Goal: Task Accomplishment & Management: Use online tool/utility

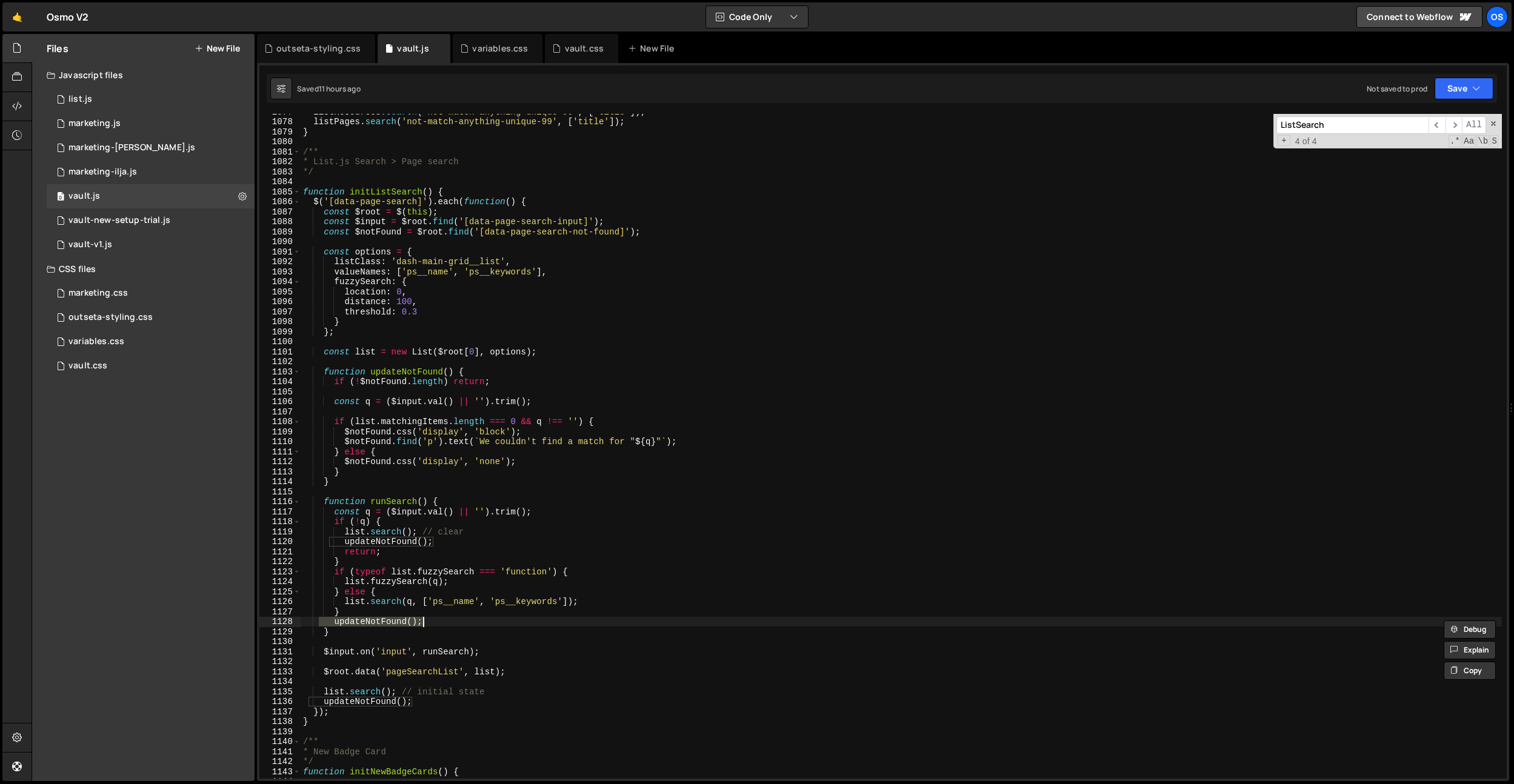
scroll to position [10250, 0]
click at [492, 47] on div "variables.css" at bounding box center [500, 49] width 56 height 12
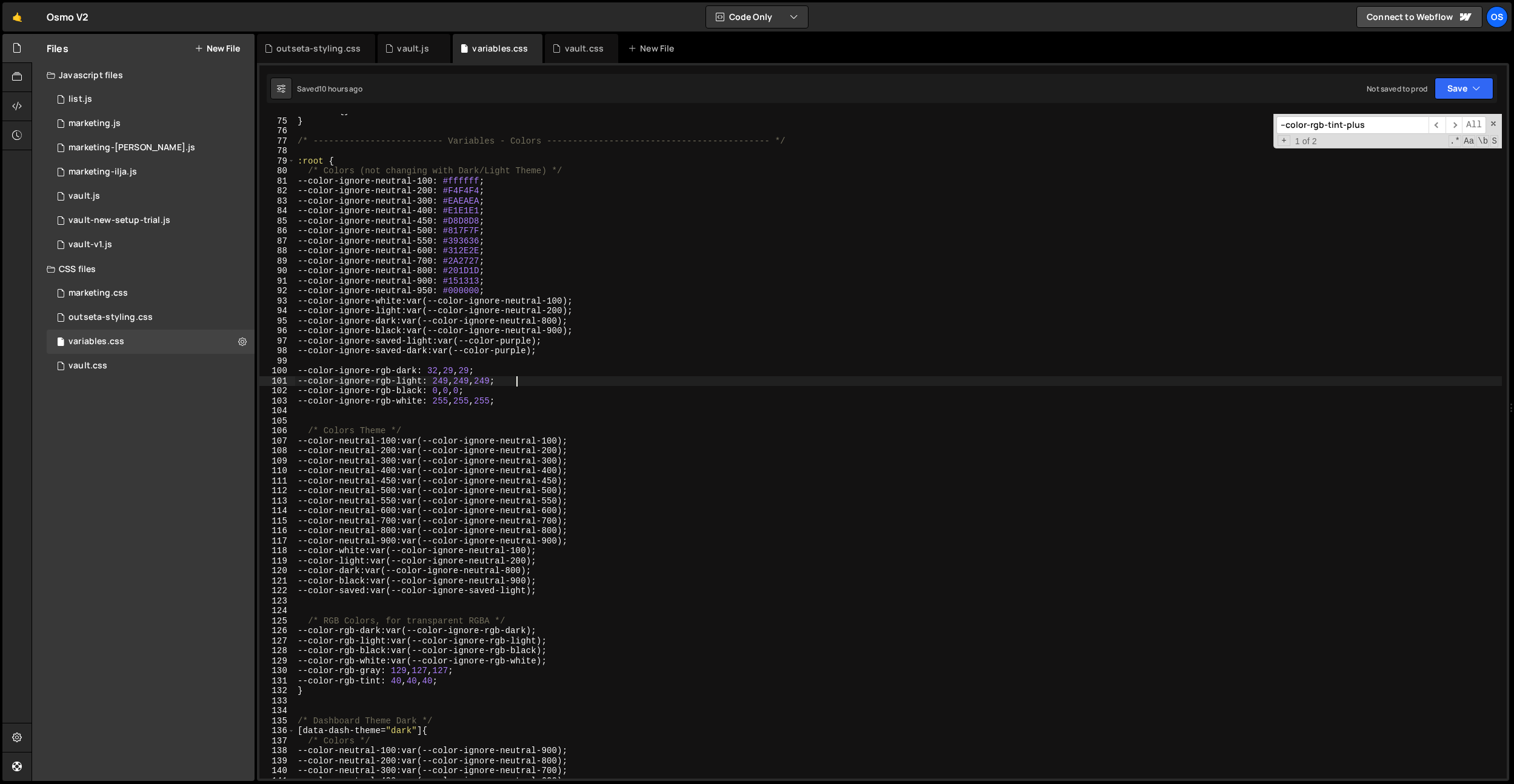
click at [516, 383] on div ":root { } } /* ------------------------- Variables - Colors -------------------…" at bounding box center [898, 449] width 1207 height 685
drag, startPoint x: 490, startPoint y: 369, endPoint x: 438, endPoint y: 371, distance: 52.0
click at [438, 371] on div ":root { } } /* ------------------------- Variables - Colors -------------------…" at bounding box center [898, 449] width 1207 height 685
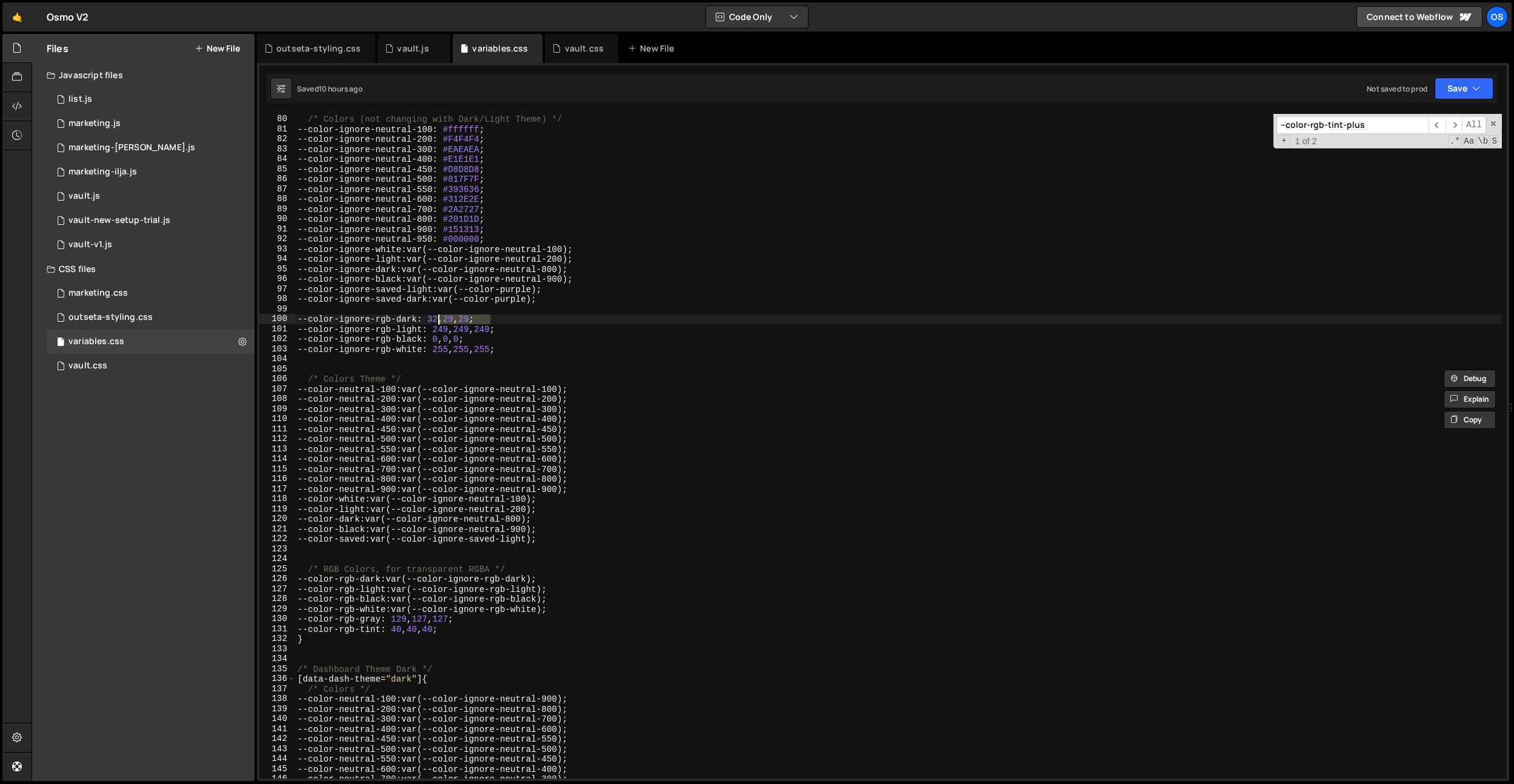
scroll to position [760, 0]
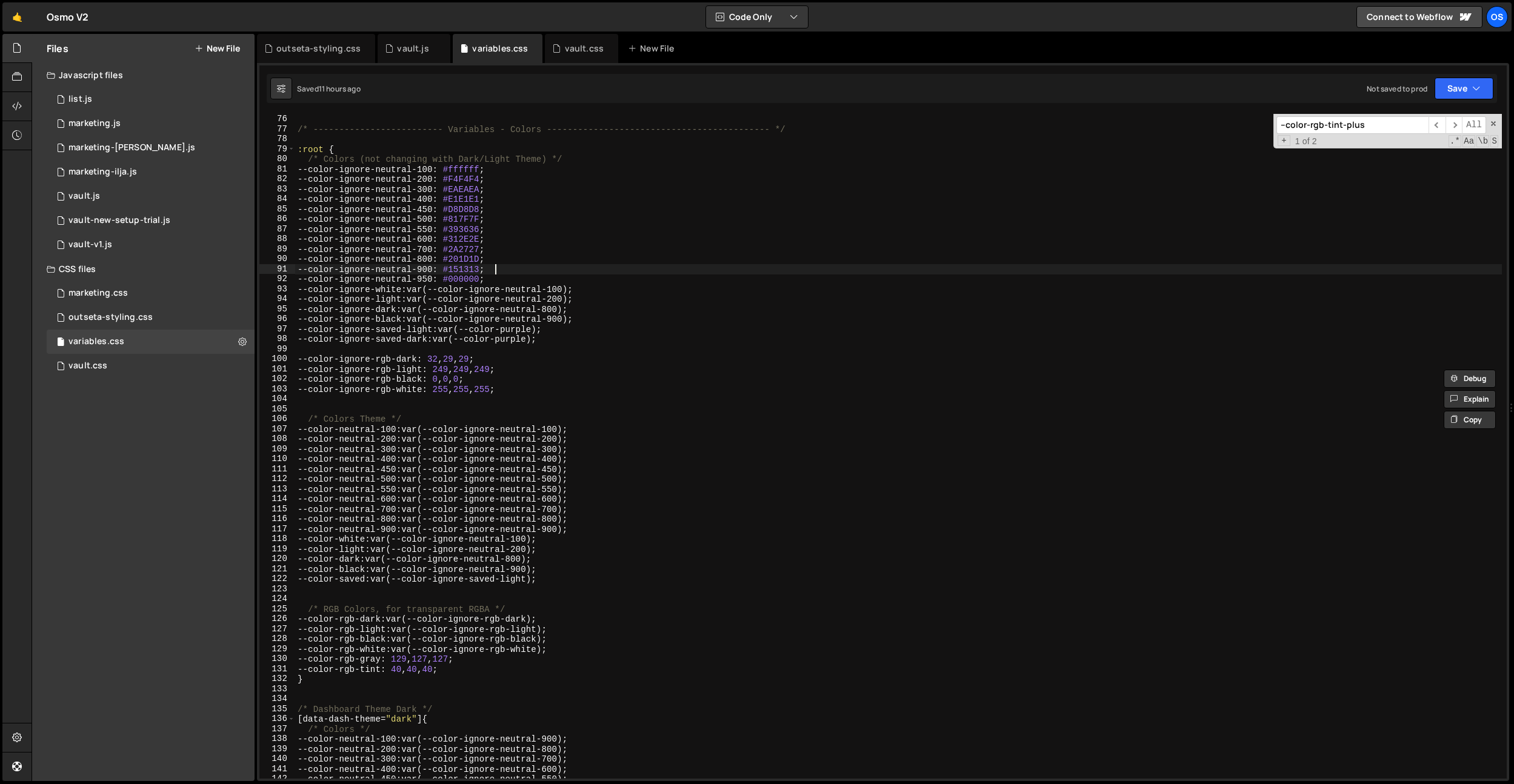
click at [515, 272] on div "} /* ------------------------- Variables - Colors -----------------------------…" at bounding box center [898, 447] width 1207 height 685
drag, startPoint x: 512, startPoint y: 229, endPoint x: 493, endPoint y: 226, distance: 19.2
click at [307, 226] on div "} /* ------------------------- Variables - Colors -----------------------------…" at bounding box center [898, 447] width 1207 height 685
click at [513, 225] on div "} /* ------------------------- Variables - Colors -----------------------------…" at bounding box center [898, 446] width 1207 height 665
click at [513, 221] on div "} /* ------------------------- Variables - Colors -----------------------------…" at bounding box center [898, 447] width 1207 height 685
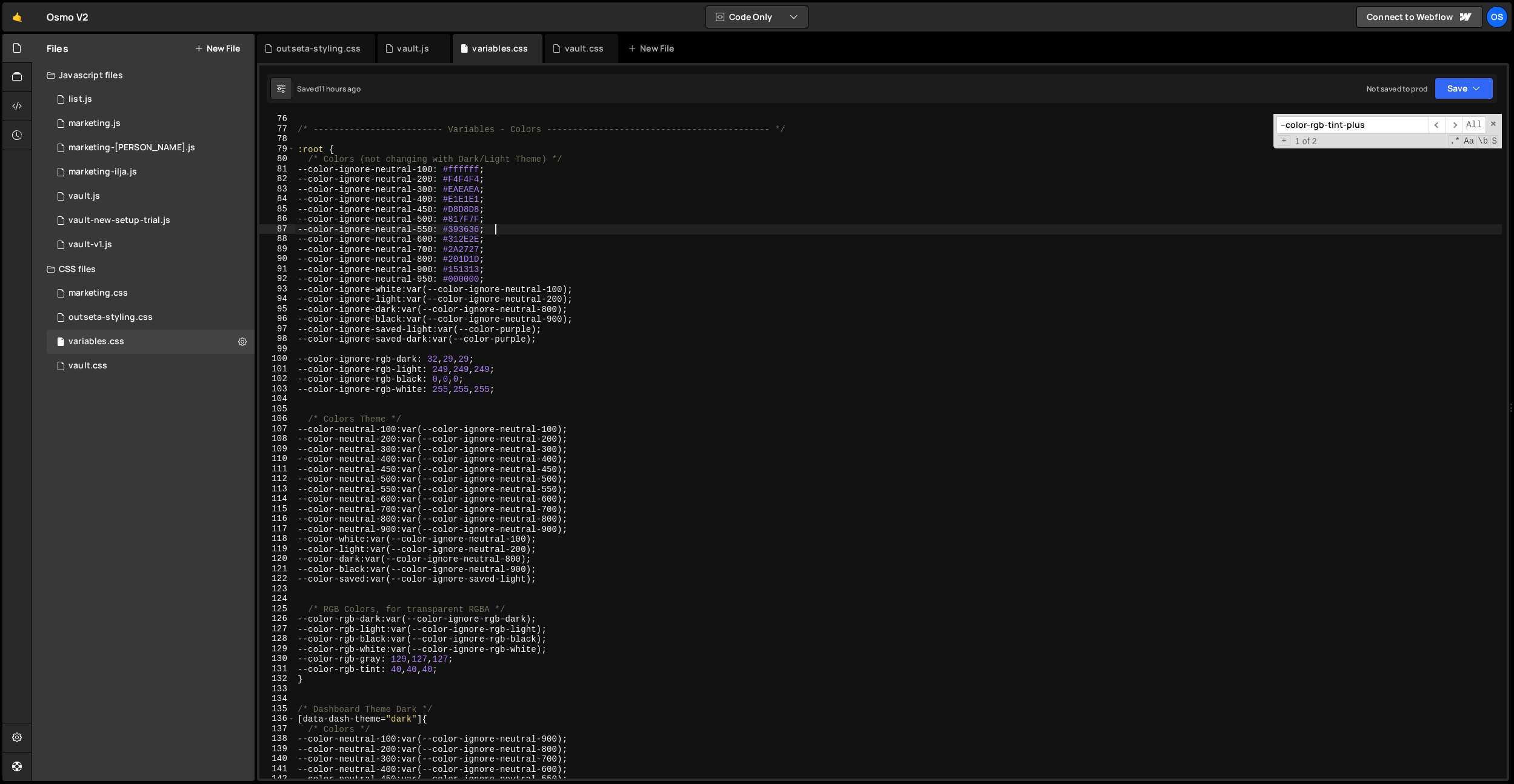
type textarea "--color-ignore-neutral-500: #817F7F;"
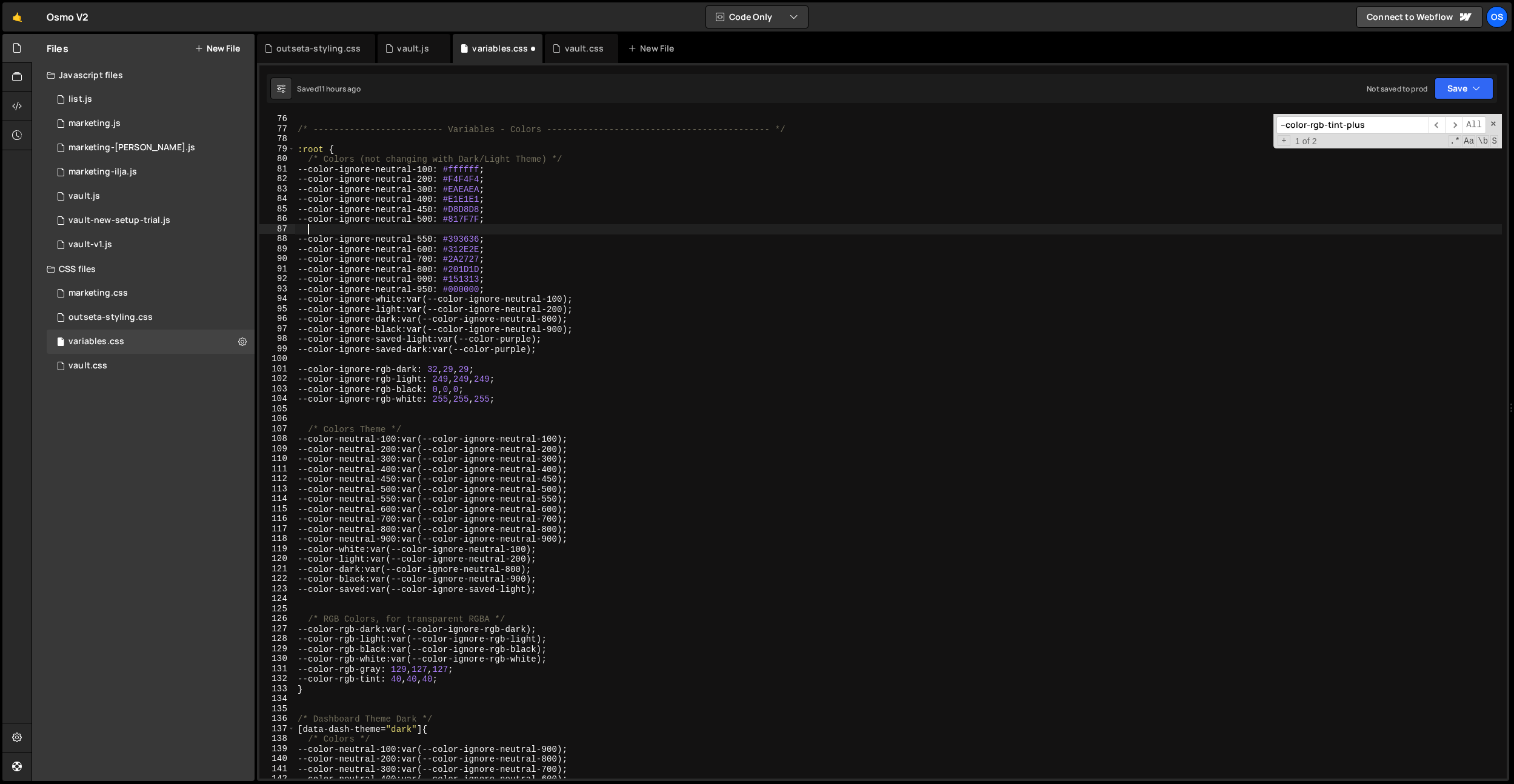
scroll to position [0, 0]
paste textarea "--color-ignore-neutral-550: #393636;"
click at [511, 208] on div "} /* ------------------------- Variables - Colors -----------------------------…" at bounding box center [898, 447] width 1207 height 685
type textarea "--color-ignore-neutral-450: #D8D8D8;"
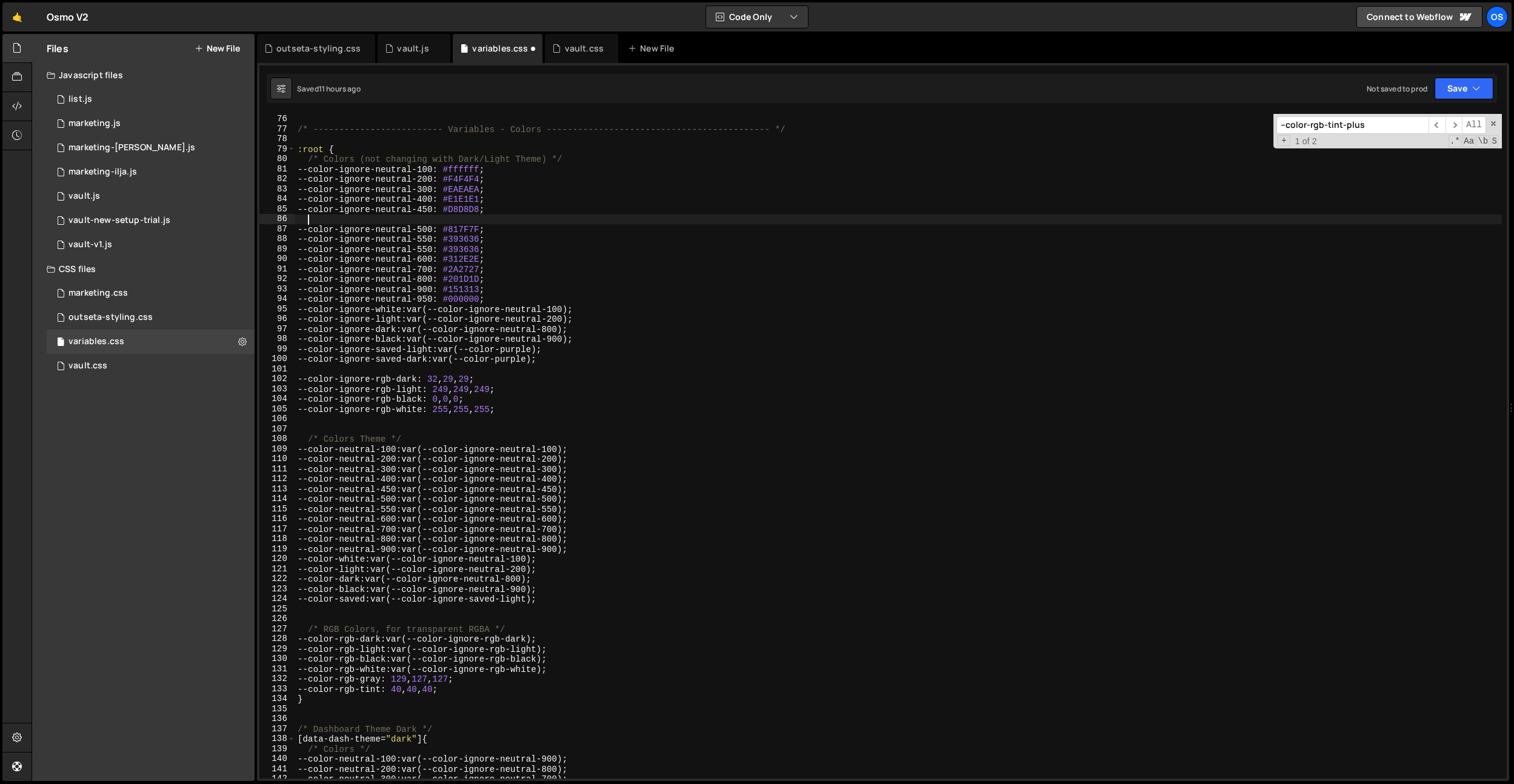
paste textarea "--color-ignore-neutral-550: #393636;"
click at [445, 223] on div "} /* ------------------------- Variables - Colors -----------------------------…" at bounding box center [898, 447] width 1207 height 685
click at [441, 242] on div "} /* ------------------------- Variables - Colors -----------------------------…" at bounding box center [898, 447] width 1207 height 685
click at [480, 240] on div "} /* ------------------------- Variables - Colors -----------------------------…" at bounding box center [898, 447] width 1207 height 685
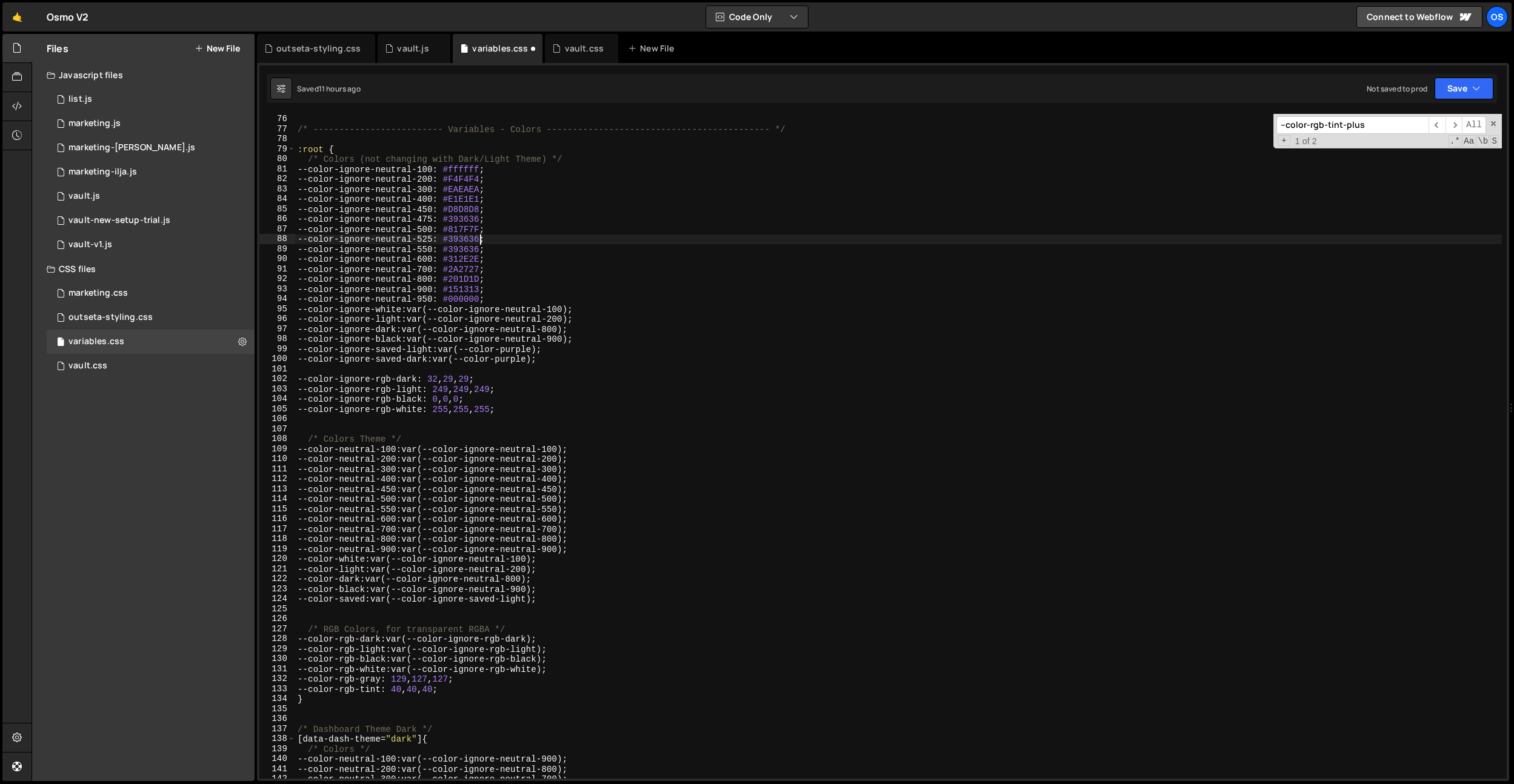
click at [481, 240] on div "} /* ------------------------- Variables - Colors -----------------------------…" at bounding box center [898, 447] width 1207 height 685
paste textarea "#4f4c4c"
click at [472, 217] on div "} /* ------------------------- Variables - Colors -----------------------------…" at bounding box center [898, 447] width 1207 height 685
paste textarea "#b8b8b8"
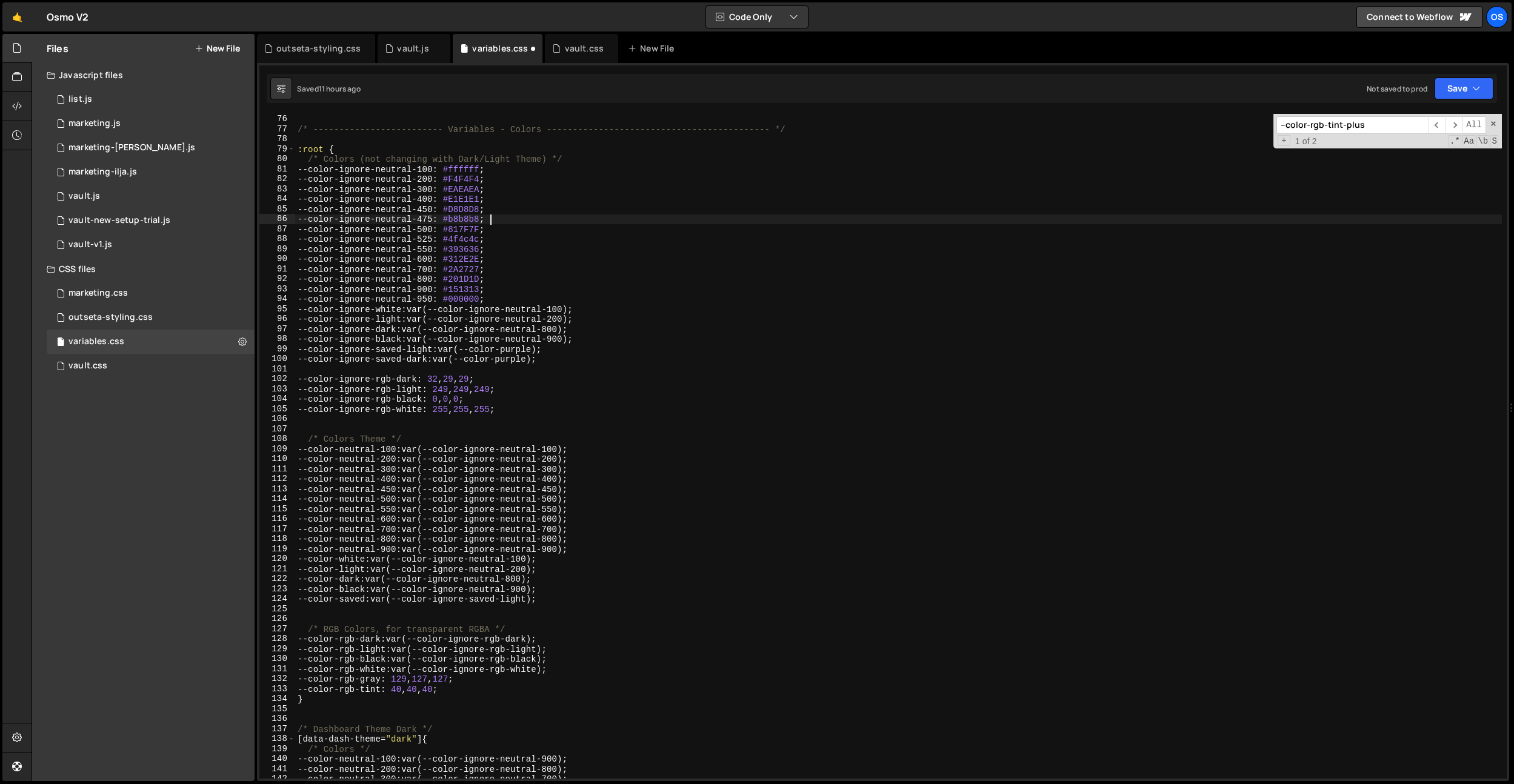
click at [497, 198] on div "} /* ------------------------- Variables - Colors -----------------------------…" at bounding box center [898, 447] width 1207 height 685
click at [563, 243] on div "} /* ------------------------- Variables - Colors -----------------------------…" at bounding box center [898, 447] width 1207 height 685
drag, startPoint x: 464, startPoint y: 219, endPoint x: 442, endPoint y: 283, distance: 67.7
click at [463, 221] on div "} /* ------------------------- Variables - Colors -----------------------------…" at bounding box center [898, 447] width 1207 height 685
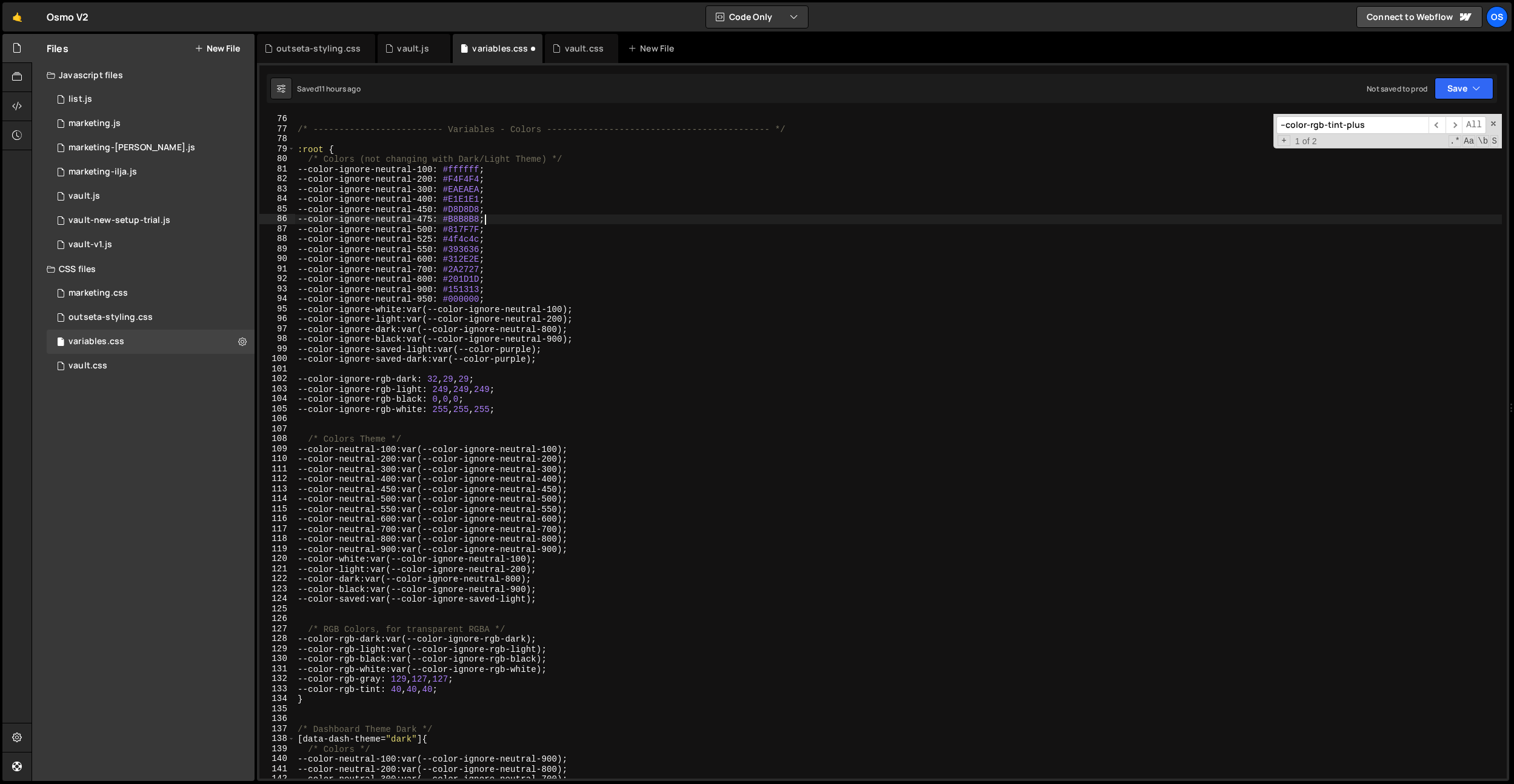
click at [470, 245] on div "} /* ------------------------- Variables - Colors -----------------------------…" at bounding box center [898, 447] width 1207 height 685
click at [469, 240] on div "} /* ------------------------- Variables - Colors -----------------------------…" at bounding box center [898, 447] width 1207 height 685
click at [575, 197] on div "} /* ------------------------- Variables - Colors -----------------------------…" at bounding box center [898, 447] width 1207 height 685
drag, startPoint x: 588, startPoint y: 511, endPoint x: 309, endPoint y: 506, distance: 279.0
click at [308, 506] on div "} /* ------------------------- Variables - Colors -----------------------------…" at bounding box center [898, 447] width 1207 height 685
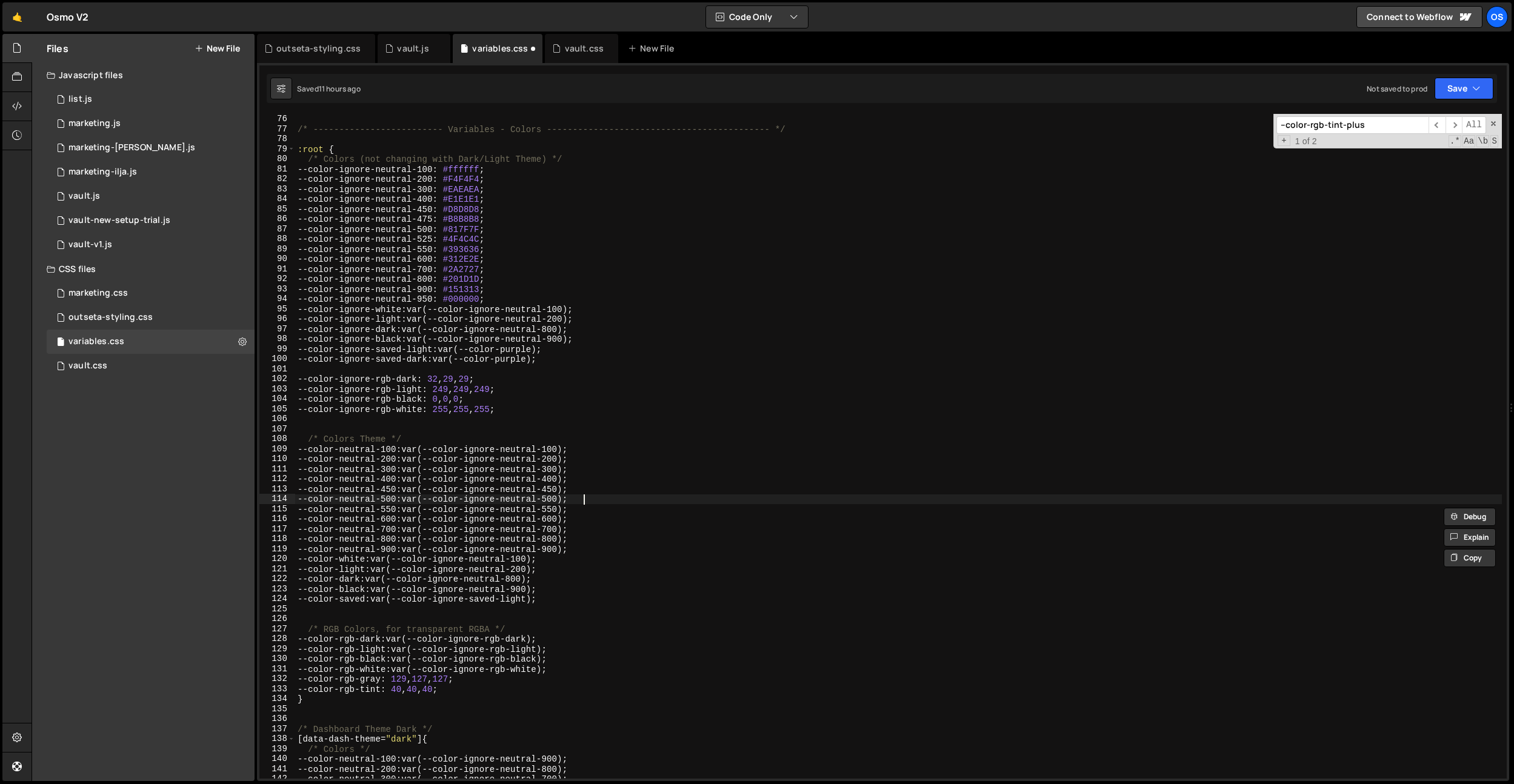
click at [586, 497] on div "} /* ------------------------- Variables - Colors -----------------------------…" at bounding box center [898, 447] width 1207 height 685
type textarea "--color-neutral-500: var(--color-ignore-neutral-500);"
paste textarea "--color-neutral-550: var(--color-ignore-neutral-550);"
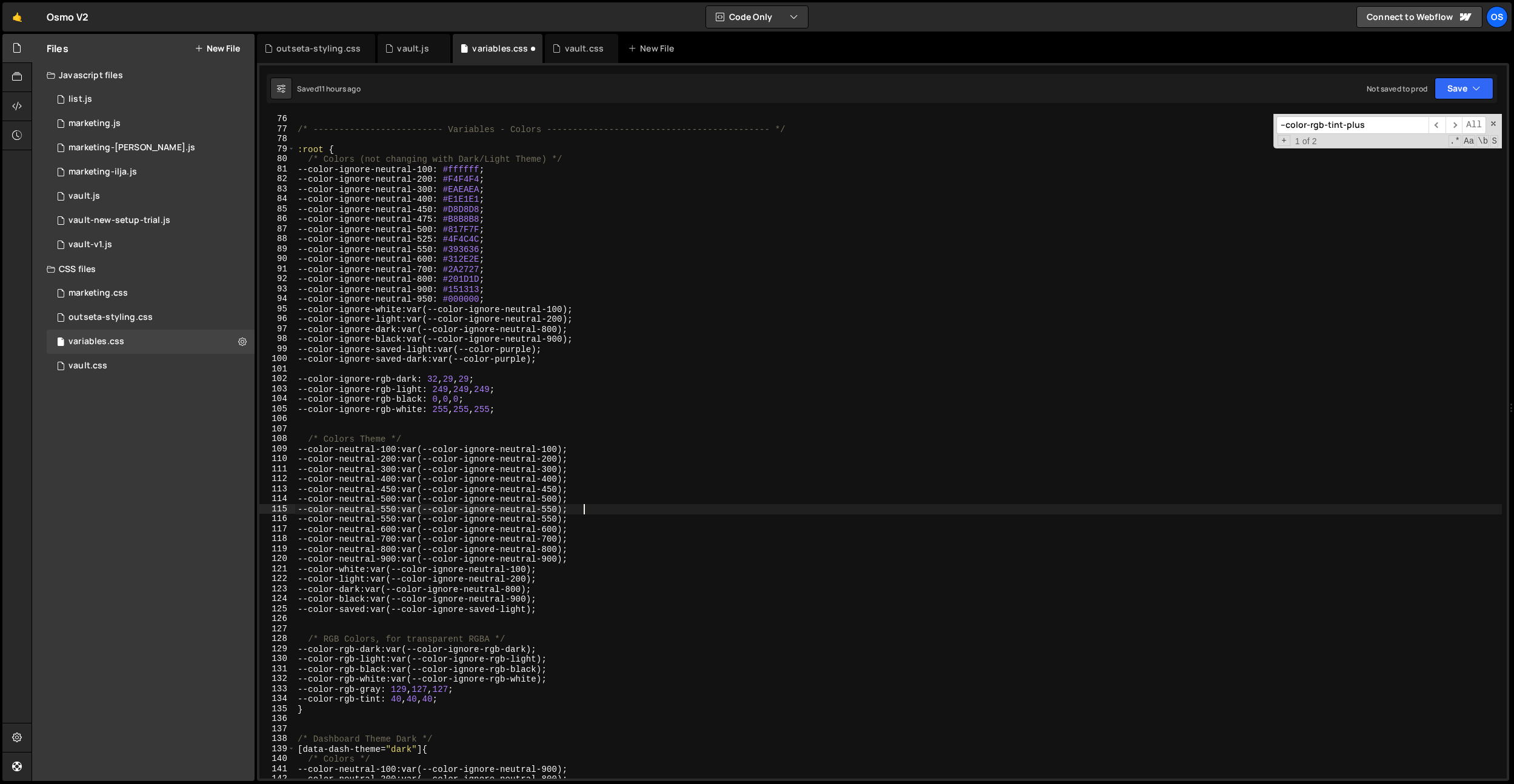
click at [405, 510] on div "} /* ------------------------- Variables - Colors -----------------------------…" at bounding box center [898, 447] width 1207 height 685
click at [561, 510] on div "} /* ------------------------- Variables - Colors -----------------------------…" at bounding box center [898, 447] width 1207 height 685
click at [589, 511] on div "} /* ------------------------- Variables - Colors -----------------------------…" at bounding box center [898, 447] width 1207 height 685
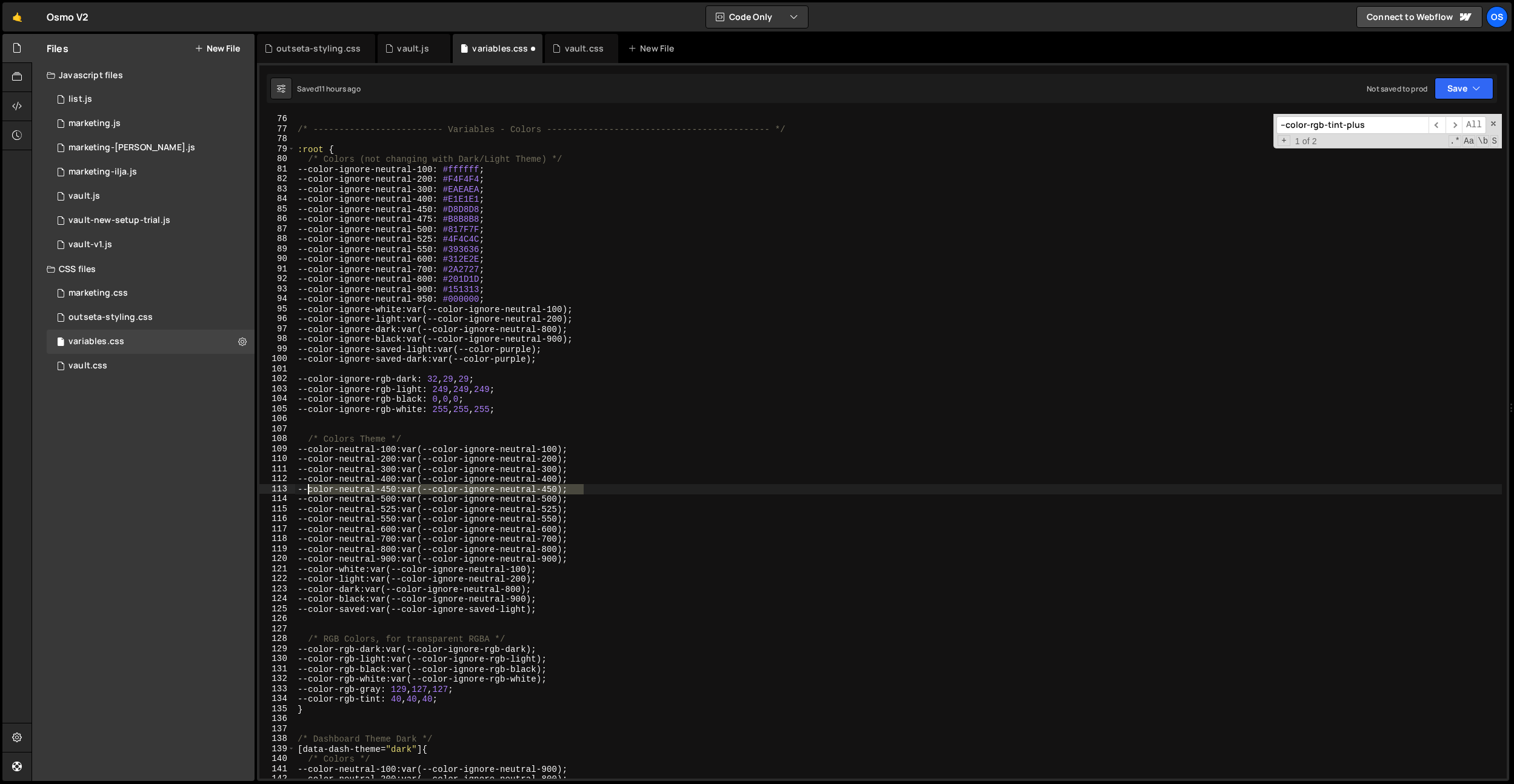
drag, startPoint x: 589, startPoint y: 488, endPoint x: 306, endPoint y: 487, distance: 283.0
click at [306, 487] on div "} /* ------------------------- Variables - Colors -----------------------------…" at bounding box center [898, 447] width 1207 height 685
type textarea "--color-neutral-450: var(--color-ignore-neutral-450);"
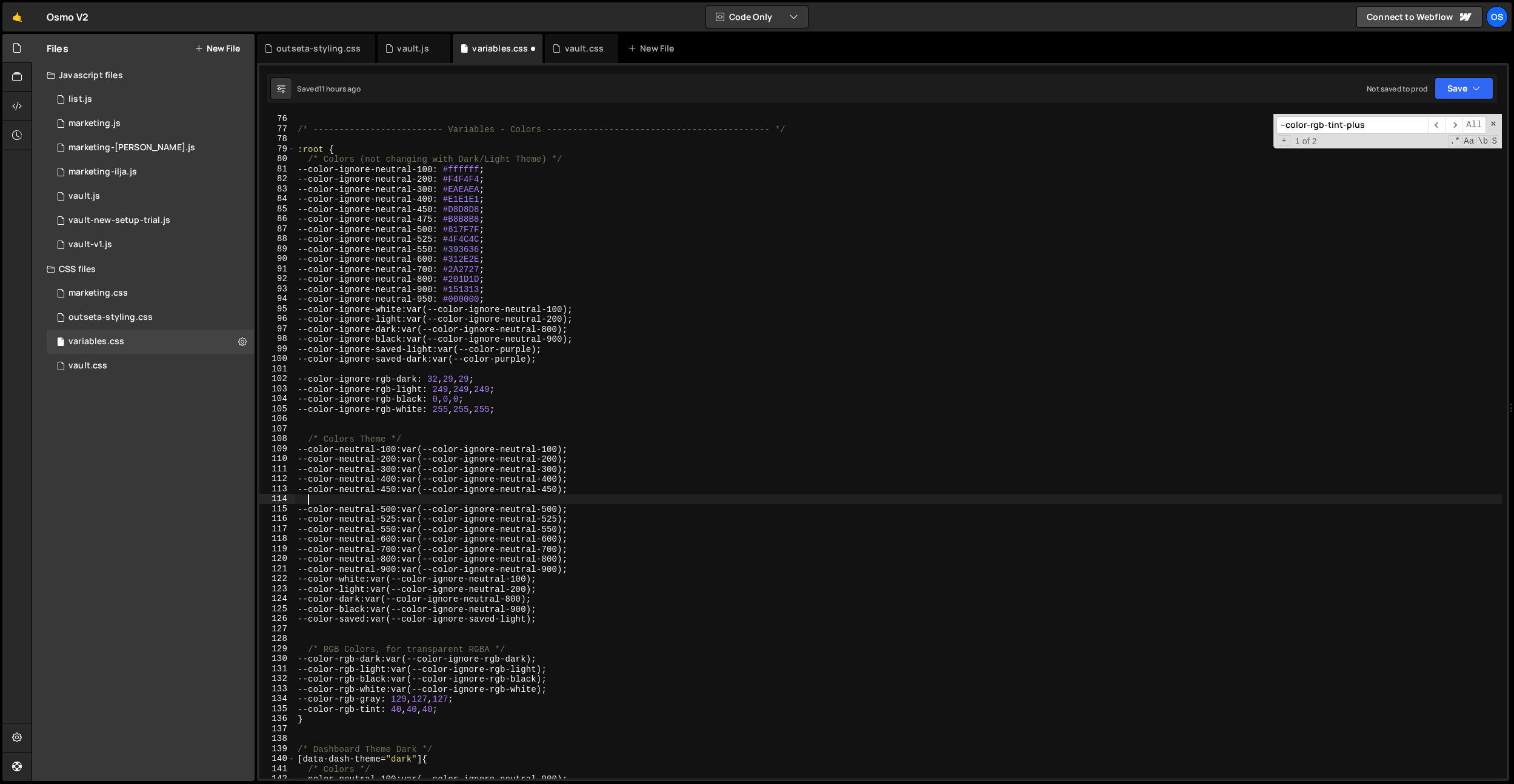
scroll to position [0, 0]
paste textarea "--color-neutral-450: var(--color-ignore-neutral-450);"
click at [413, 502] on div "} /* ------------------------- Variables - Colors -----------------------------…" at bounding box center [898, 447] width 1207 height 685
click at [432, 483] on div "} /* ------------------------- Variables - Colors -----------------------------…" at bounding box center [898, 447] width 1207 height 685
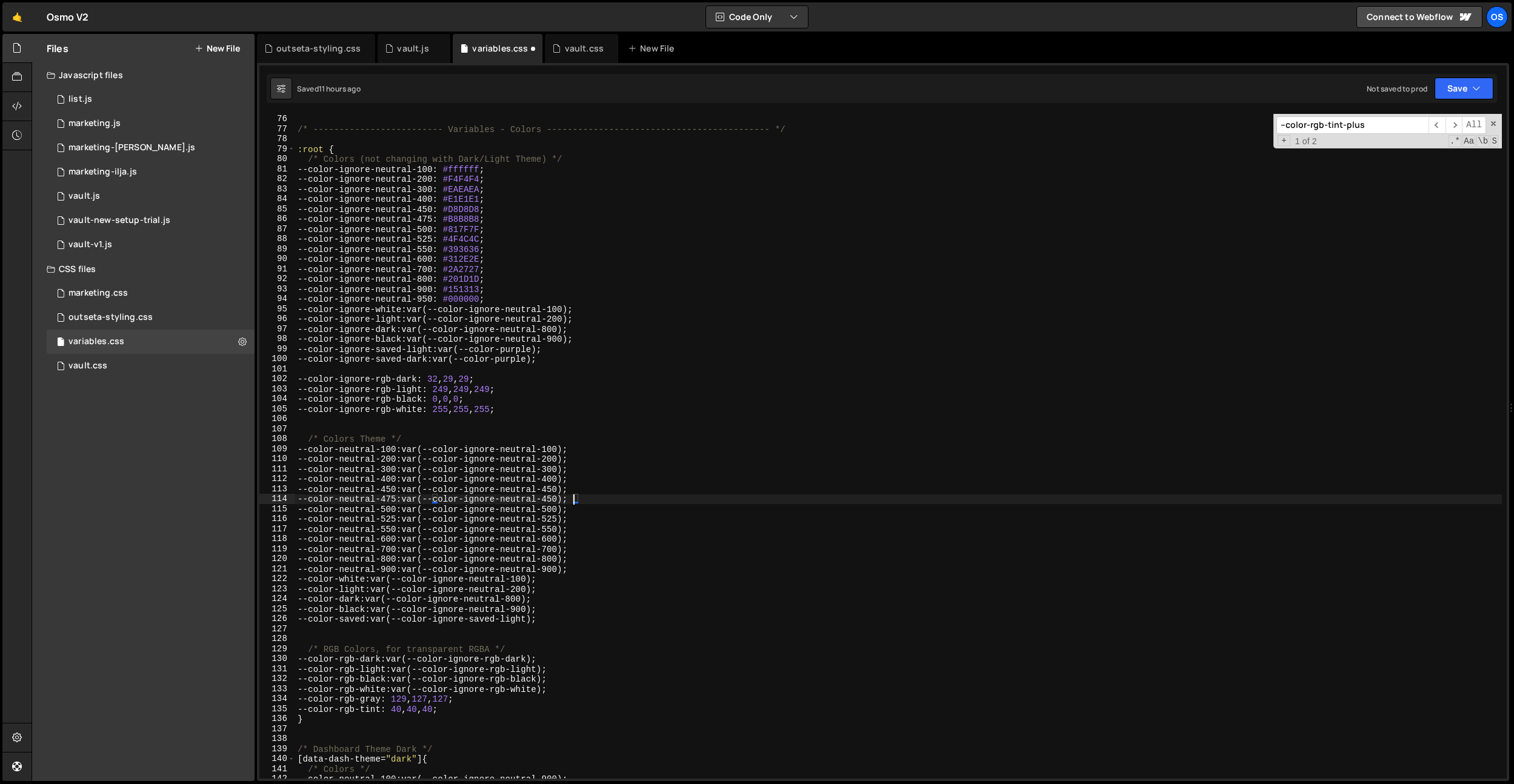
click at [572, 500] on div "} /* ------------------------- Variables - Colors -----------------------------…" at bounding box center [898, 447] width 1207 height 685
click at [704, 492] on div "} /* ------------------------- Variables - Colors -----------------------------…" at bounding box center [898, 447] width 1207 height 685
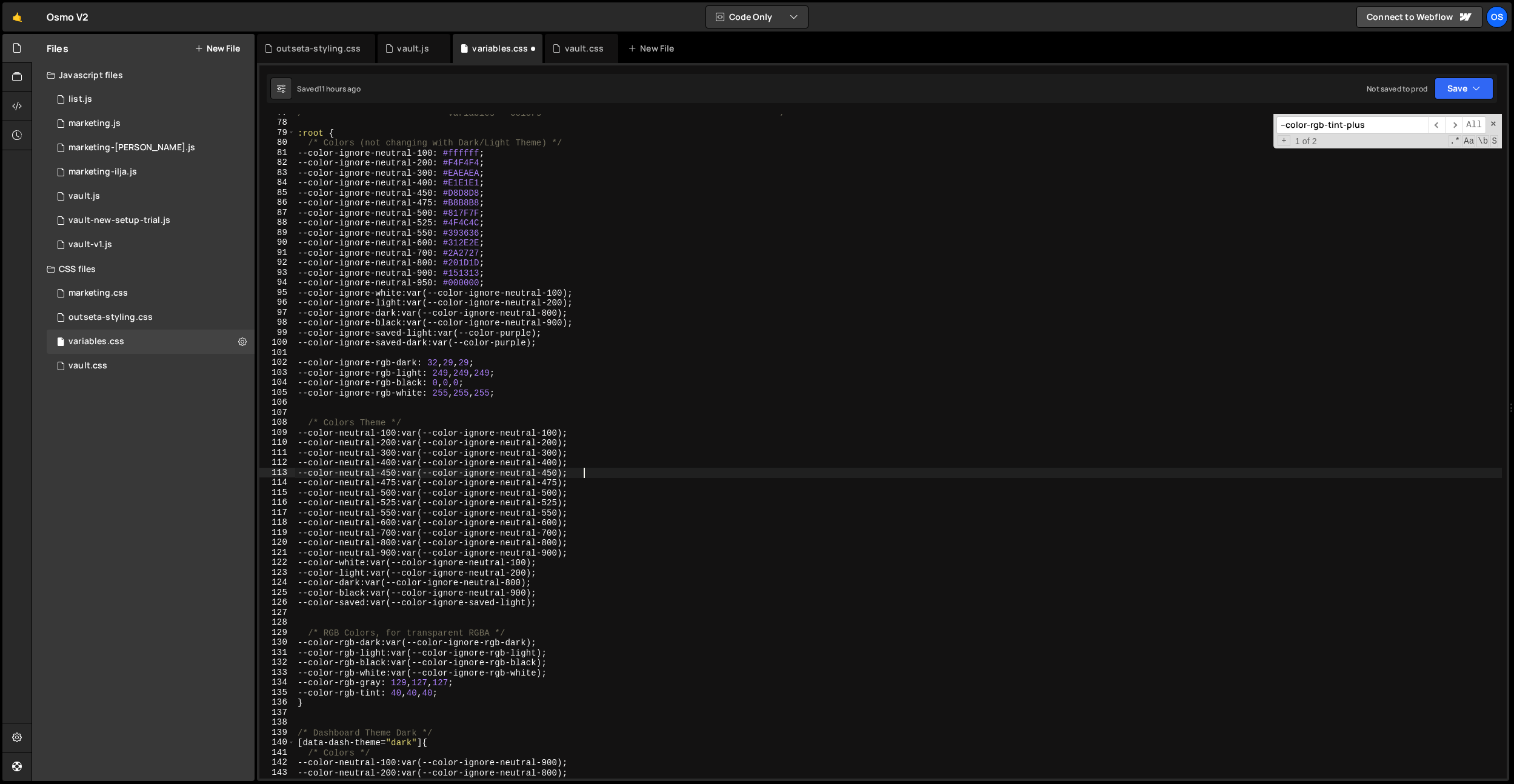
scroll to position [777, 0]
drag, startPoint x: 610, startPoint y: 553, endPoint x: 308, endPoint y: 552, distance: 302.0
click at [308, 552] on div "/* ------------------------- Variables - Colors -------------------------------…" at bounding box center [898, 450] width 1207 height 685
type textarea "--color-neutral-900: var(--color-ignore-neutral-900);"
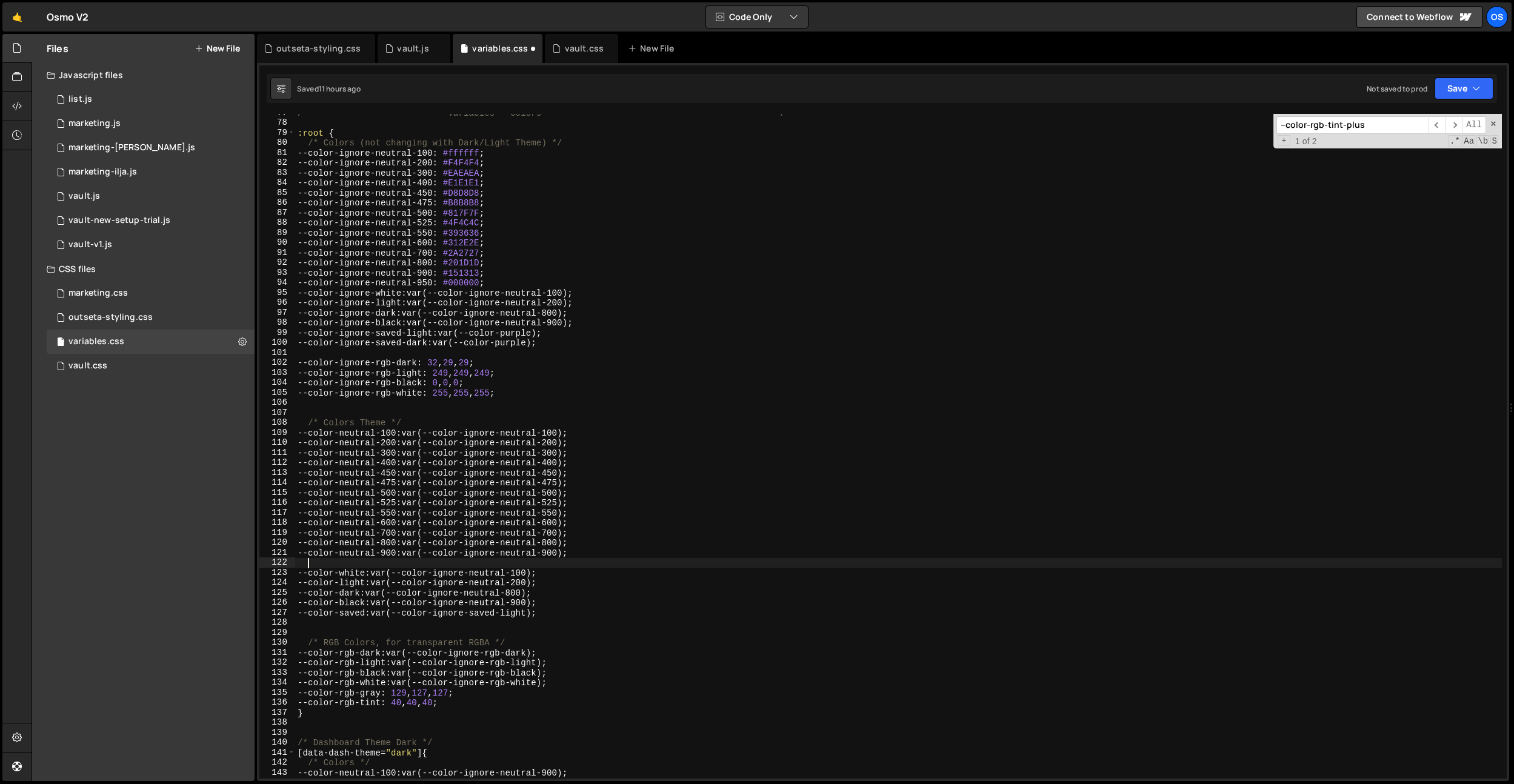
paste textarea "--color-neutral-900: var(--color-ignore-neutral-900);"
click at [396, 561] on div "/* ------------------------- Variables - Colors -------------------------------…" at bounding box center [898, 450] width 1207 height 685
click at [563, 566] on div "/* ------------------------- Variables - Colors -------------------------------…" at bounding box center [898, 450] width 1207 height 685
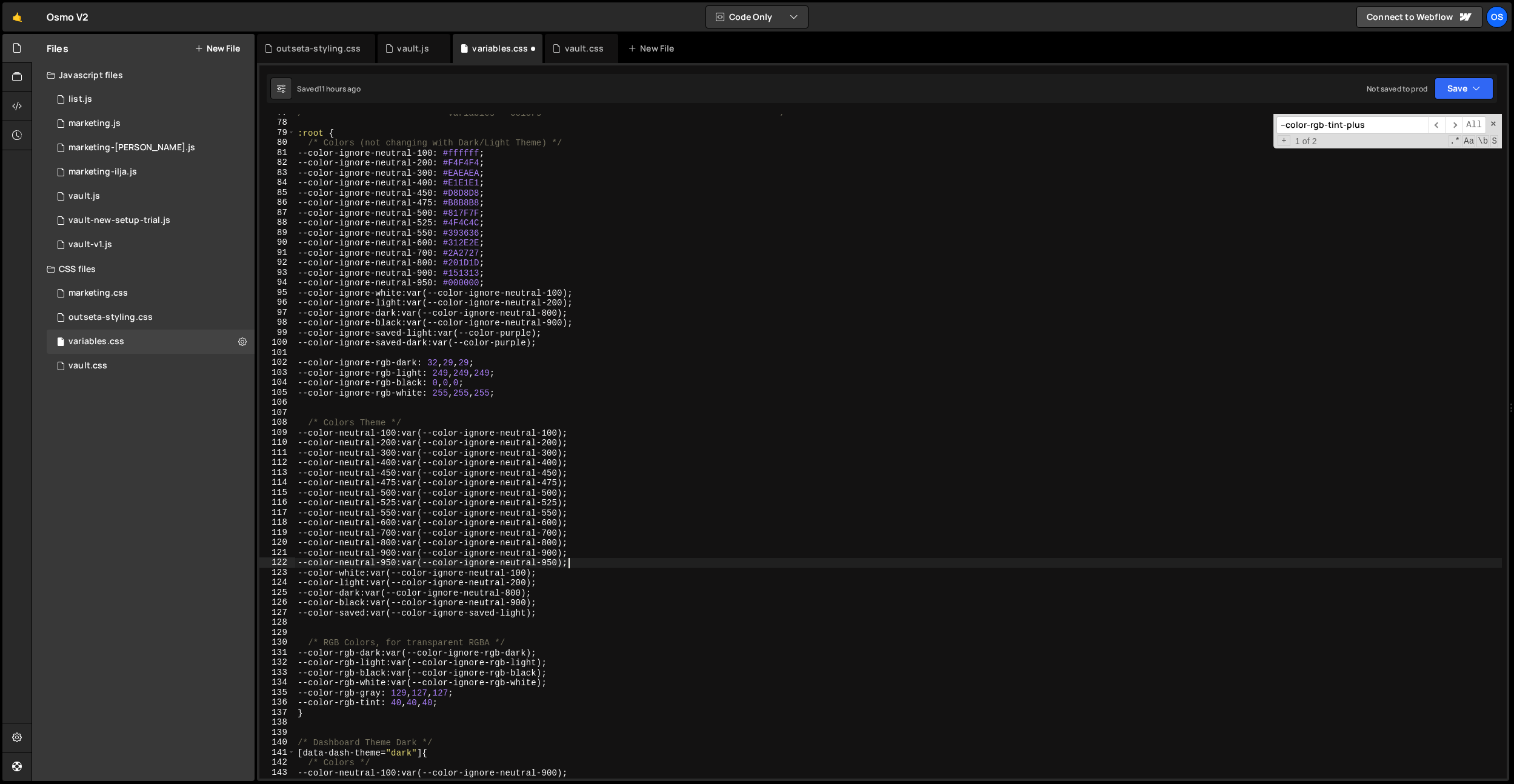
click at [605, 550] on div "/* ------------------------- Variables - Colors -------------------------------…" at bounding box center [898, 450] width 1207 height 685
click at [538, 604] on div "/* ------------------------- Variables - Colors -------------------------------…" at bounding box center [898, 450] width 1207 height 685
click at [601, 586] on div "/* ------------------------- Variables - Colors -------------------------------…" at bounding box center [898, 450] width 1207 height 685
click at [601, 580] on div "/* ------------------------- Variables - Colors -------------------------------…" at bounding box center [898, 450] width 1207 height 685
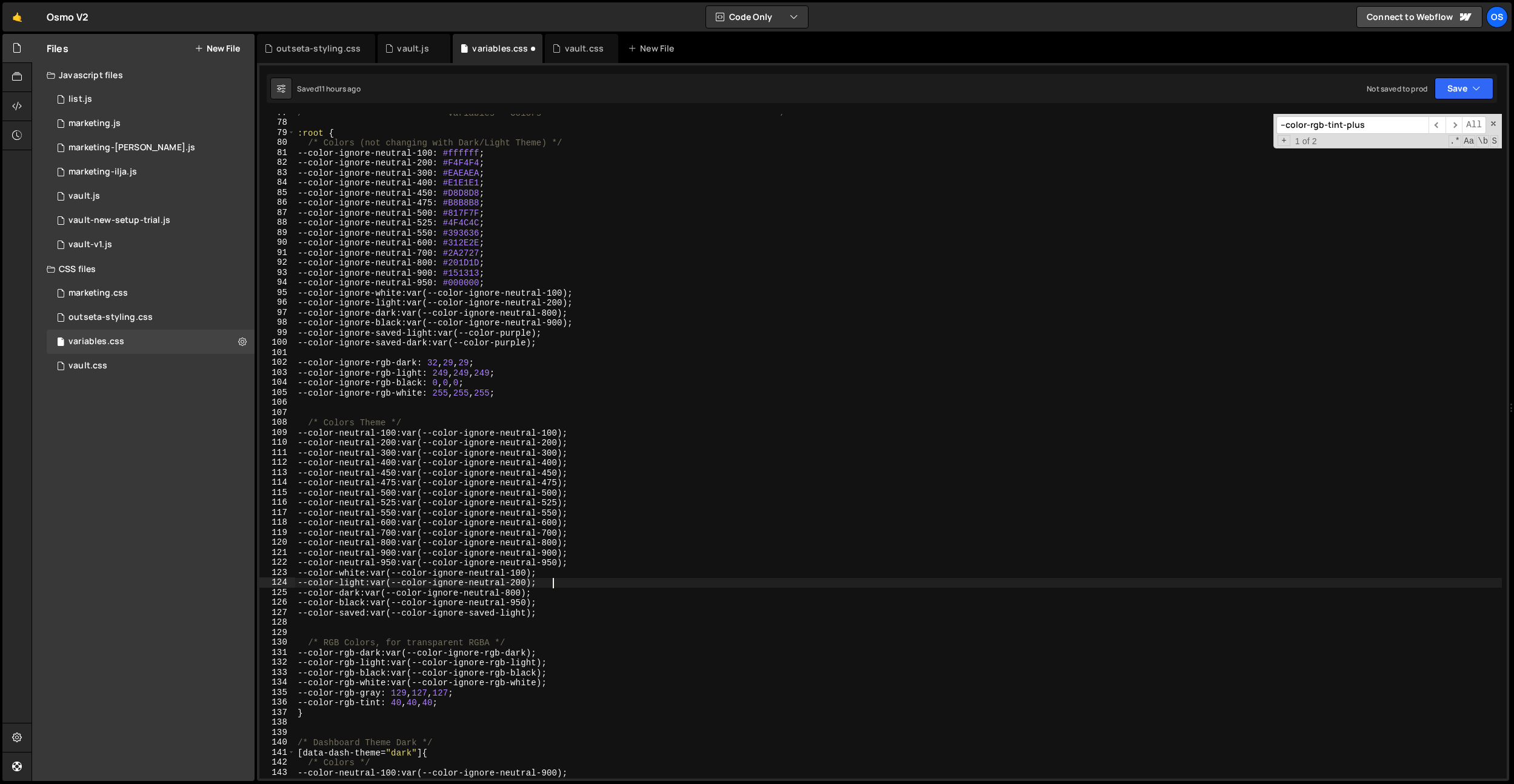
click at [602, 572] on div "/* ------------------------- Variables - Colors -------------------------------…" at bounding box center [898, 450] width 1207 height 685
click at [599, 564] on div "/* ------------------------- Variables - Colors -------------------------------…" at bounding box center [898, 450] width 1207 height 685
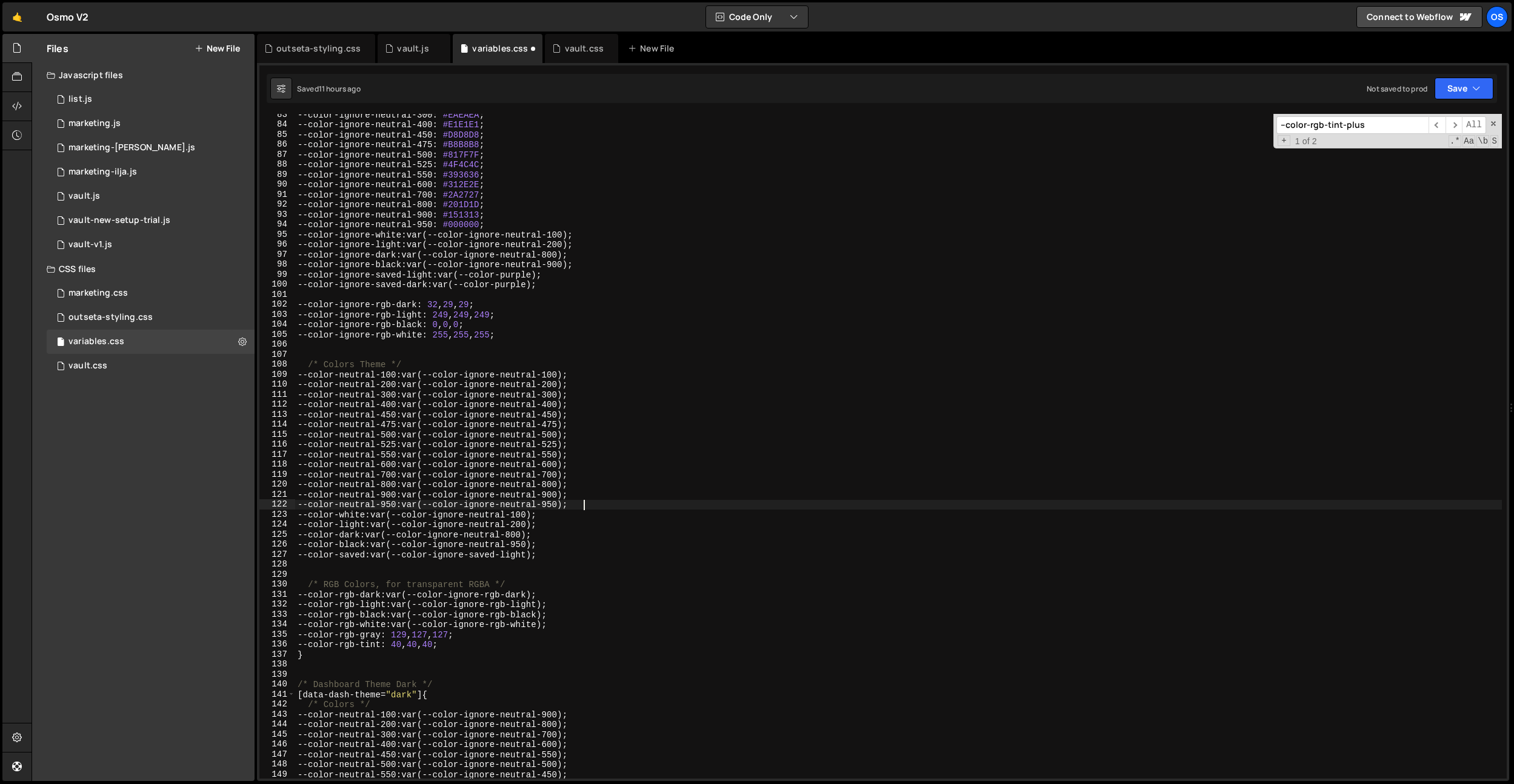
click at [568, 594] on div "--color-ignore-neutral-300 : #EAEAEA ; --color-ignore-neutral-400 : #E1E1E1 ; -…" at bounding box center [898, 452] width 1207 height 685
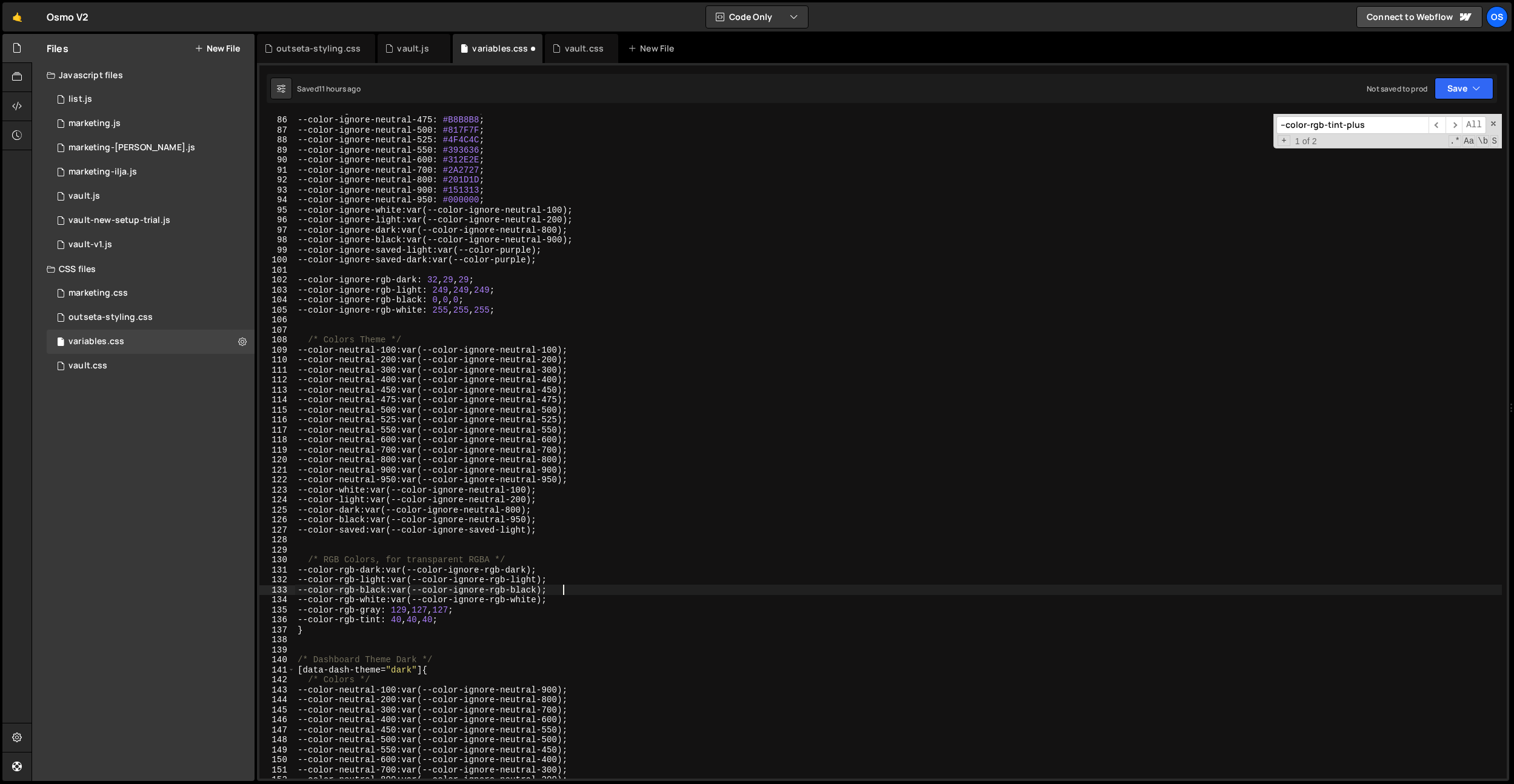
click at [577, 591] on div "--color-ignore-neutral-450 : #D8D8D8 ; --color-ignore-neutral-475 : #B8B8B8 ; -…" at bounding box center [898, 447] width 1207 height 685
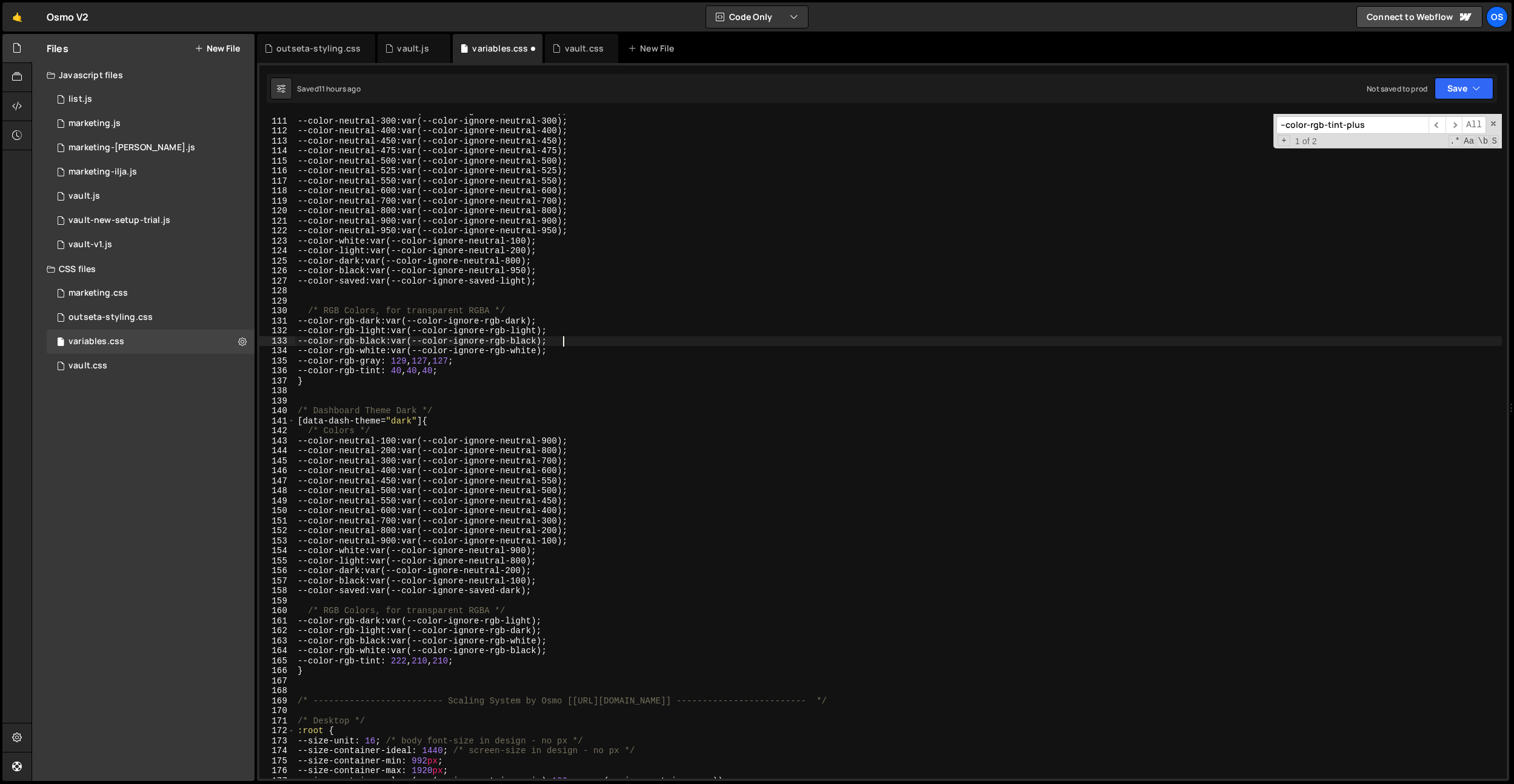
scroll to position [1115, 0]
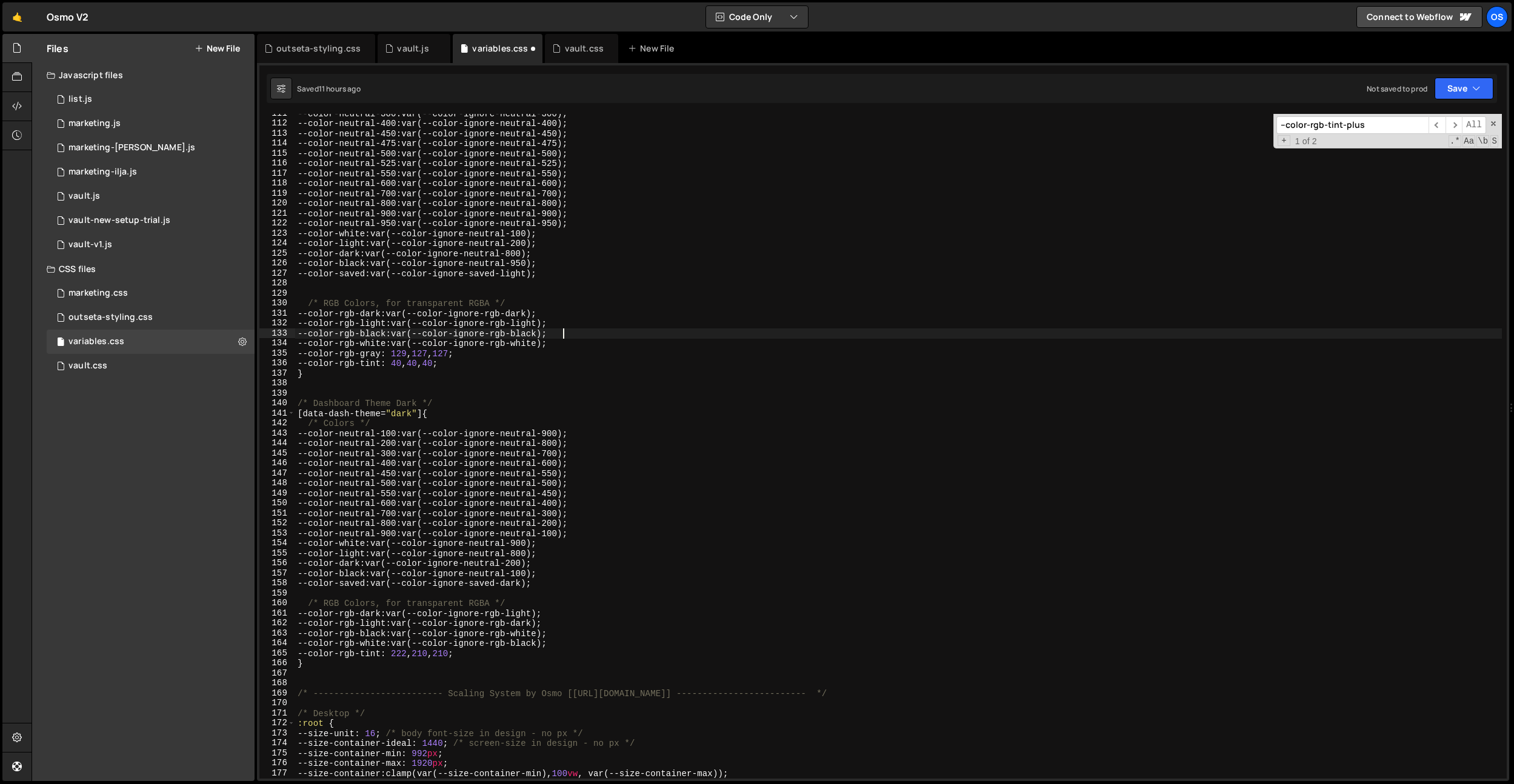
click at [568, 545] on div "--color-neutral-300 : var(--color-ignore-neutral-300) ; --color-neutral-400 : v…" at bounding box center [898, 451] width 1207 height 685
click at [598, 521] on div "--color-neutral-300 : var(--color-ignore-neutral-300) ; --color-neutral-400 : v…" at bounding box center [898, 451] width 1207 height 685
drag, startPoint x: 591, startPoint y: 492, endPoint x: 310, endPoint y: 492, distance: 281.0
click at [310, 492] on div "--color-neutral-300 : var(--color-ignore-neutral-300) ; --color-neutral-400 : v…" at bounding box center [898, 451] width 1207 height 685
click at [614, 481] on div "--color-neutral-300 : var(--color-ignore-neutral-300) ; --color-neutral-400 : v…" at bounding box center [898, 451] width 1207 height 685
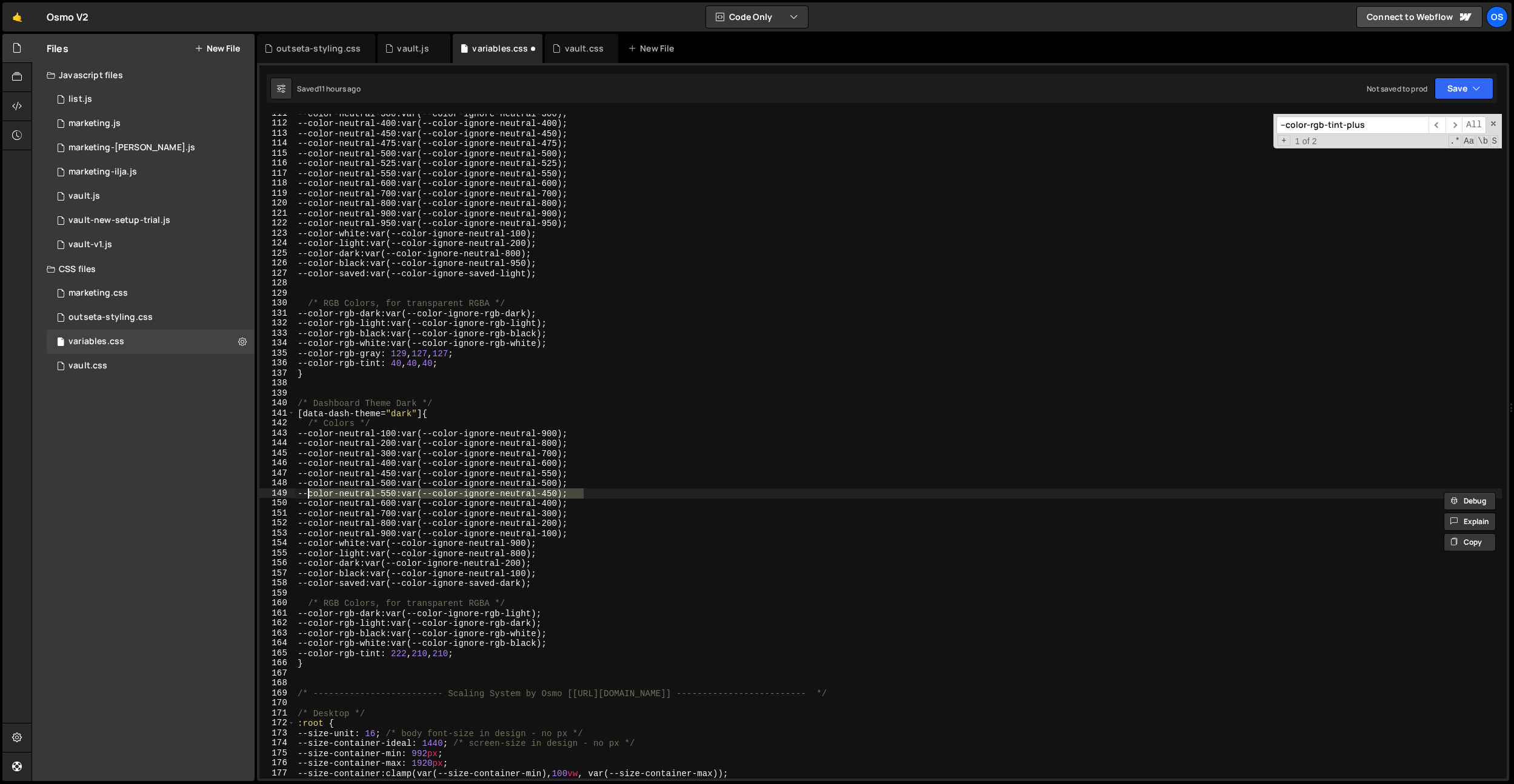
type textarea "--color-neutral-500: var(--color-ignore-neutral-500);"
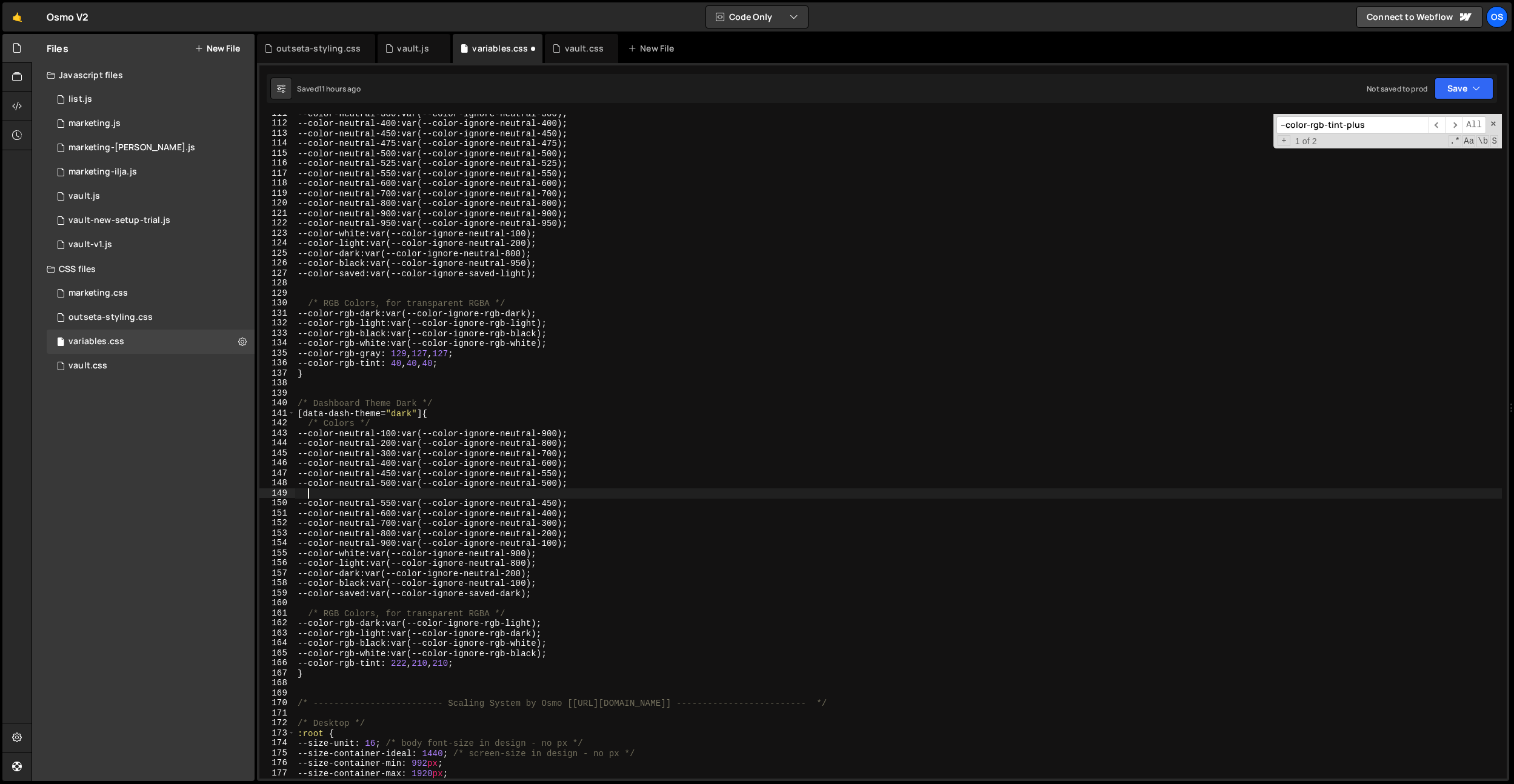
scroll to position [0, 0]
paste textarea "--color-neutral-550: var(--color-ignore-neutral-450);"
click at [614, 472] on div "--color-neutral-300 : var(--color-ignore-neutral-300) ; --color-neutral-400 : v…" at bounding box center [898, 451] width 1207 height 685
type textarea "--color-neutral-450: var(--color-ignore-neutral-550);"
paste textarea "--color-neutral-550: var(--color-ignore-neutral-450);"
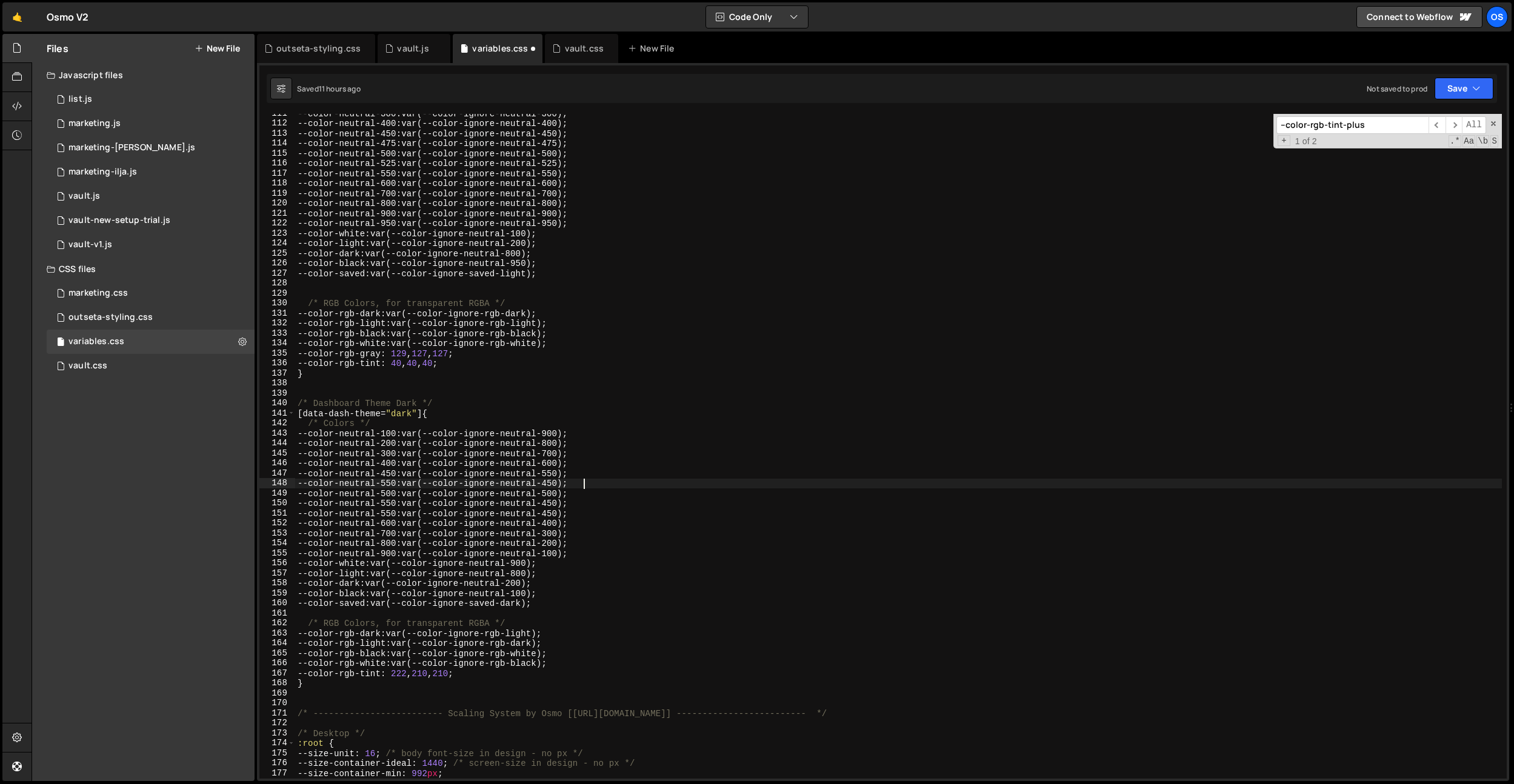
click at [404, 480] on div "--color-neutral-300 : var(--color-ignore-neutral-300) ; --color-neutral-400 : v…" at bounding box center [898, 451] width 1207 height 685
click at [400, 501] on div "--color-neutral-300 : var(--color-ignore-neutral-300) ; --color-neutral-400 : v…" at bounding box center [898, 451] width 1207 height 685
click at [591, 472] on div "--color-neutral-300 : var(--color-ignore-neutral-300) ; --color-neutral-400 : v…" at bounding box center [898, 451] width 1207 height 685
click at [570, 501] on div "--color-neutral-300 : var(--color-ignore-neutral-300) ; --color-neutral-400 : v…" at bounding box center [898, 451] width 1207 height 685
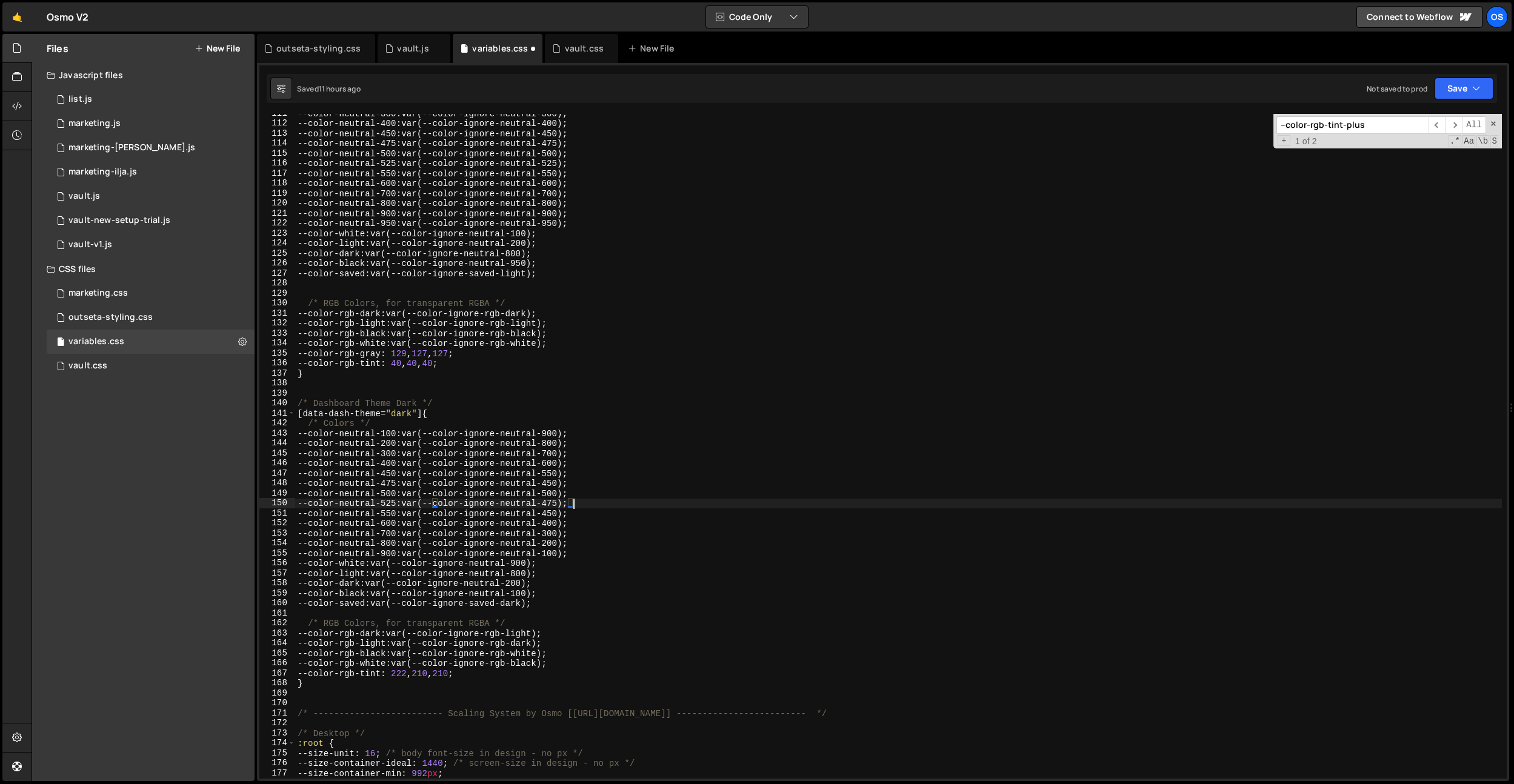
scroll to position [0, 19]
drag, startPoint x: 387, startPoint y: 483, endPoint x: 602, endPoint y: 483, distance: 215.0
click at [602, 483] on div "--color-neutral-300 : var(--color-ignore-neutral-300) ; --color-neutral-400 : v…" at bounding box center [898, 451] width 1207 height 685
click at [582, 483] on div "--color-neutral-300 : var(--color-ignore-neutral-300) ; --color-neutral-400 : v…" at bounding box center [898, 446] width 1207 height 665
click at [575, 485] on div "--color-neutral-300 : var(--color-ignore-neutral-300) ; --color-neutral-400 : v…" at bounding box center [898, 451] width 1207 height 685
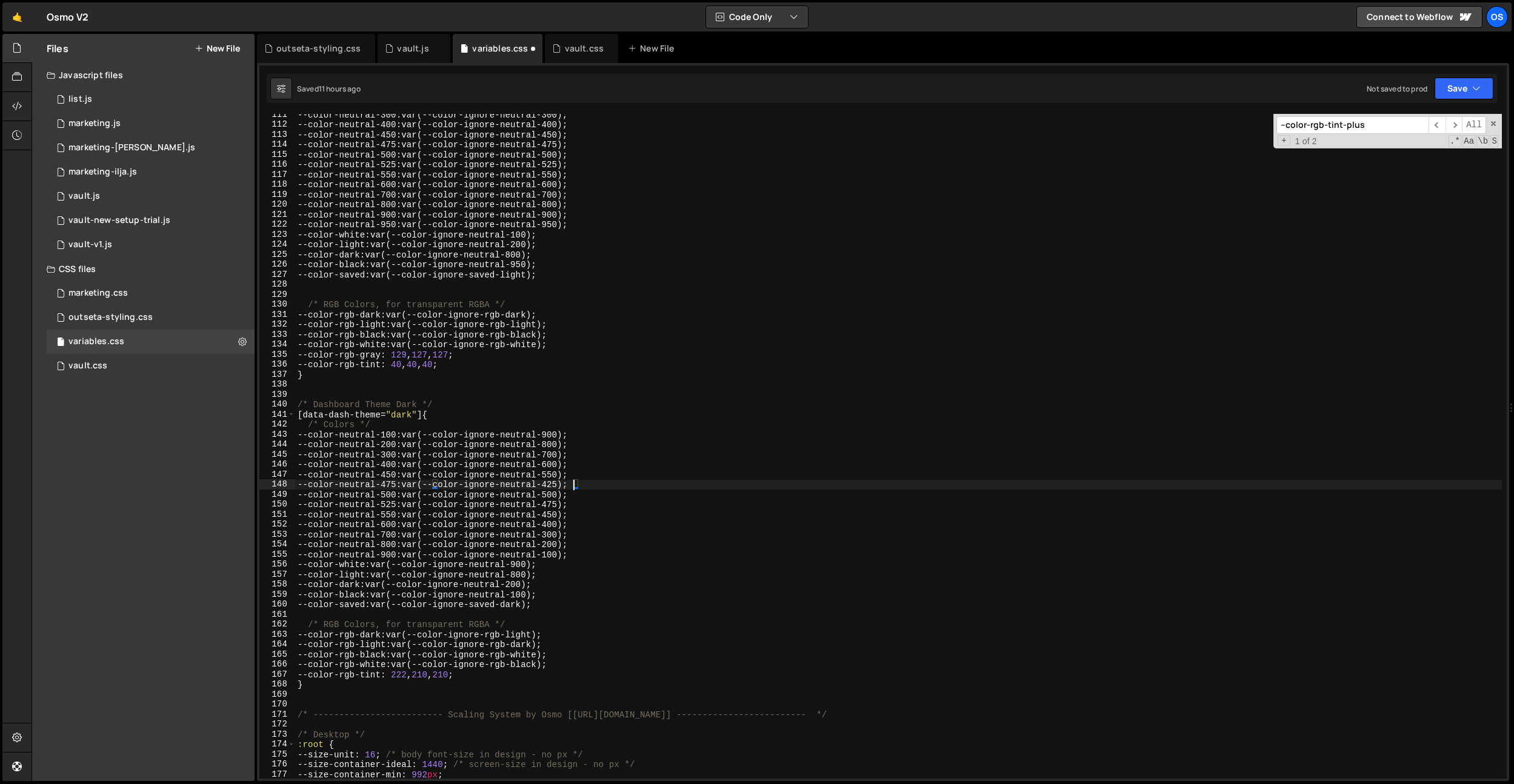
scroll to position [1114, 0]
click at [600, 464] on div "--color-neutral-300 : var(--color-ignore-neutral-300) ; --color-neutral-400 : v…" at bounding box center [898, 452] width 1207 height 685
click at [592, 486] on div "--color-neutral-300 : var(--color-ignore-neutral-300) ; --color-neutral-400 : v…" at bounding box center [898, 452] width 1207 height 685
click at [568, 485] on div "--color-neutral-300 : var(--color-ignore-neutral-300) ; --color-neutral-400 : v…" at bounding box center [898, 452] width 1207 height 685
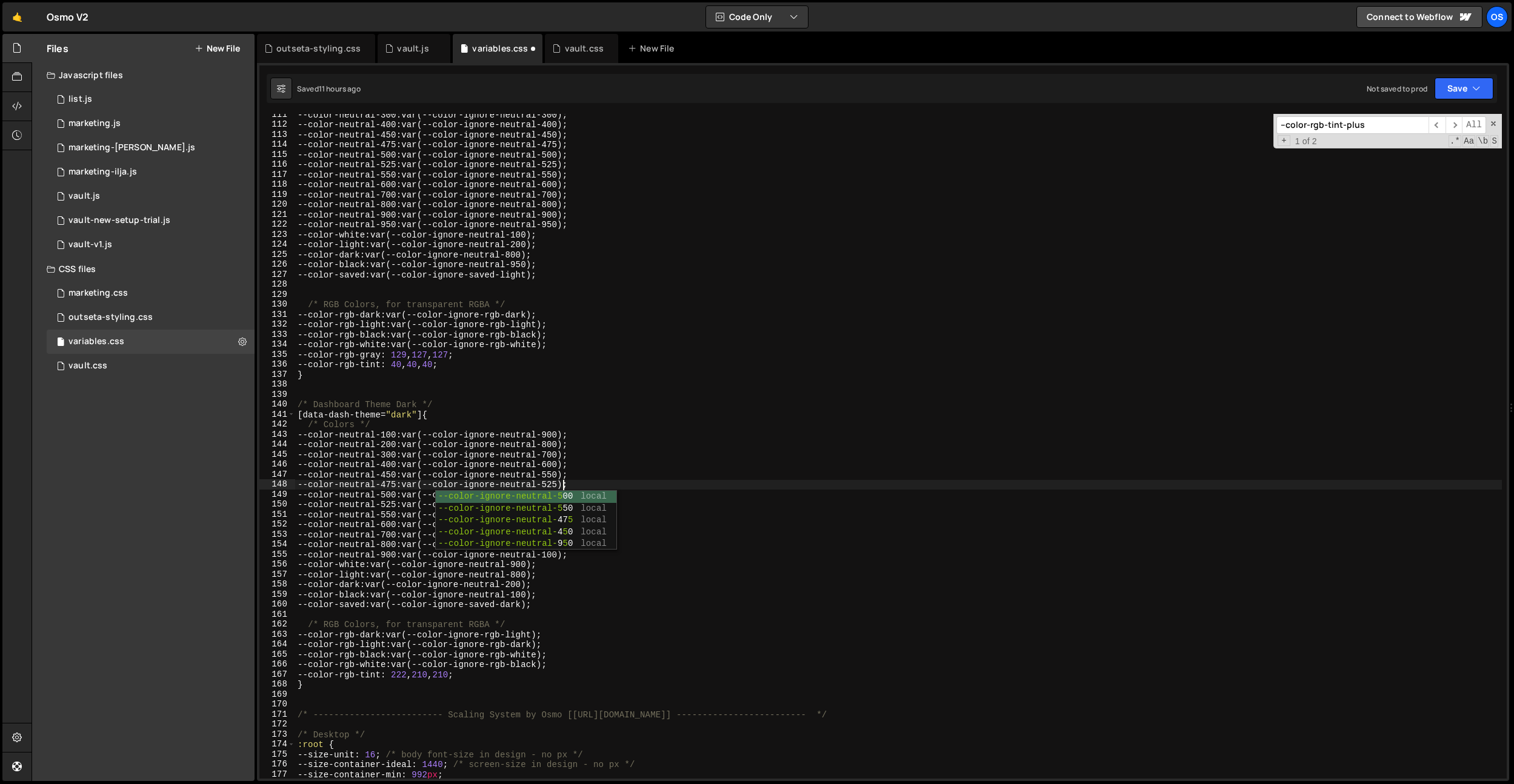
click at [593, 464] on div "--color-neutral-300 : var(--color-ignore-neutral-300) ; --color-neutral-400 : v…" at bounding box center [898, 452] width 1207 height 685
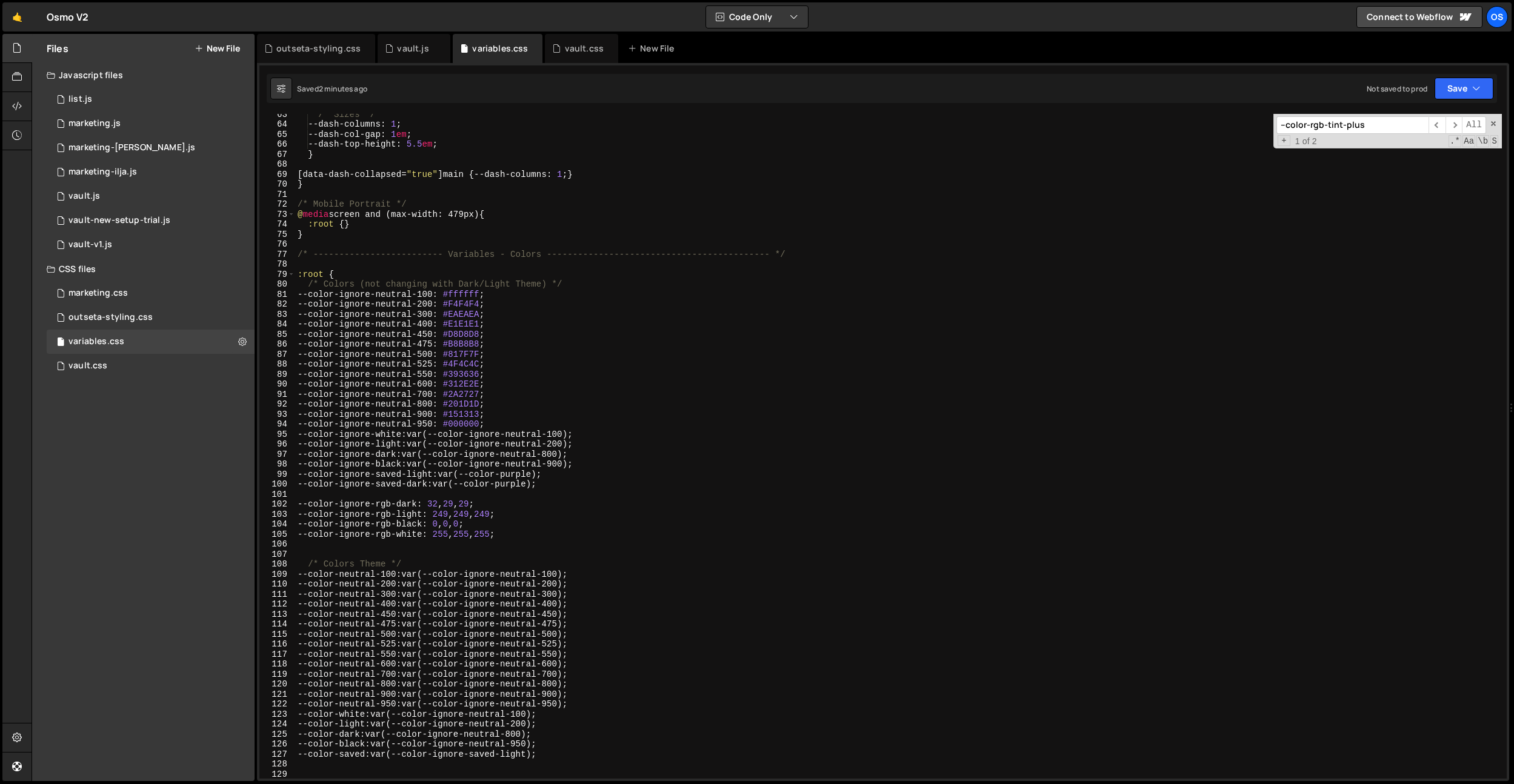
scroll to position [475, 0]
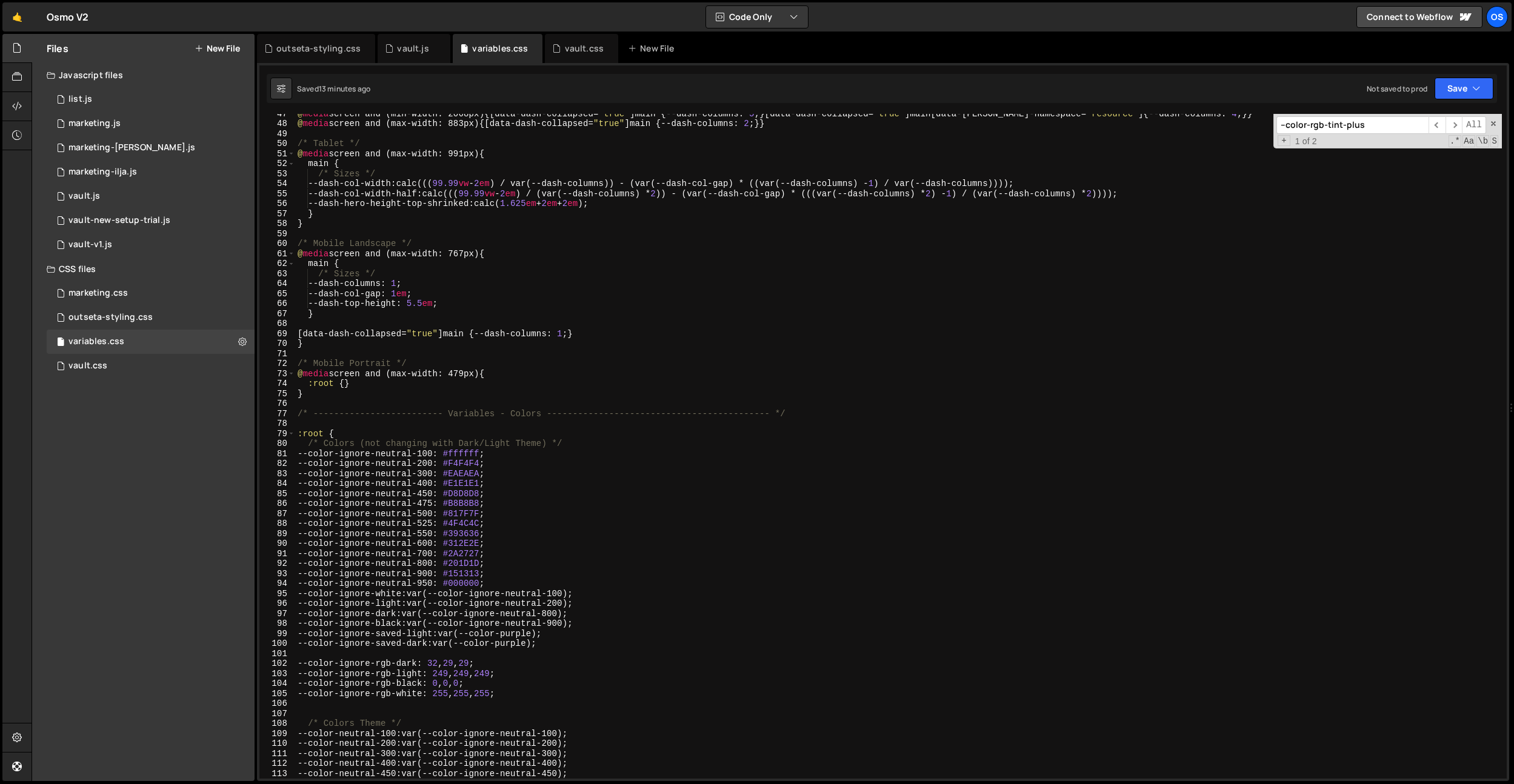
click at [463, 282] on div "@ media screen and (min-width: 2068px) { [ data-dash-collapsed = " true " ] mai…" at bounding box center [898, 451] width 1207 height 685
type textarea "--dash-columns: 1;"
type input "primary"
drag, startPoint x: 326, startPoint y: 45, endPoint x: 1166, endPoint y: 133, distance: 844.6
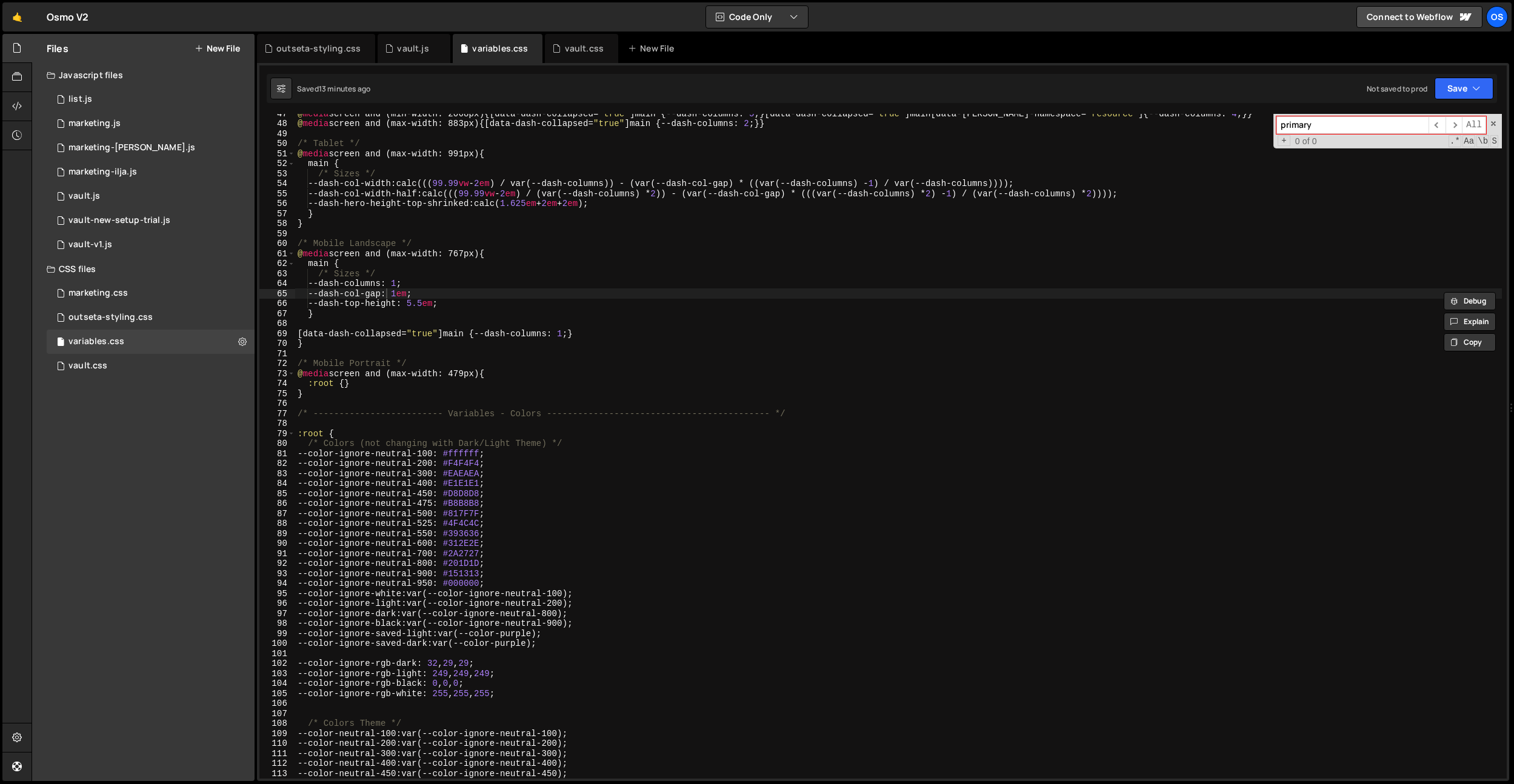
click at [326, 45] on div "outseta-styling.css" at bounding box center [319, 49] width 84 height 12
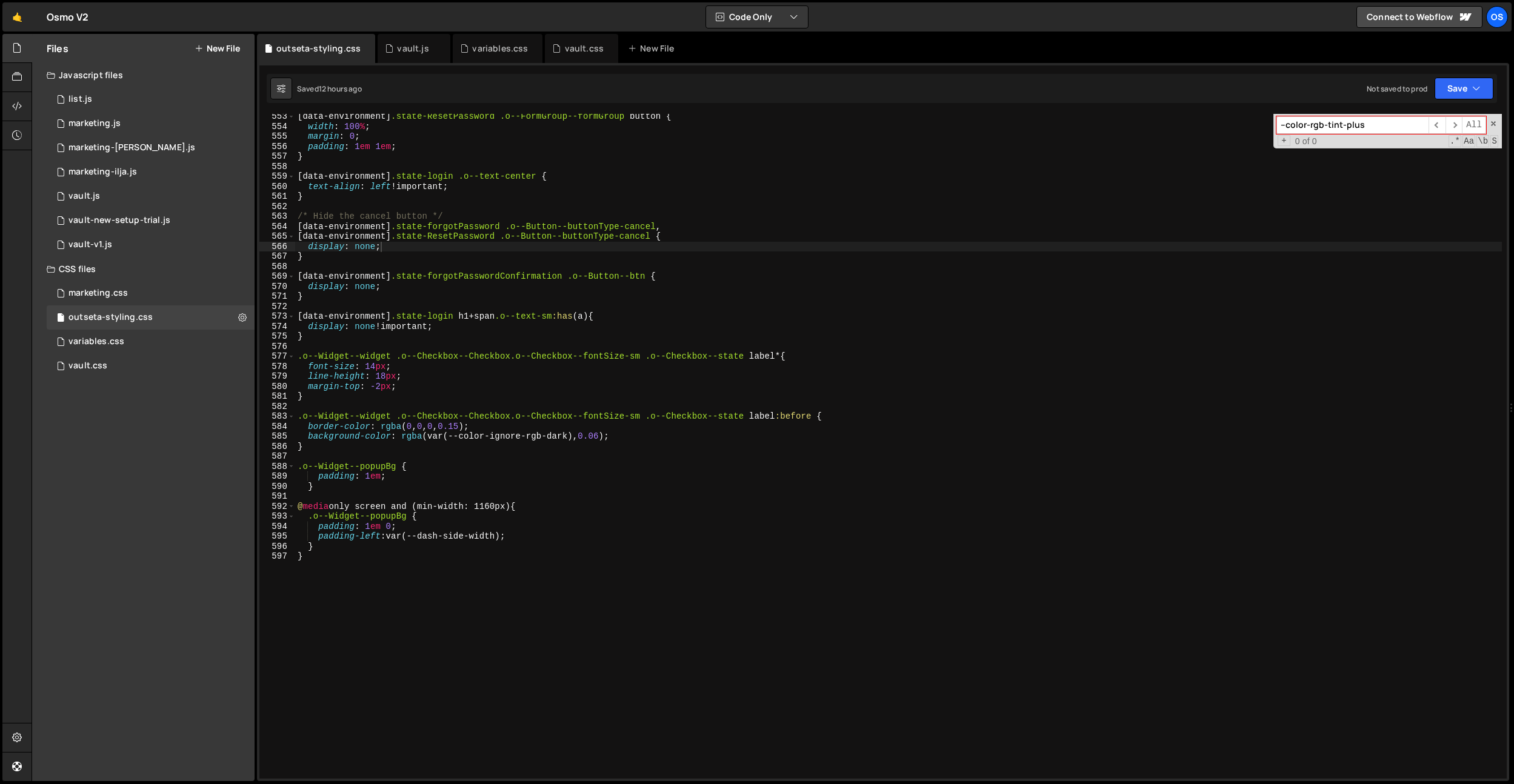
click at [1330, 125] on input "--color-rgb-tint-plus" at bounding box center [1353, 124] width 152 height 17
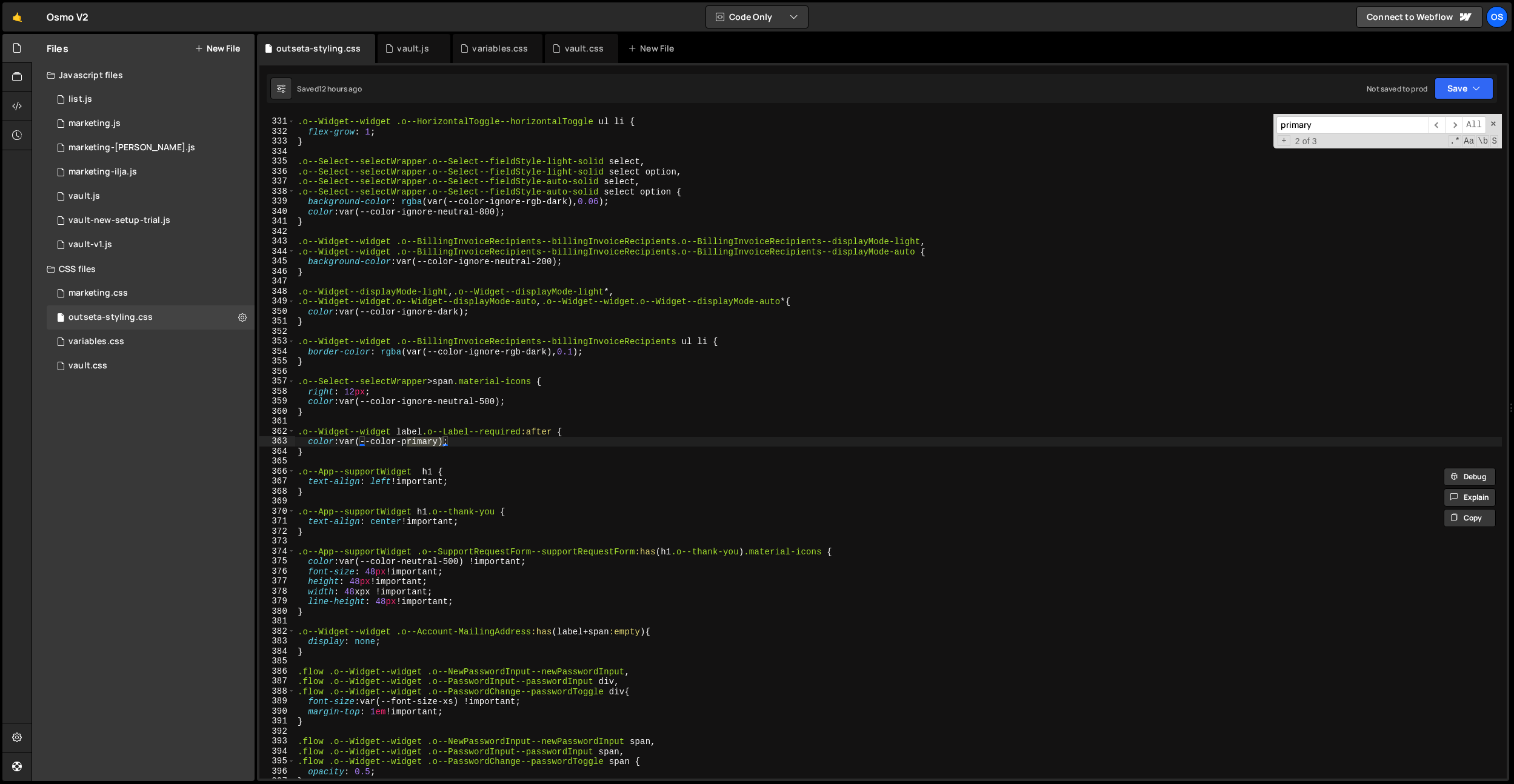
scroll to position [4847, 0]
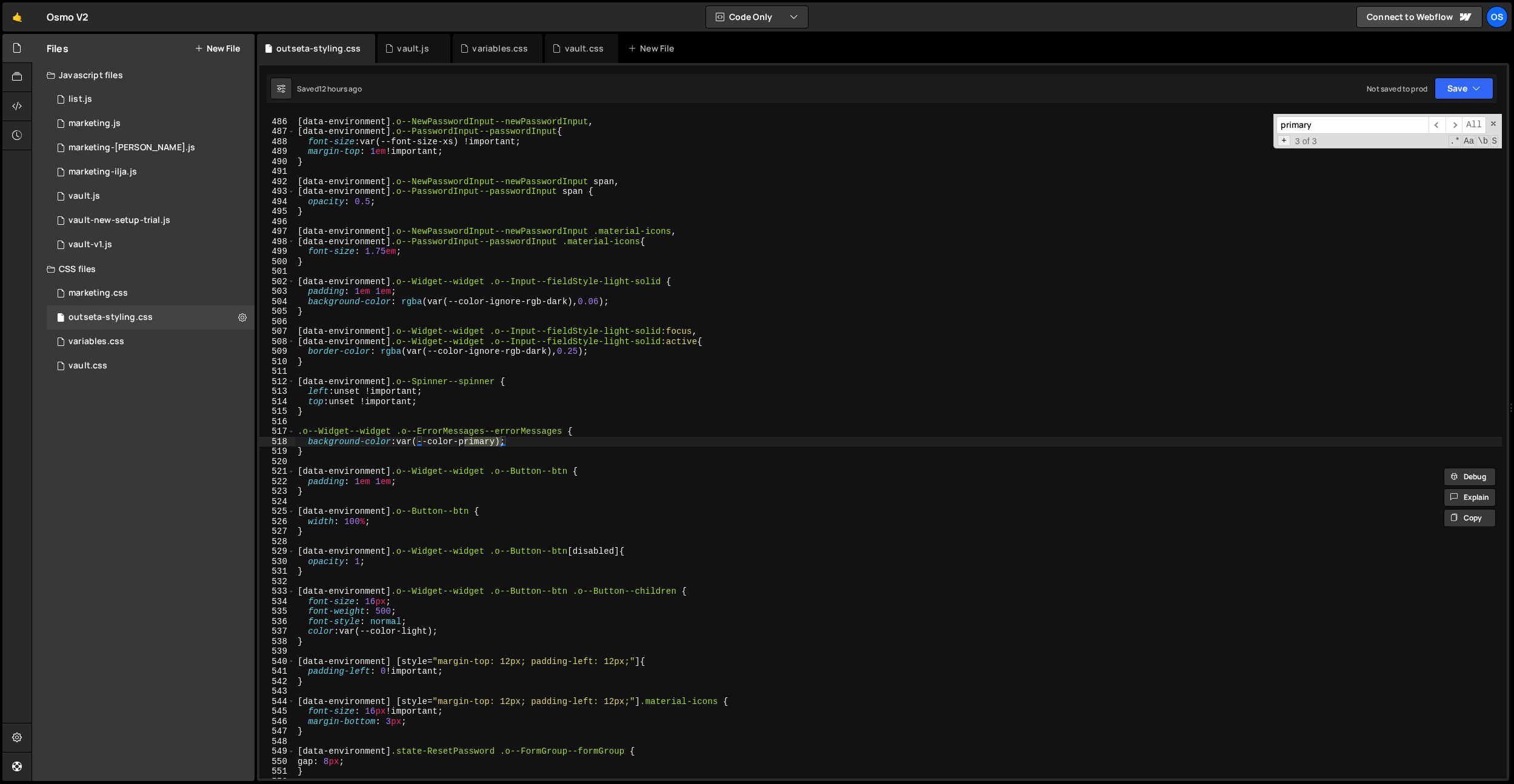
type input "primary"
click at [1282, 144] on span "+" at bounding box center [1283, 141] width 12 height 12
click at [1316, 150] on input at bounding box center [1353, 145] width 152 height 17
click at [483, 443] on div "[ data-environment ] .o--NewPasswordInput--newPasswordInput , [ data-environmen…" at bounding box center [898, 446] width 1207 height 665
click at [483, 443] on div "[ data-environment ] .o--NewPasswordInput--newPasswordInput , [ data-environmen…" at bounding box center [898, 450] width 1207 height 685
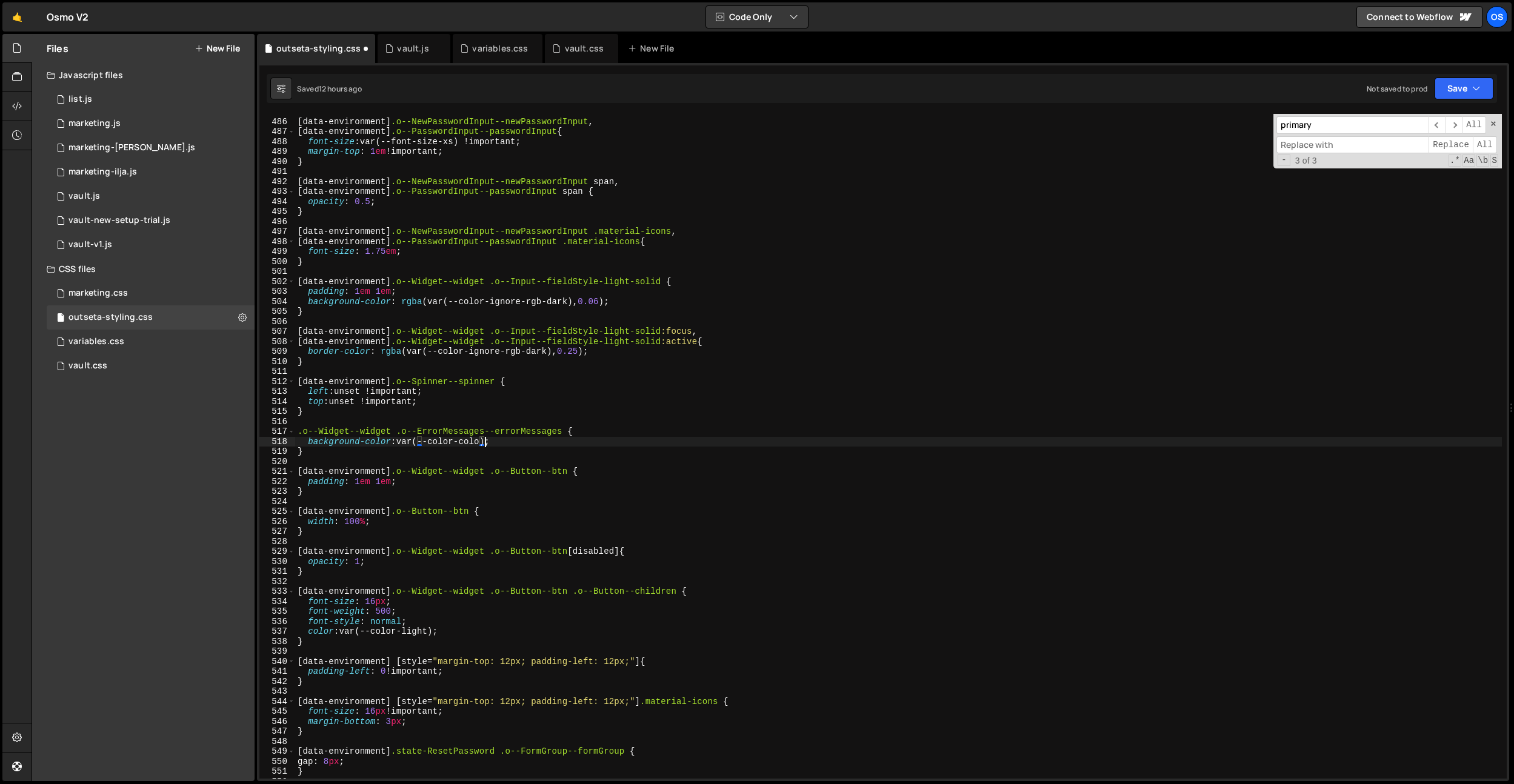
scroll to position [0, 13]
click at [1340, 124] on input "primary" at bounding box center [1353, 124] width 152 height 17
drag, startPoint x: 1333, startPoint y: 114, endPoint x: 1324, endPoint y: 124, distance: 13.5
click at [1333, 114] on div "1 Type cmd + s to save your Javascript file. הההההההההההההההההההההההההההההההההה…" at bounding box center [883, 422] width 1252 height 718
click at [1324, 126] on input "primary" at bounding box center [1353, 124] width 152 height 17
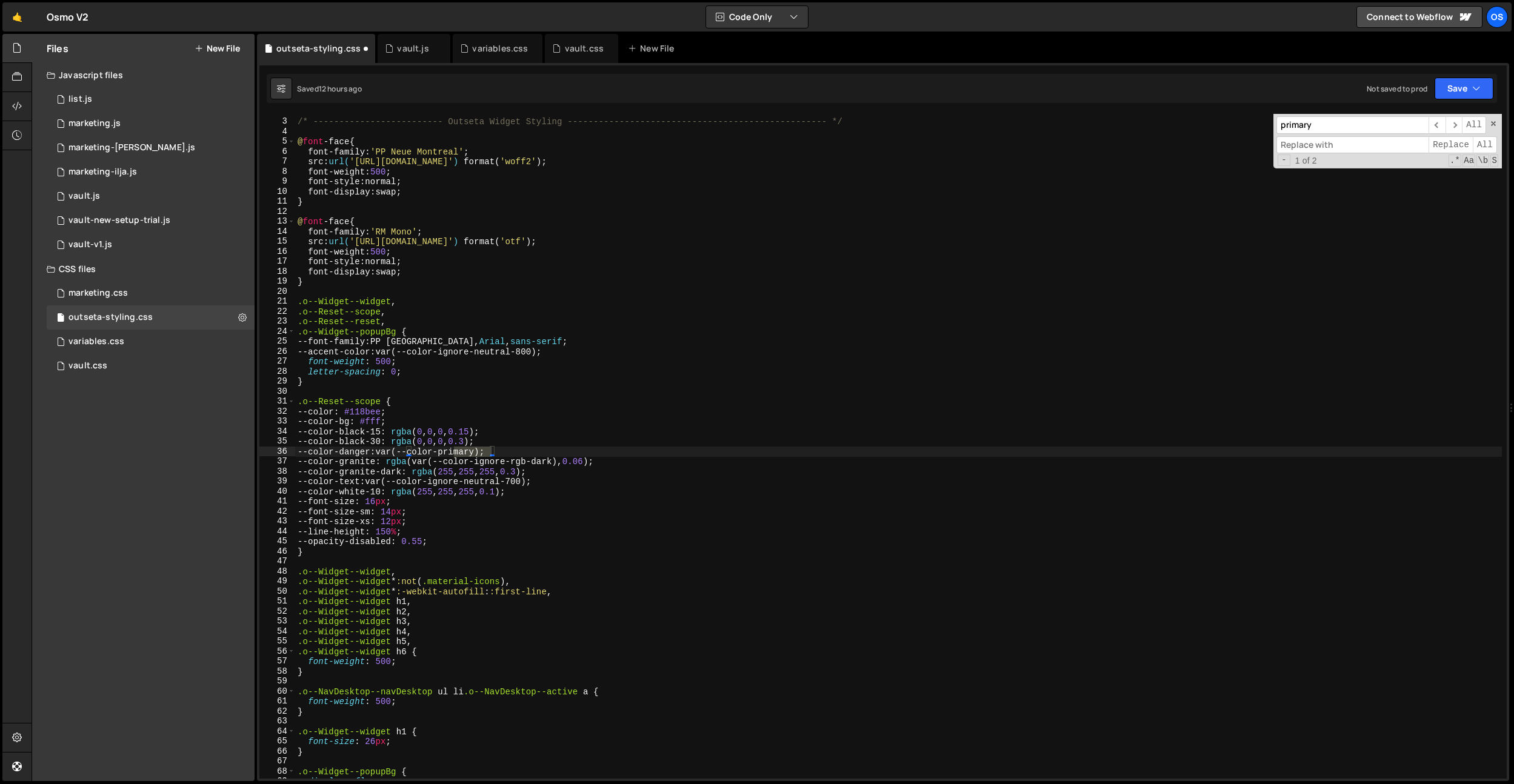
scroll to position [17, 0]
click at [470, 447] on div "/* ------------------------- Outseta Widget Styling ---------------------------…" at bounding box center [898, 446] width 1207 height 665
click at [470, 447] on div "/* ------------------------- Outseta Widget Styling ---------------------------…" at bounding box center [898, 450] width 1207 height 685
click at [1327, 120] on input "primary" at bounding box center [1353, 124] width 152 height 17
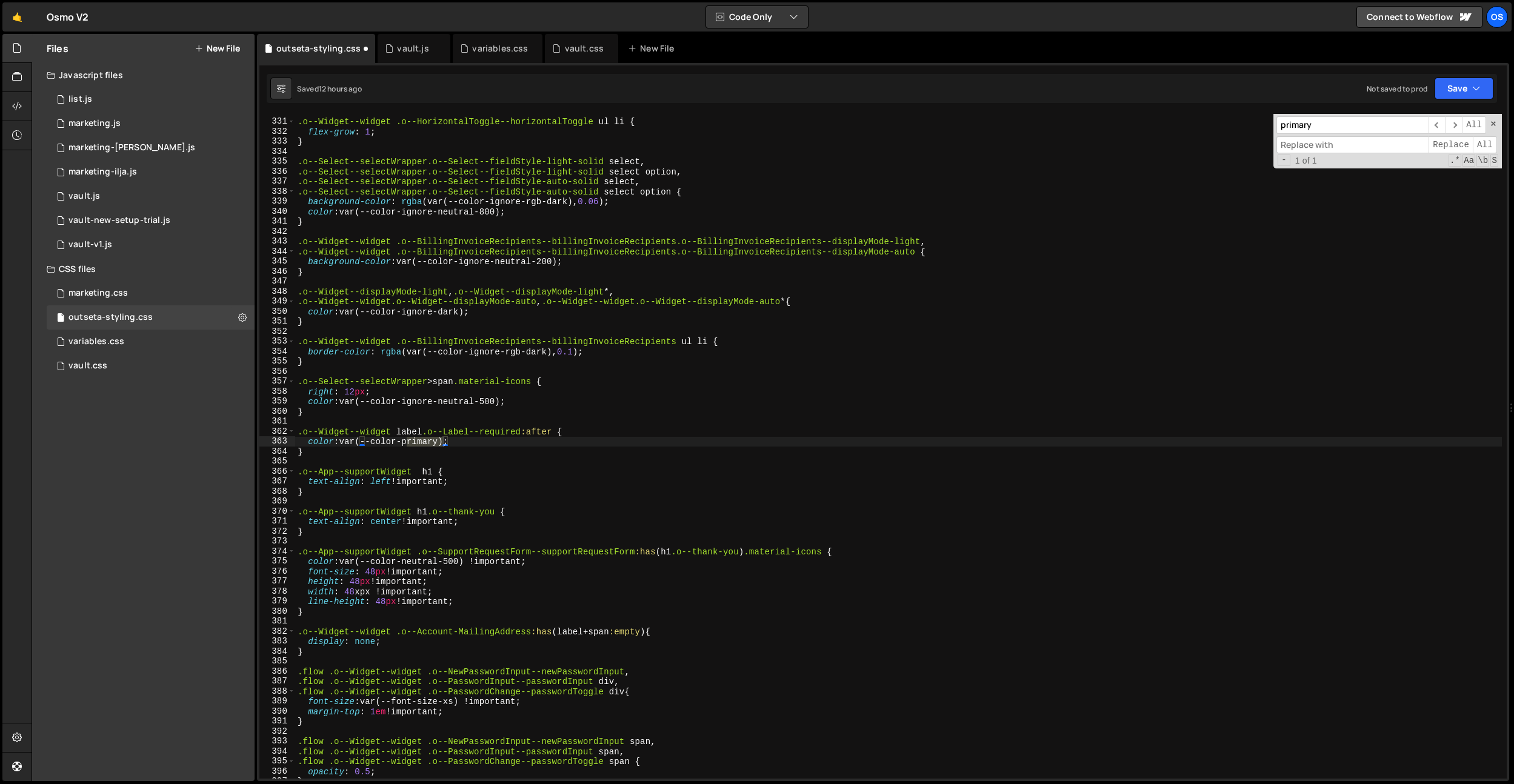
scroll to position [3297, 0]
click at [400, 441] on div ".o--Widget--widget .o--HorizontalToggle--horizontalToggle ul li { flex-grow : 1…" at bounding box center [898, 450] width 1207 height 685
click at [425, 448] on div ".o--Widget--widget .o--HorizontalToggle--horizontalToggle ul li { flex-grow : 1…" at bounding box center [898, 450] width 1207 height 685
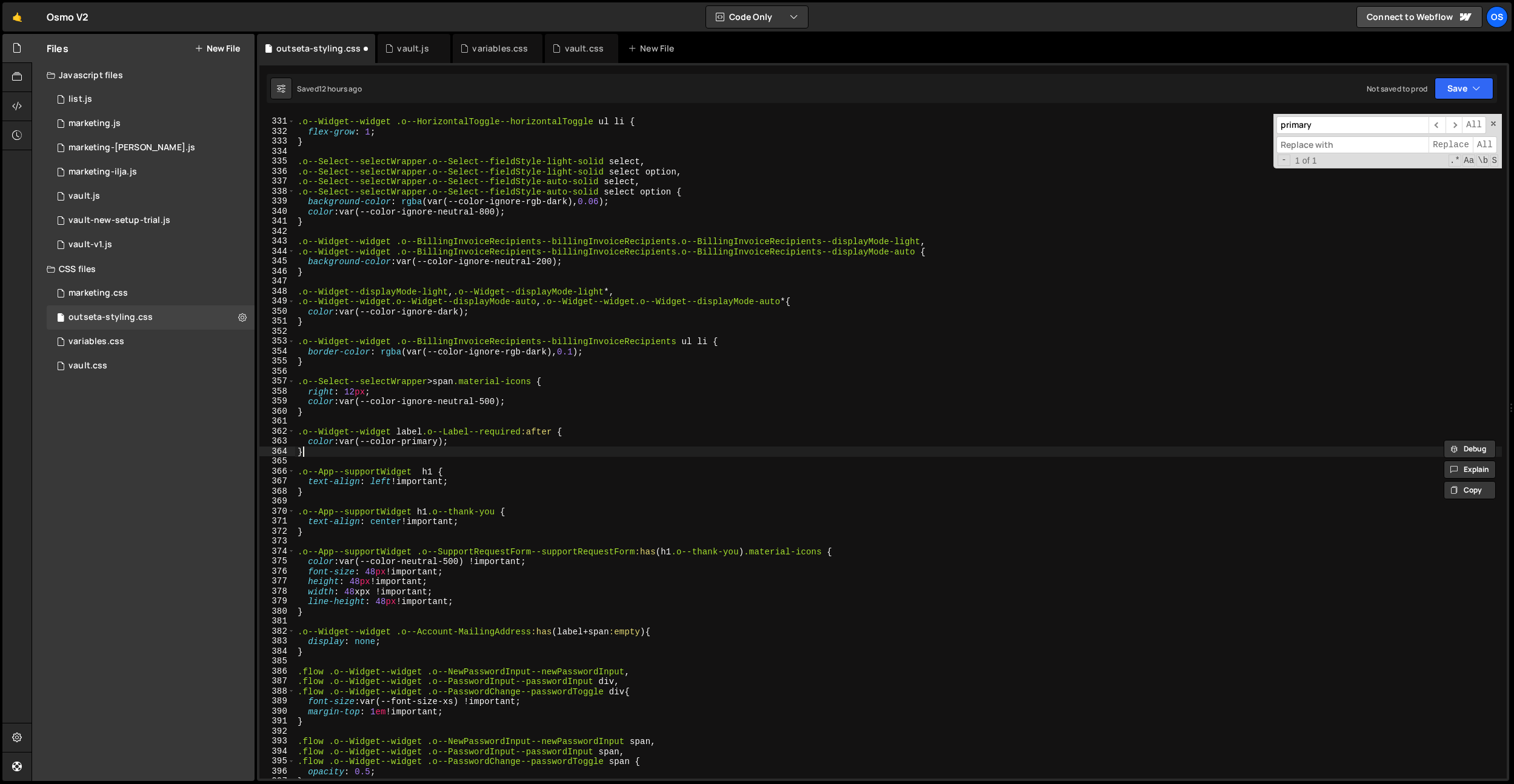
scroll to position [0, 0]
click at [423, 440] on div ".o--Widget--widget .o--HorizontalToggle--horizontalToggle ul li { flex-grow : 1…" at bounding box center [898, 450] width 1207 height 685
click at [1339, 120] on input "primary" at bounding box center [1353, 124] width 152 height 17
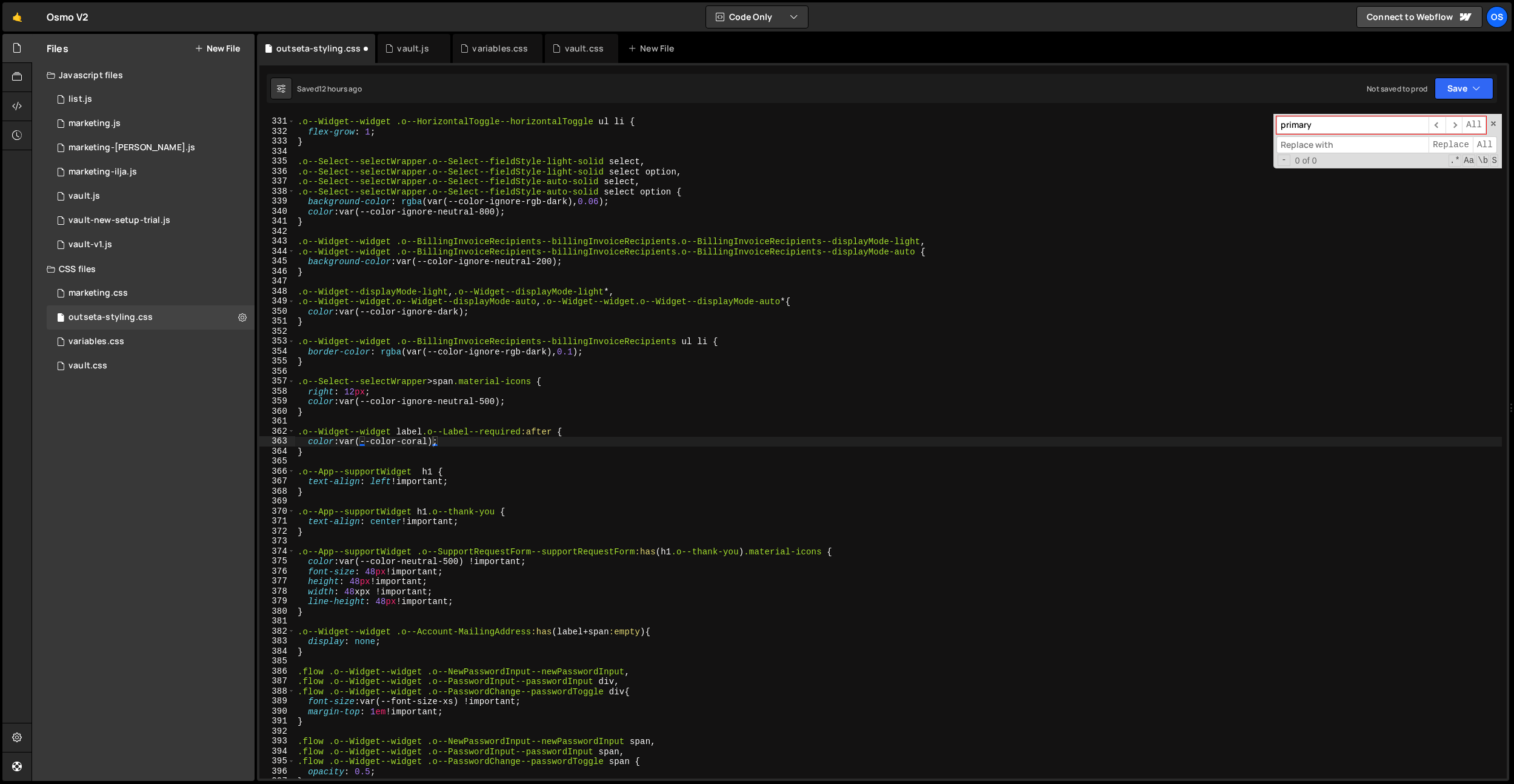
type textarea "}"
drag, startPoint x: 815, startPoint y: 359, endPoint x: 821, endPoint y: 358, distance: 6.1
click at [815, 359] on div ".o--Widget--widget .o--HorizontalToggle--horizontalToggle ul li { flex-grow : 1…" at bounding box center [898, 450] width 1207 height 685
click at [1310, 119] on input "primary" at bounding box center [1353, 124] width 152 height 17
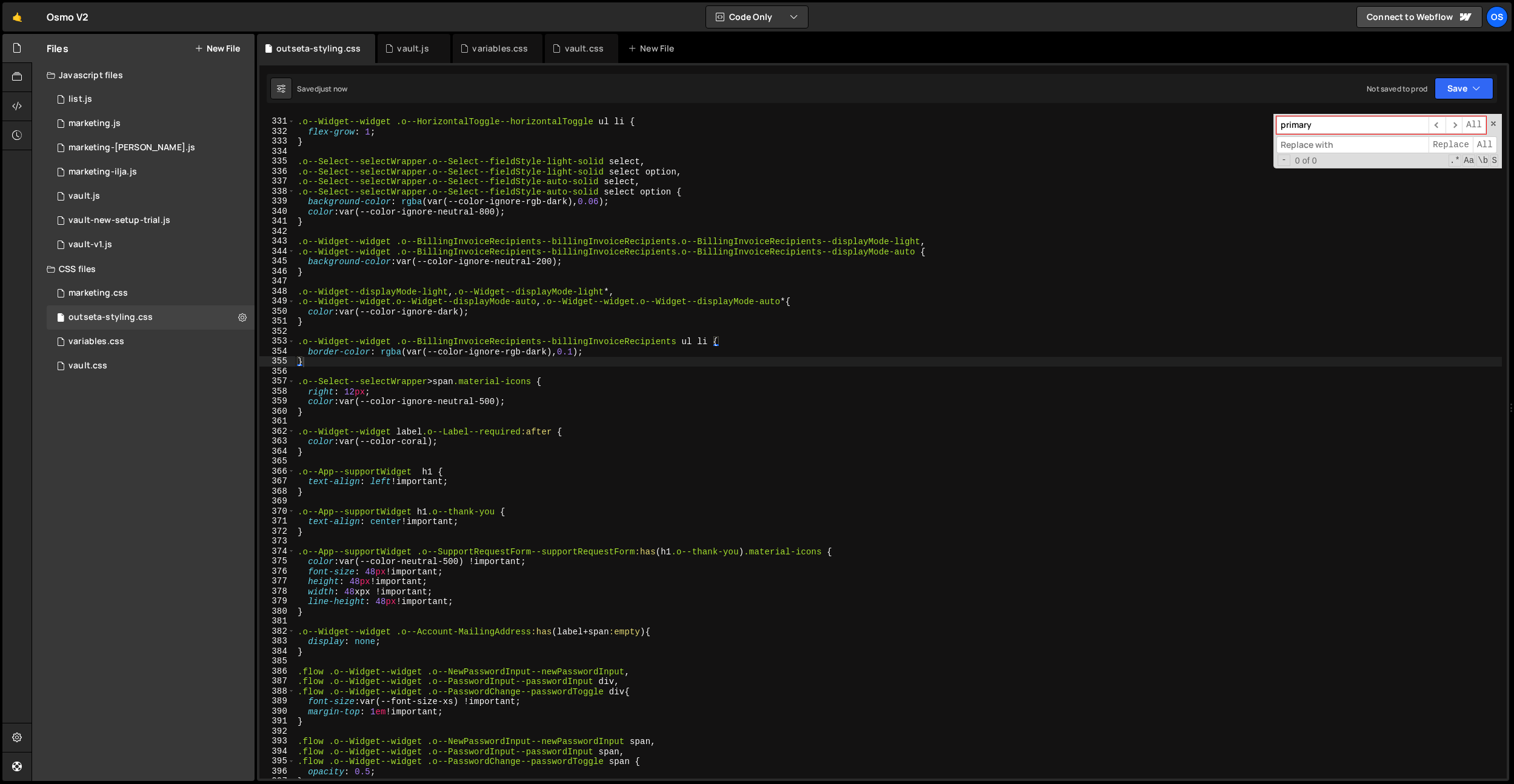
type input "p"
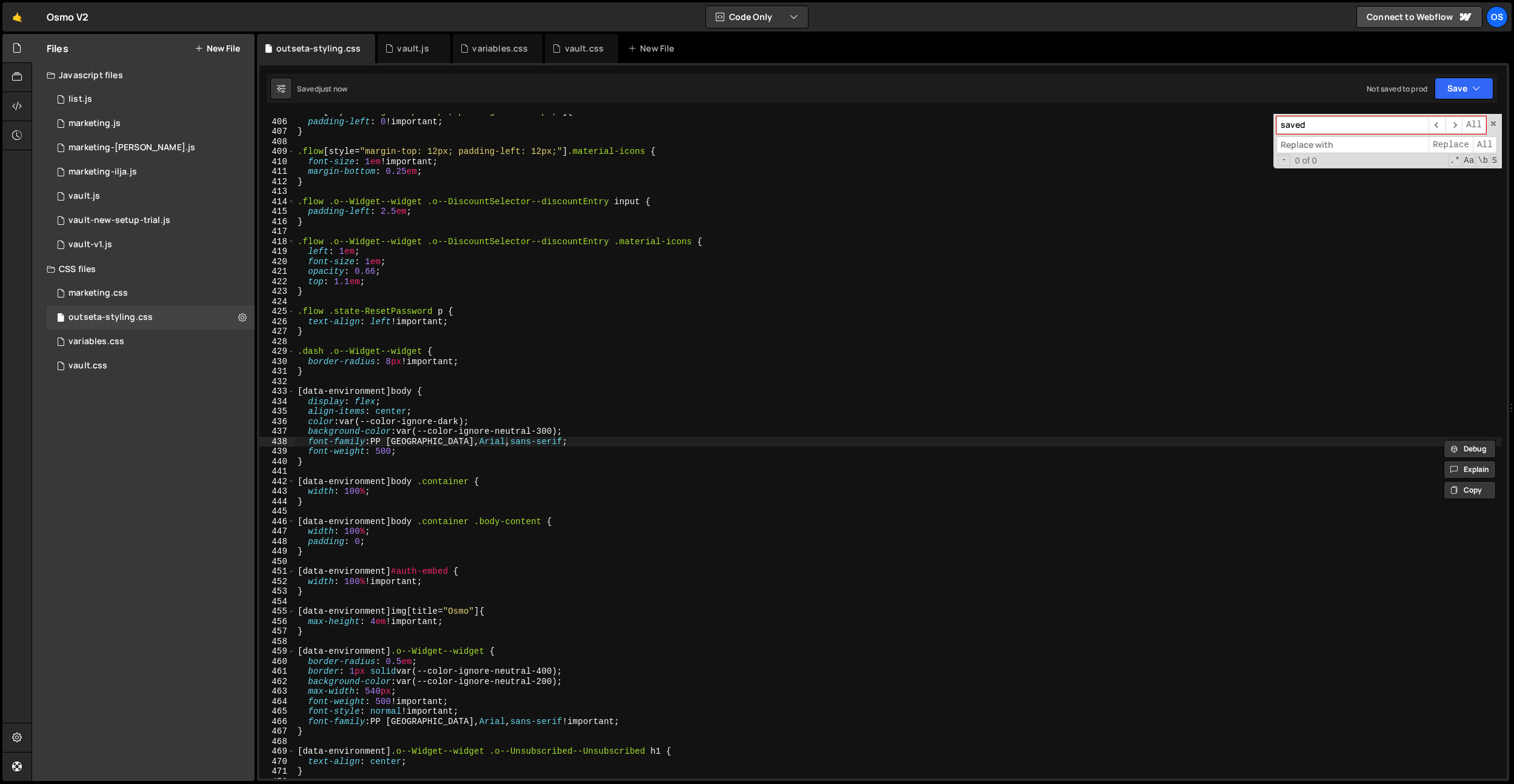
type input "saved"
click at [801, 137] on div ".flow [ style = " margin-top: 12px; padding-left: 12px; " ] { padding-left : 0 …" at bounding box center [898, 450] width 1207 height 685
drag, startPoint x: 581, startPoint y: 58, endPoint x: 1234, endPoint y: 120, distance: 655.9
click at [581, 58] on div "vault.css" at bounding box center [582, 48] width 73 height 29
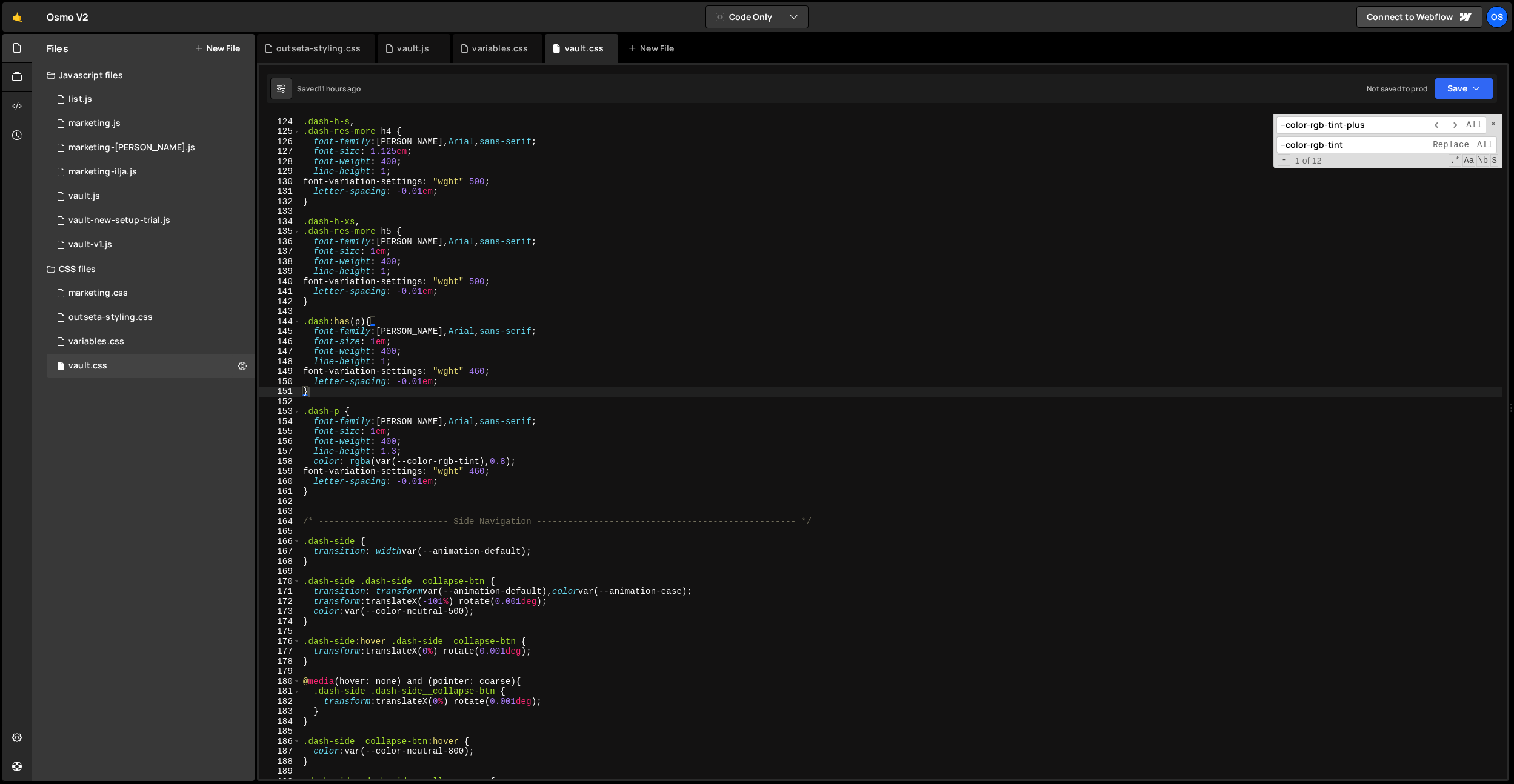
click at [1324, 128] on input "--color-rgb-tint-plus" at bounding box center [1353, 124] width 152 height 17
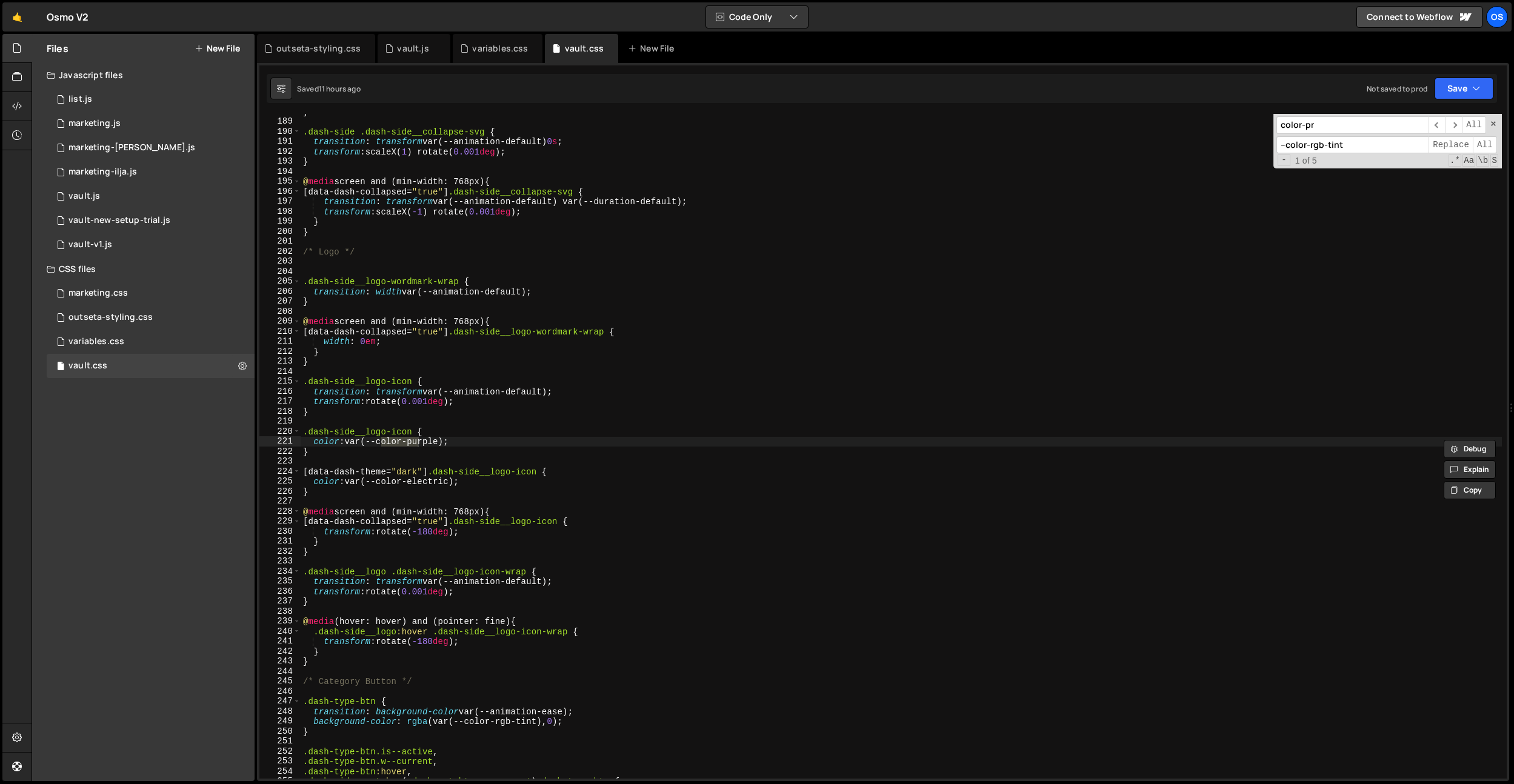
scroll to position [1995, 0]
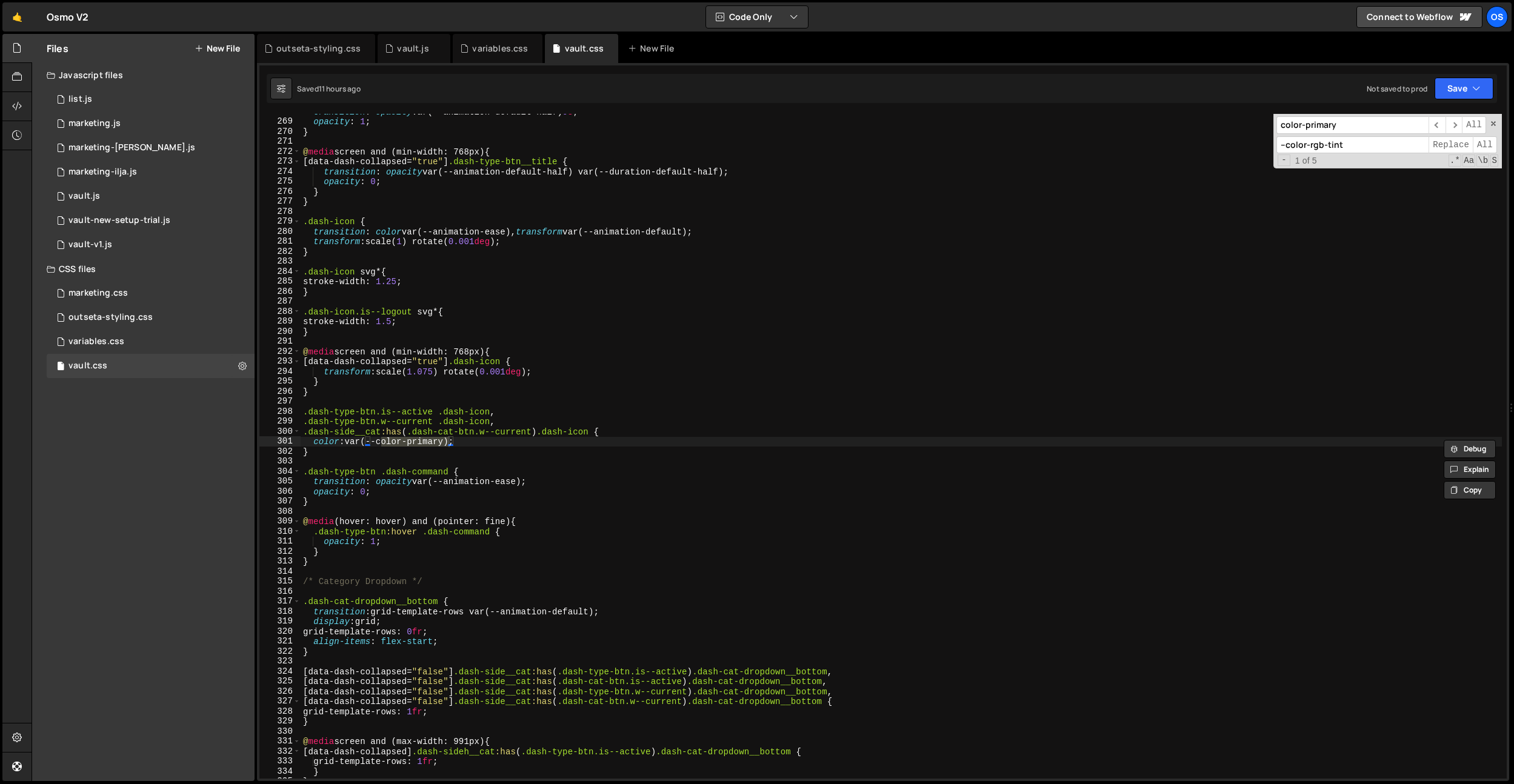
type input "color-primary"
drag, startPoint x: 1369, startPoint y: 146, endPoint x: 1162, endPoint y: 137, distance: 207.2
click at [1162, 137] on div "transition : opacity var(--animation-default-half) 0 s ; opacity : 1 ; } @ medi…" at bounding box center [901, 446] width 1202 height 665
type input "color-coral"
click at [1477, 143] on span "All" at bounding box center [1484, 145] width 24 height 17
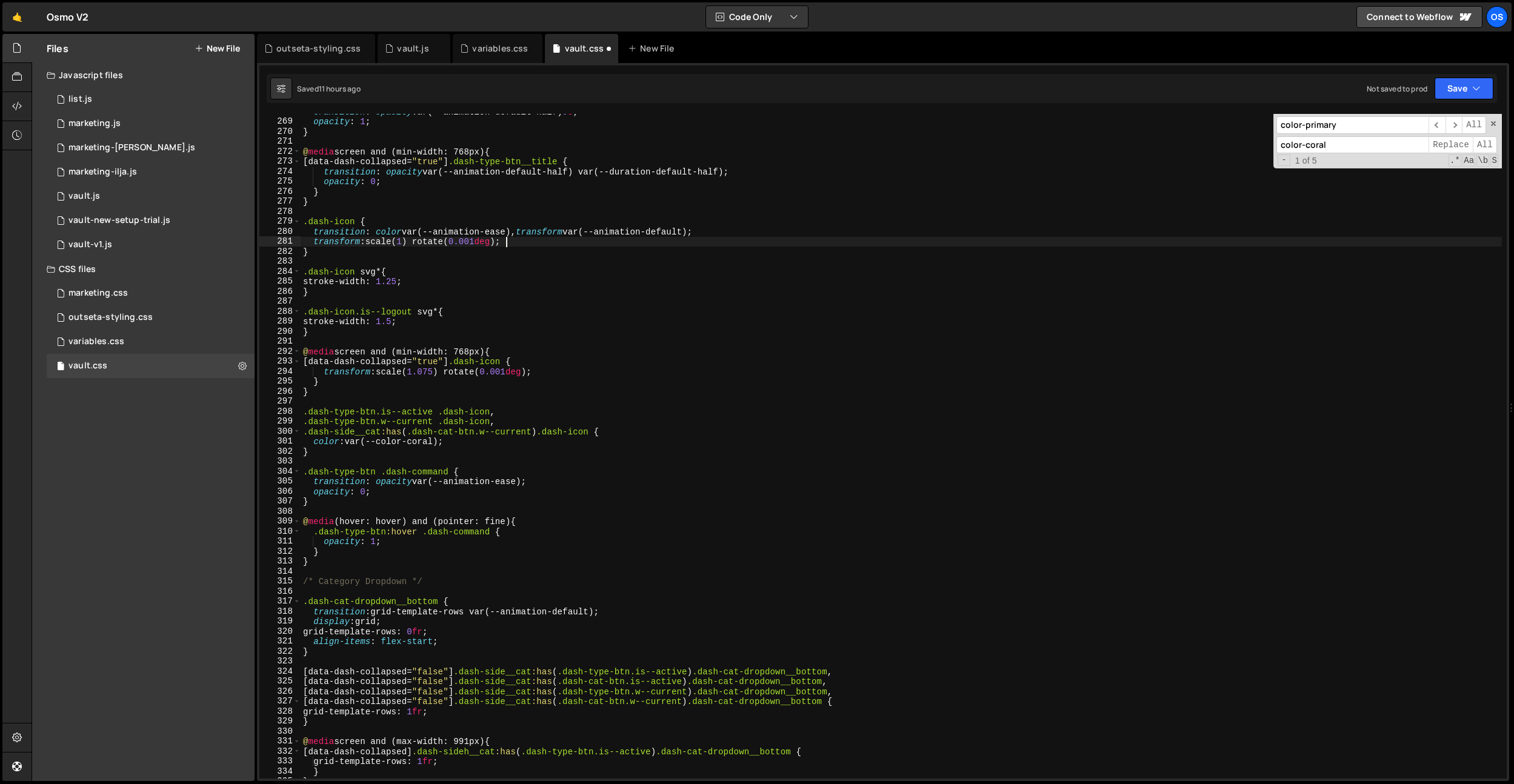
type textarea "transform: scale(1) rotate(0.001deg);"
click at [811, 245] on div "transition : opacity var(--animation-default-half) 0 s ; opacity : 1 ; } @ medi…" at bounding box center [901, 450] width 1202 height 685
click at [773, 207] on div "transition : opacity var(--animation-default-half) 0 s ; opacity : 1 ; } @ medi…" at bounding box center [901, 450] width 1202 height 685
click at [505, 54] on div "variables.css" at bounding box center [500, 49] width 56 height 12
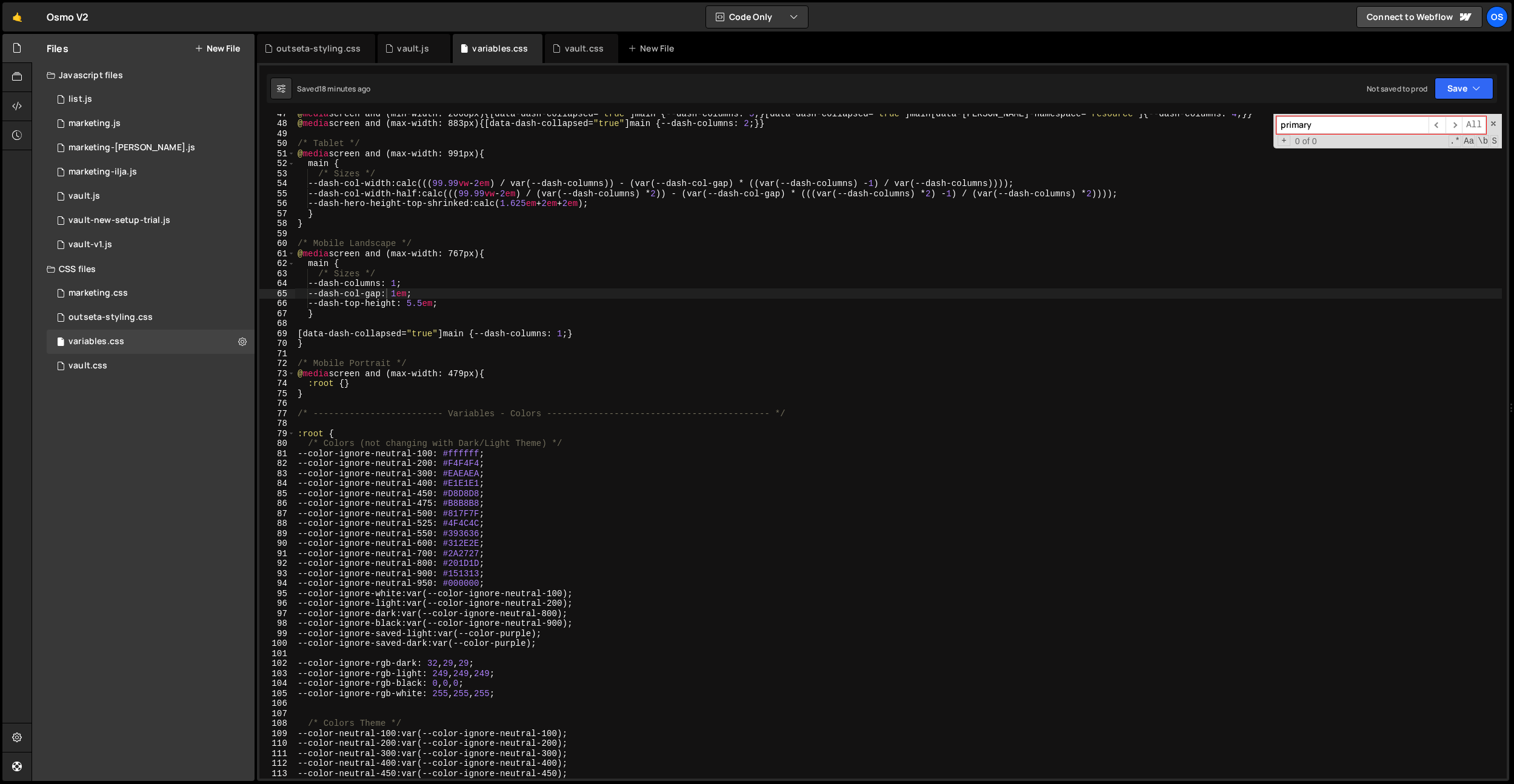
click at [1365, 123] on input "primary" at bounding box center [1353, 124] width 152 height 17
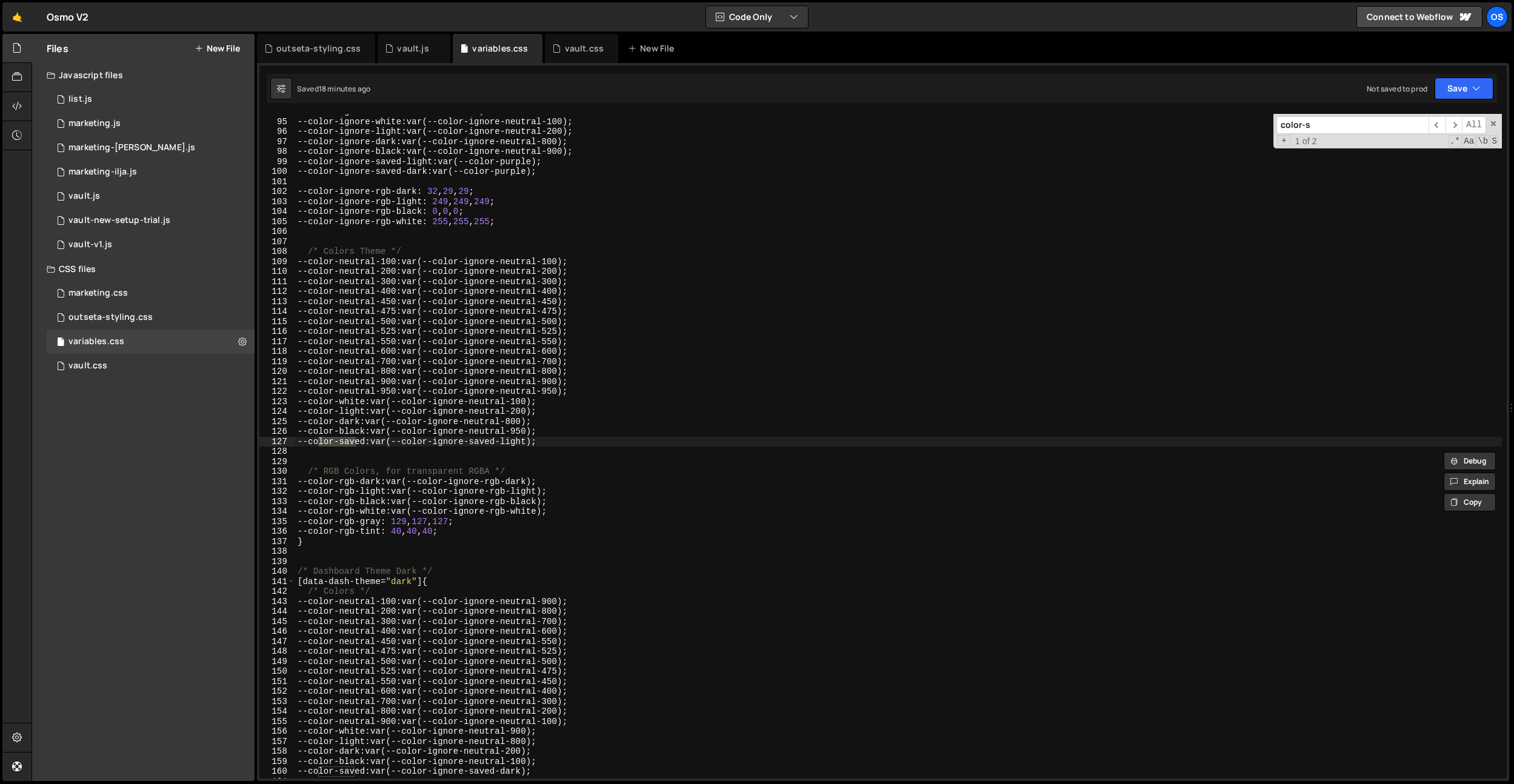
scroll to position [947, 0]
type input "color-saved"
click at [376, 427] on div "--color-ignore-neutral-950 : #000000 ; --color-ignore-white : var(--color-ignor…" at bounding box center [898, 450] width 1207 height 685
drag, startPoint x: 375, startPoint y: 444, endPoint x: 1377, endPoint y: 417, distance: 1002.4
click at [311, 444] on div "--color-ignore-neutral-950 : #000000 ; --color-ignore-white : var(--color-ignor…" at bounding box center [898, 450] width 1207 height 685
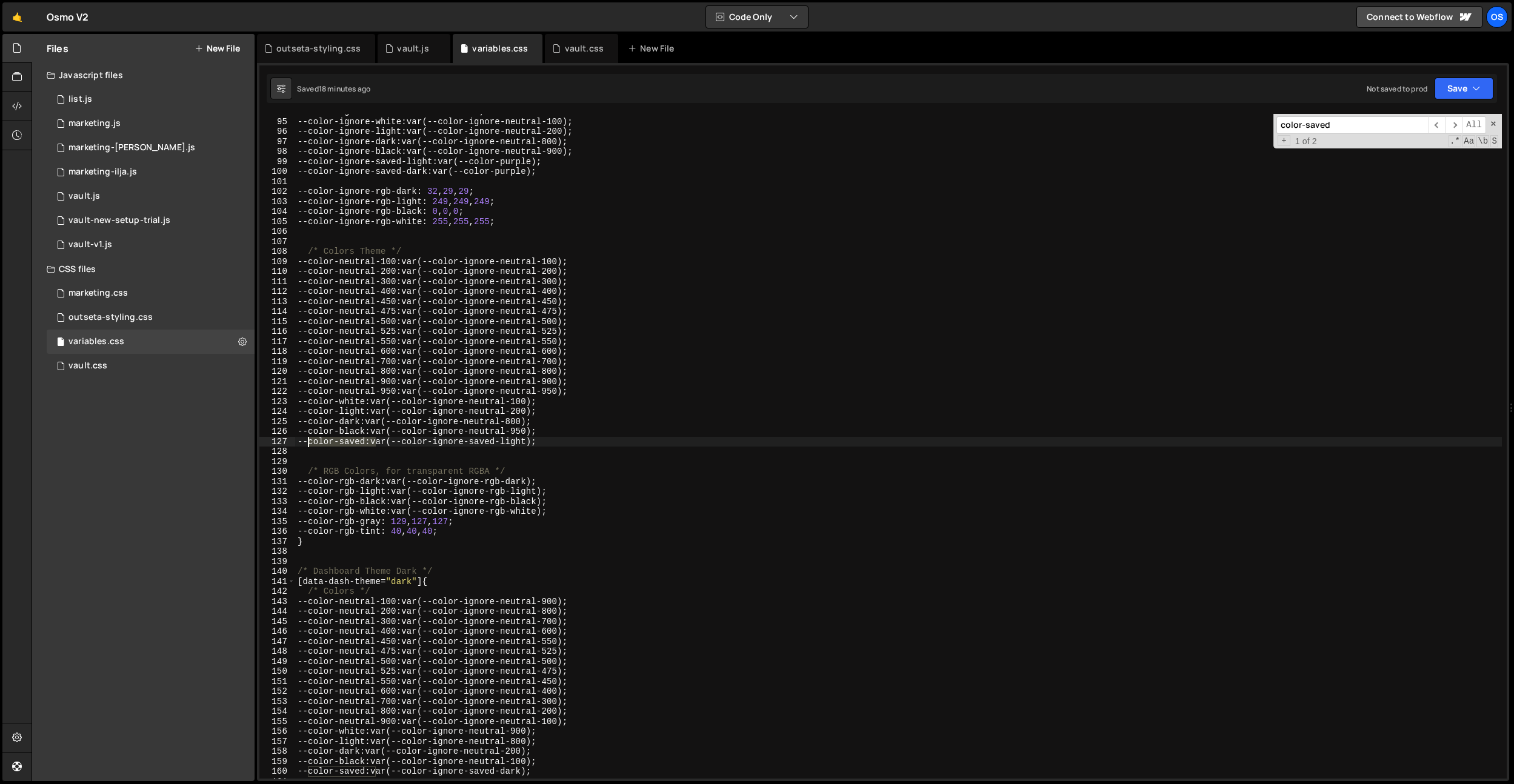
type textarea "--color-saved: var(--color-ignore-saved-light);"
click at [555, 50] on icon at bounding box center [556, 49] width 8 height 12
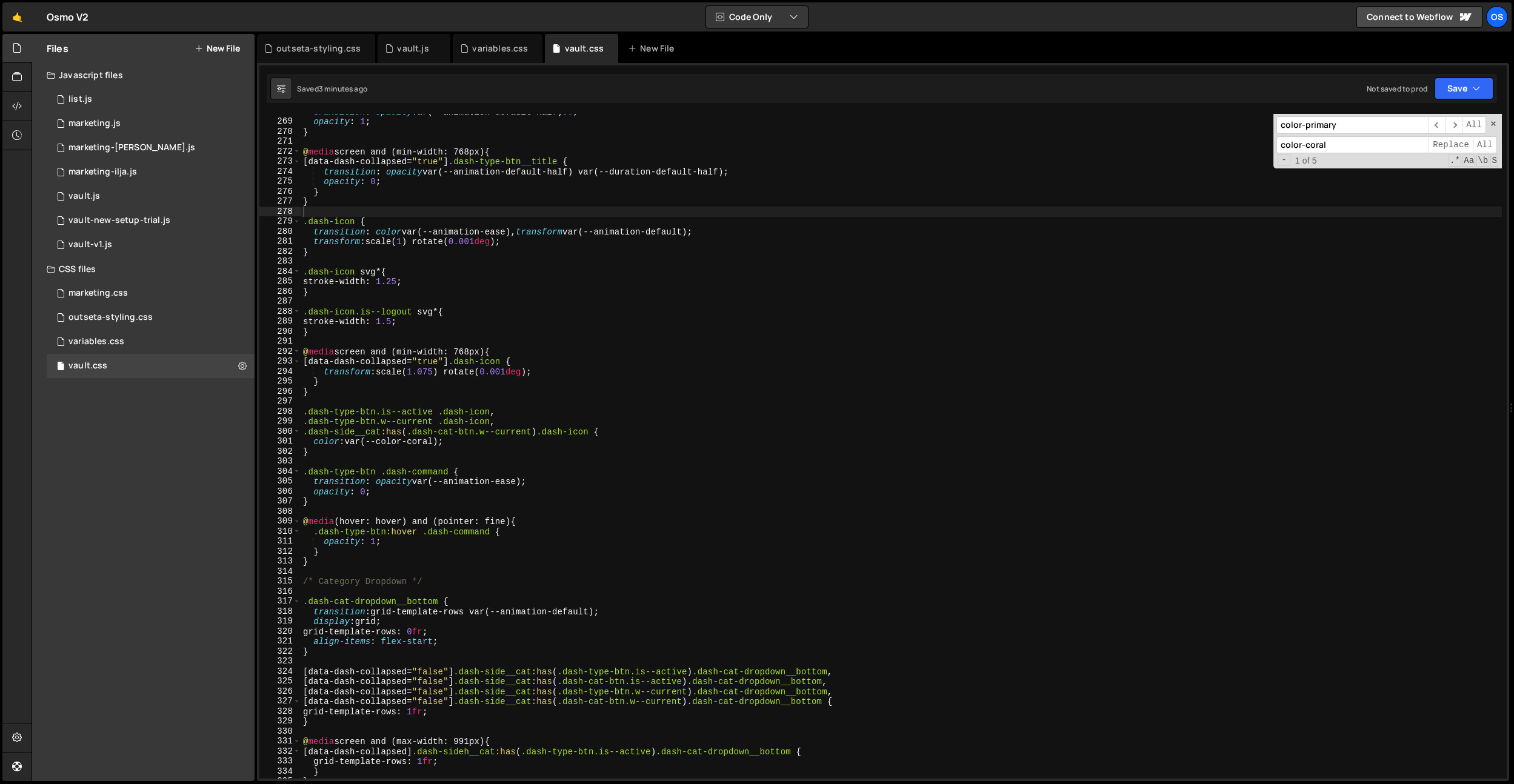
click at [1317, 120] on input "color-primary" at bounding box center [1353, 124] width 152 height 17
click at [1499, 124] on div "color-primary ​ ​ All color-coral Replace All - 1 of 5 .* Aa \b S" at bounding box center [1387, 141] width 228 height 54
click at [1496, 124] on span at bounding box center [1493, 124] width 8 height 8
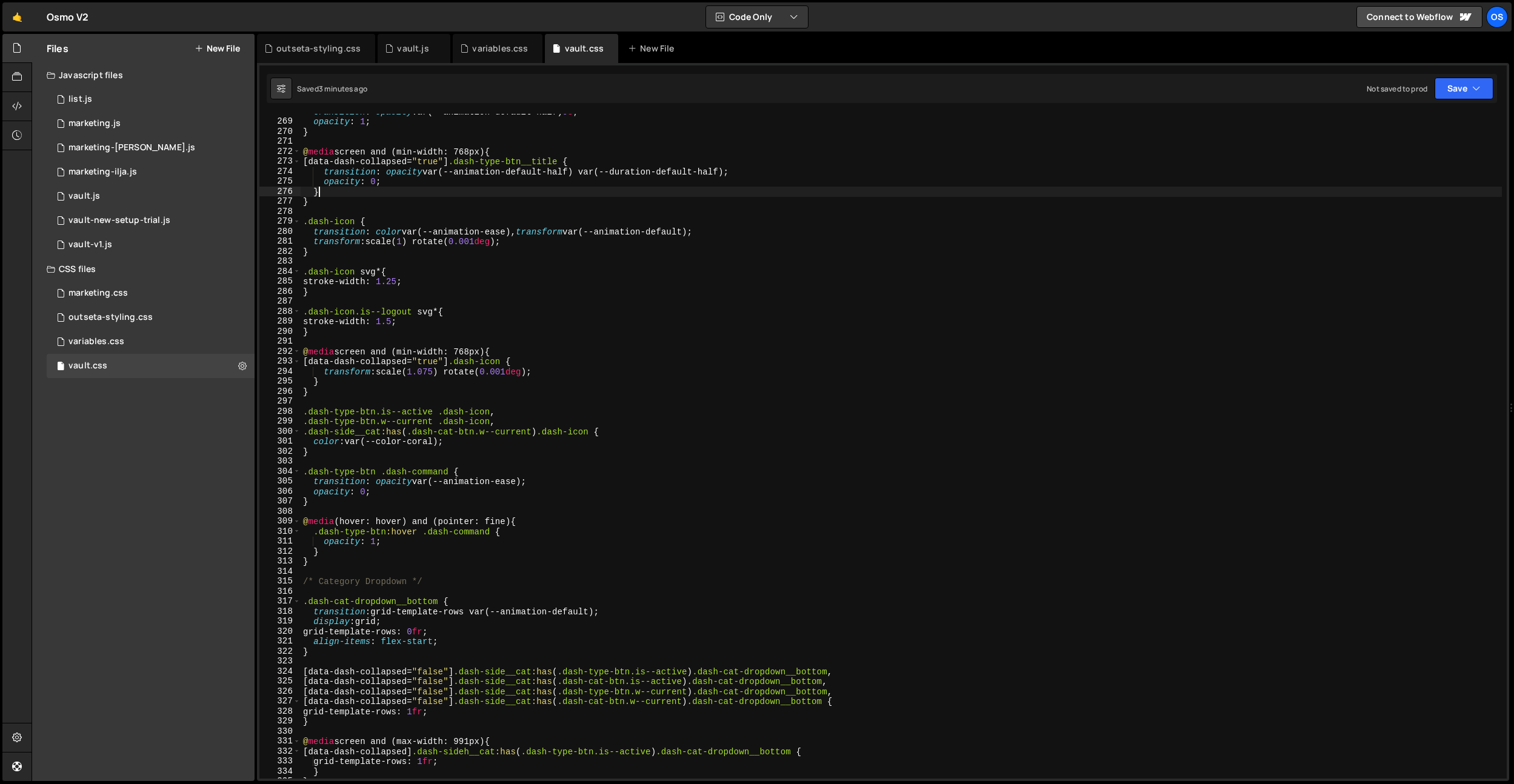
click at [1167, 194] on div "transition : opacity var(--animation-default-half) 0 s ; opacity : 1 ; } @ medi…" at bounding box center [901, 450] width 1202 height 685
type textarea "}"
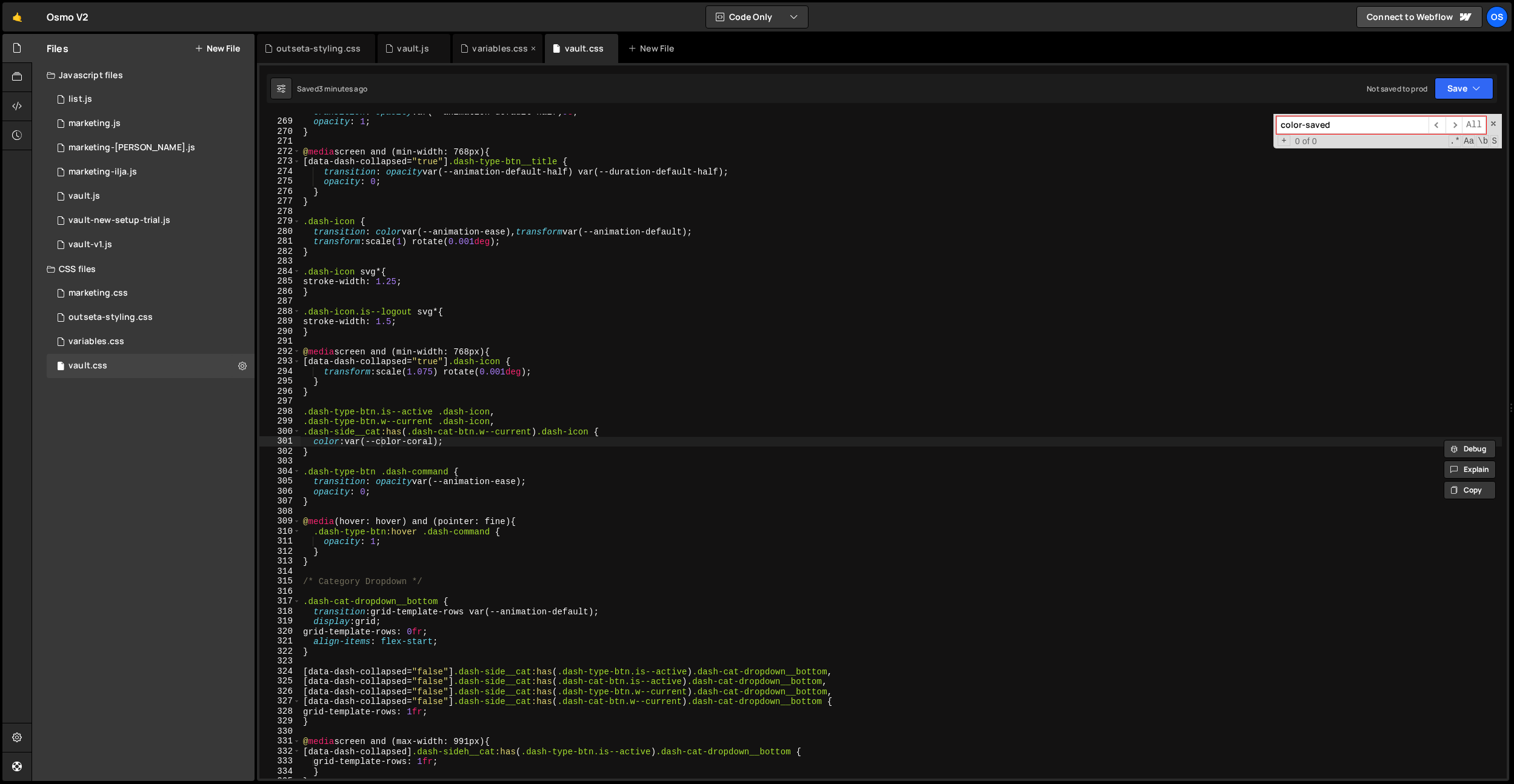
type input "color-saved"
click at [512, 54] on div "variables.css" at bounding box center [500, 49] width 56 height 12
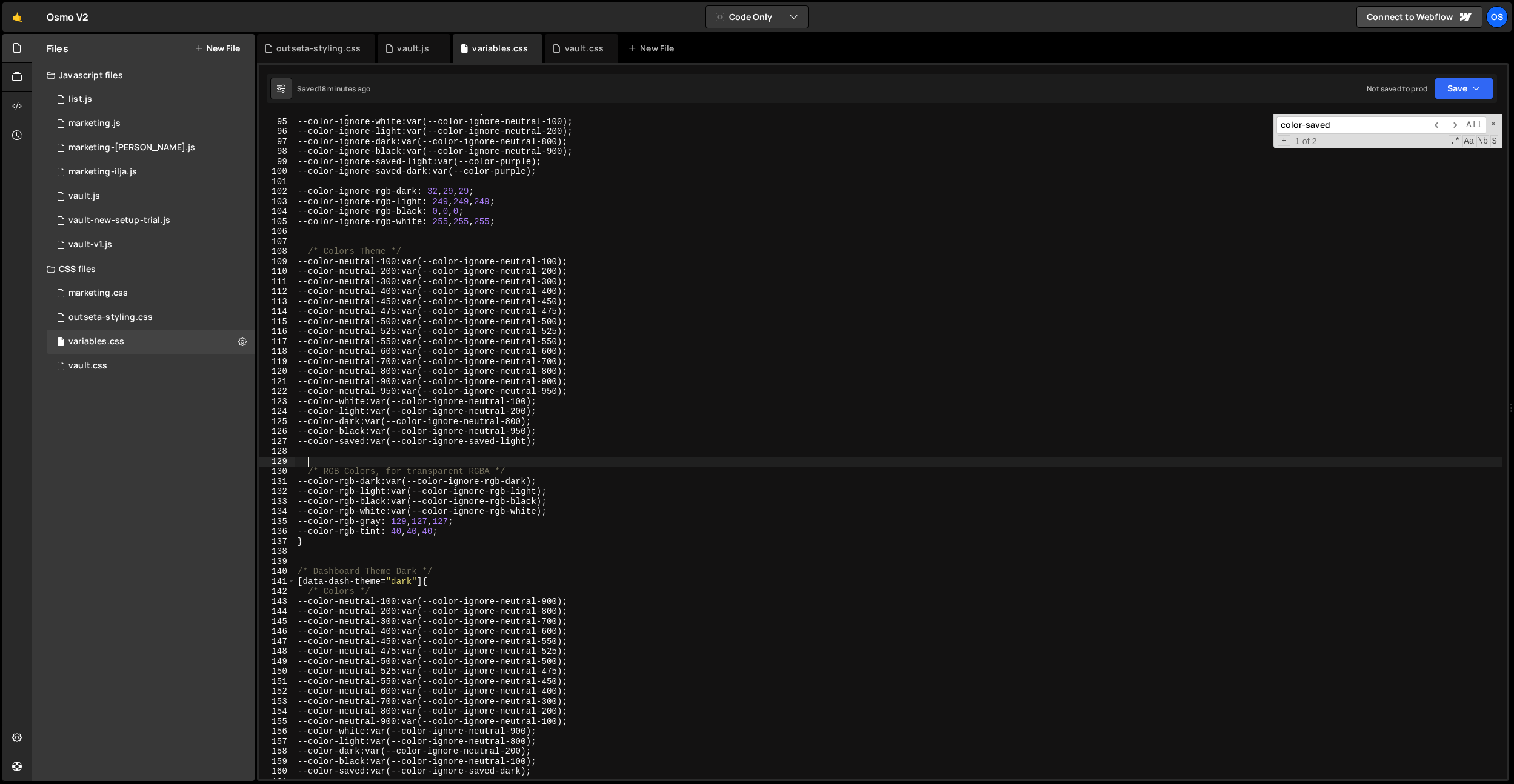
click at [537, 460] on div "--color-ignore-neutral-950 : #000000 ; --color-ignore-white : var(--color-ignor…" at bounding box center [898, 450] width 1207 height 685
click at [568, 446] on div "--color-ignore-neutral-950 : #000000 ; --color-ignore-white : var(--color-ignor…" at bounding box center [898, 450] width 1207 height 685
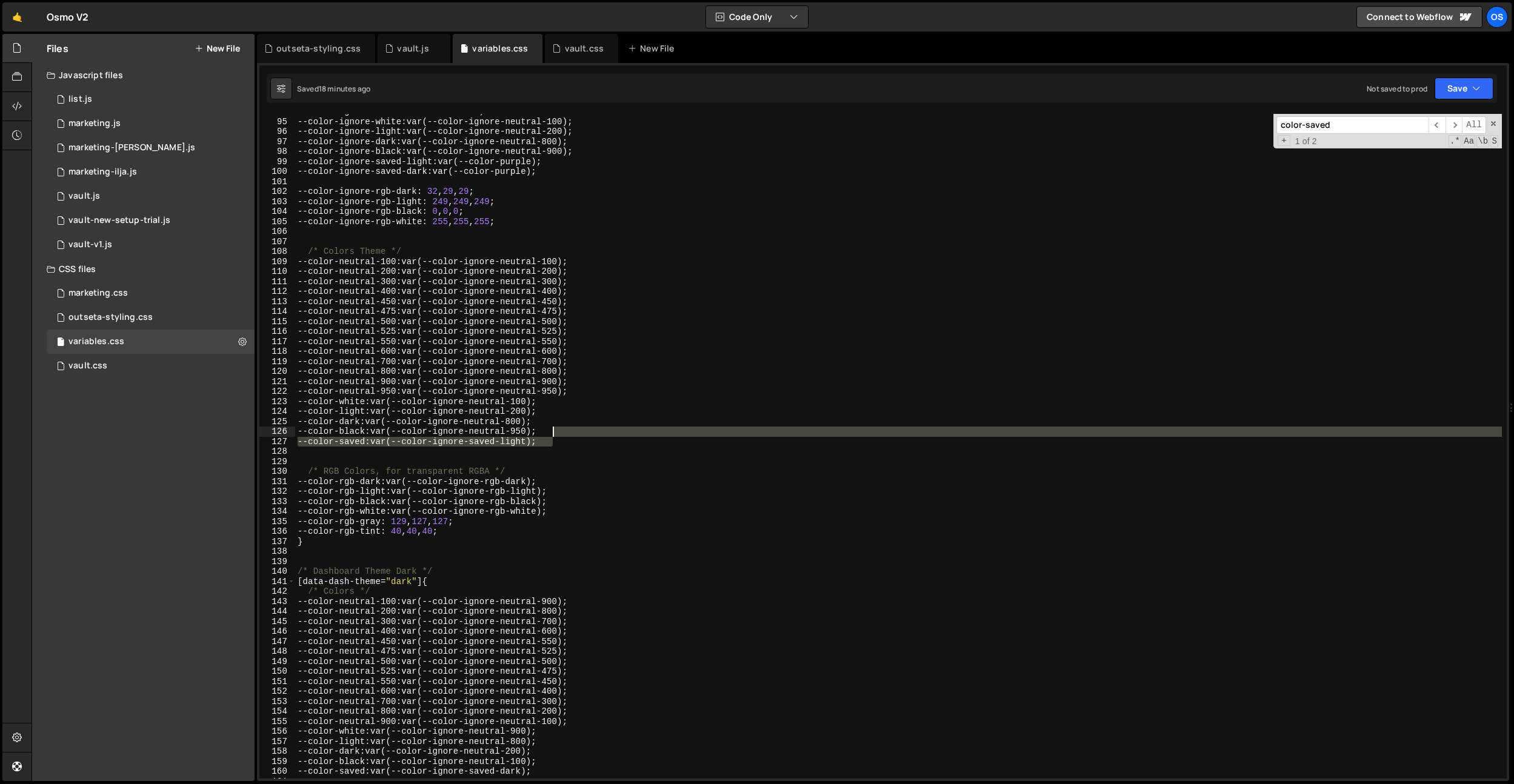
drag, startPoint x: 571, startPoint y: 441, endPoint x: 575, endPoint y: 434, distance: 8.1
click at [575, 434] on div "--color-ignore-neutral-950 : #000000 ; --color-ignore-white : var(--color-ignor…" at bounding box center [898, 450] width 1207 height 685
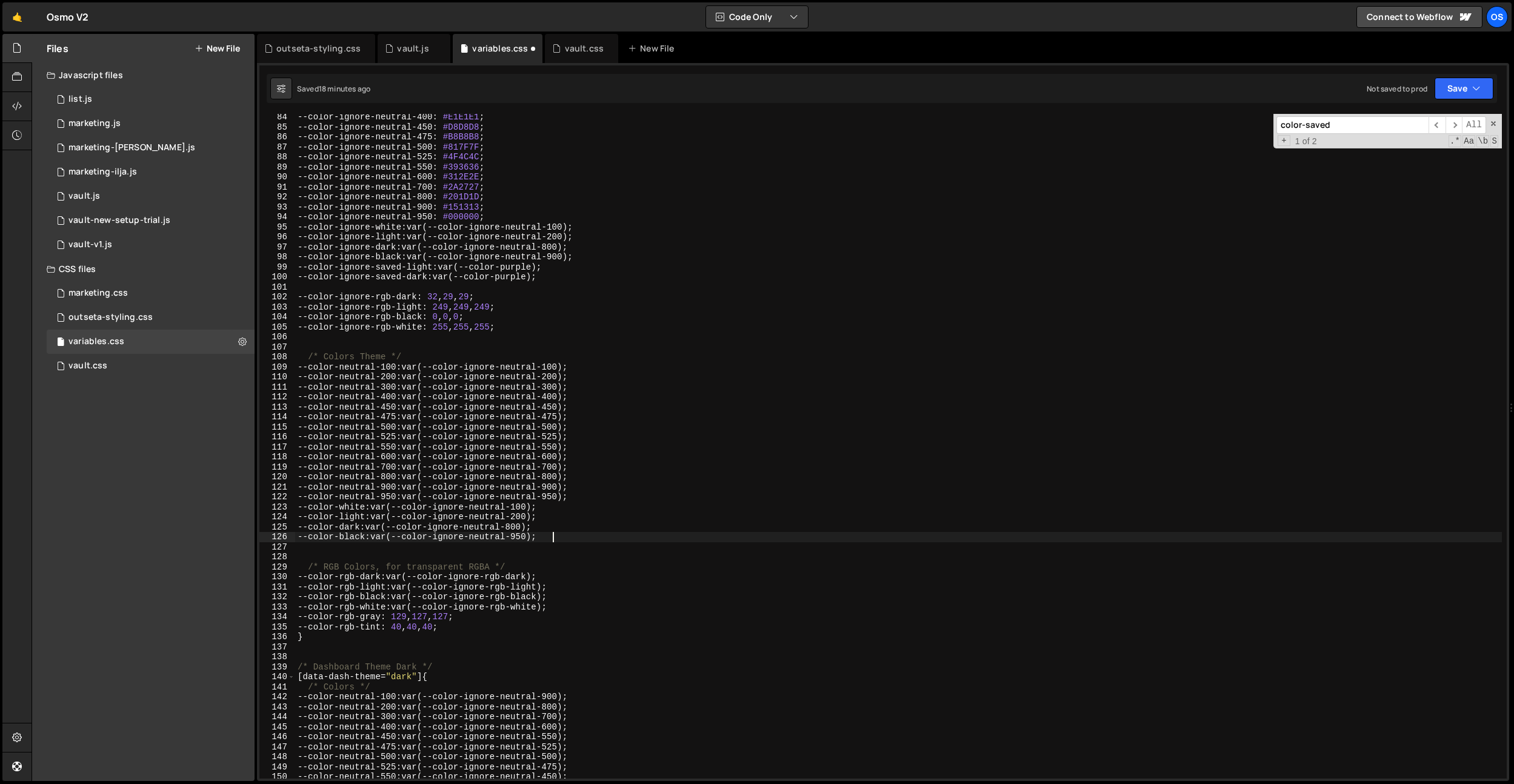
scroll to position [730, 0]
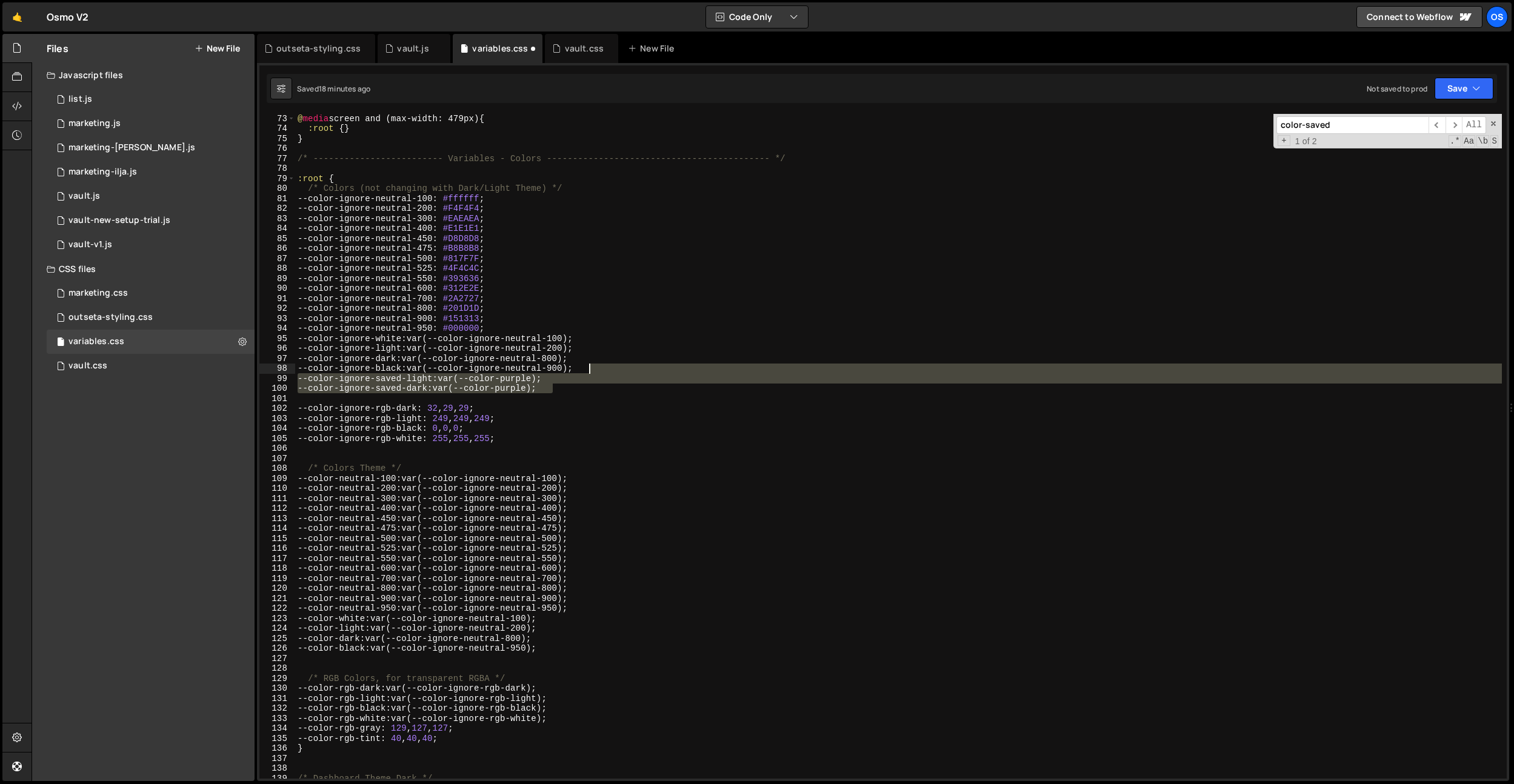
drag, startPoint x: 565, startPoint y: 390, endPoint x: 633, endPoint y: 368, distance: 71.5
click at [633, 368] on div "@ media screen and (max-width: 479px) { :root { } } /* ------------------------…" at bounding box center [898, 456] width 1207 height 685
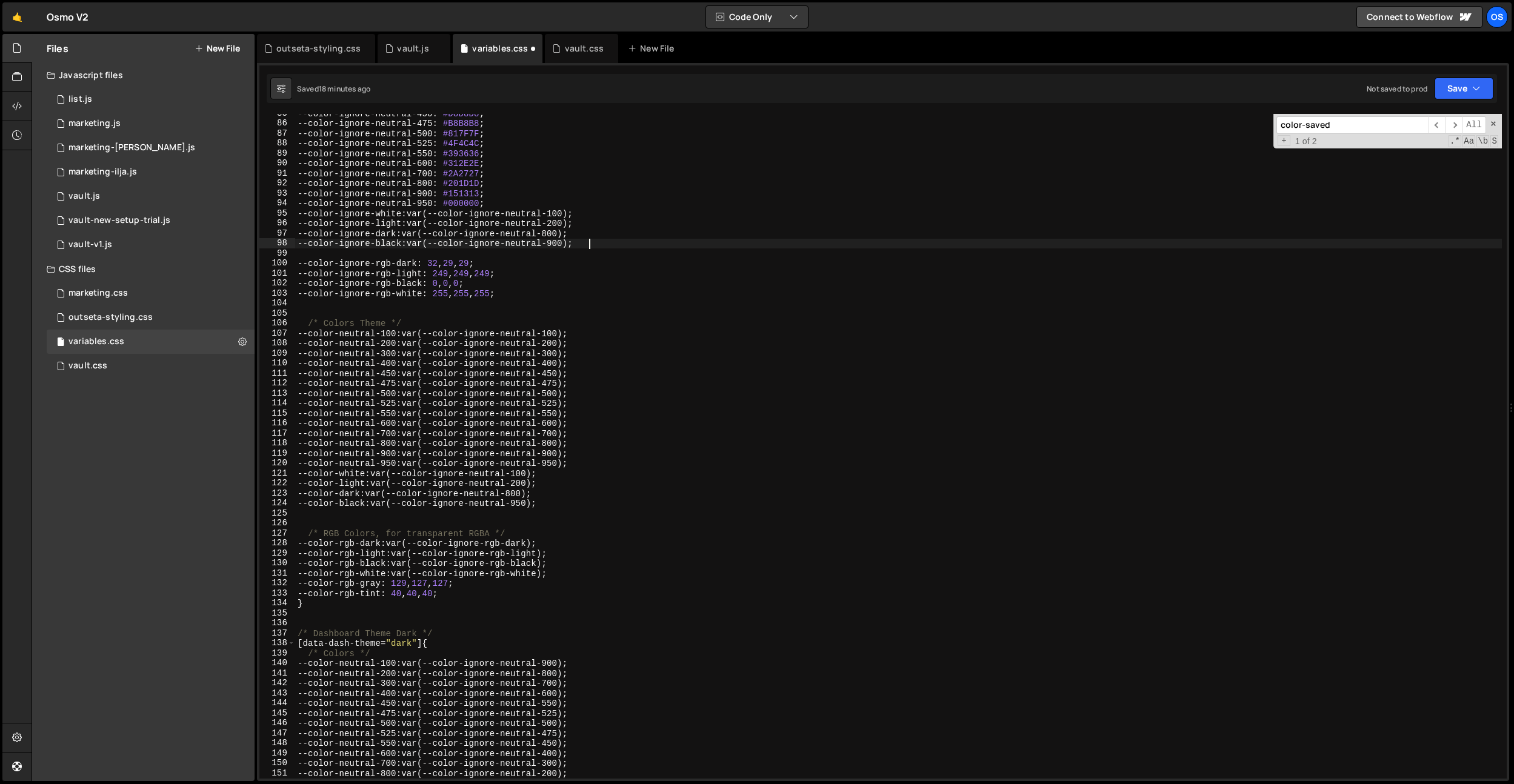
scroll to position [825, 0]
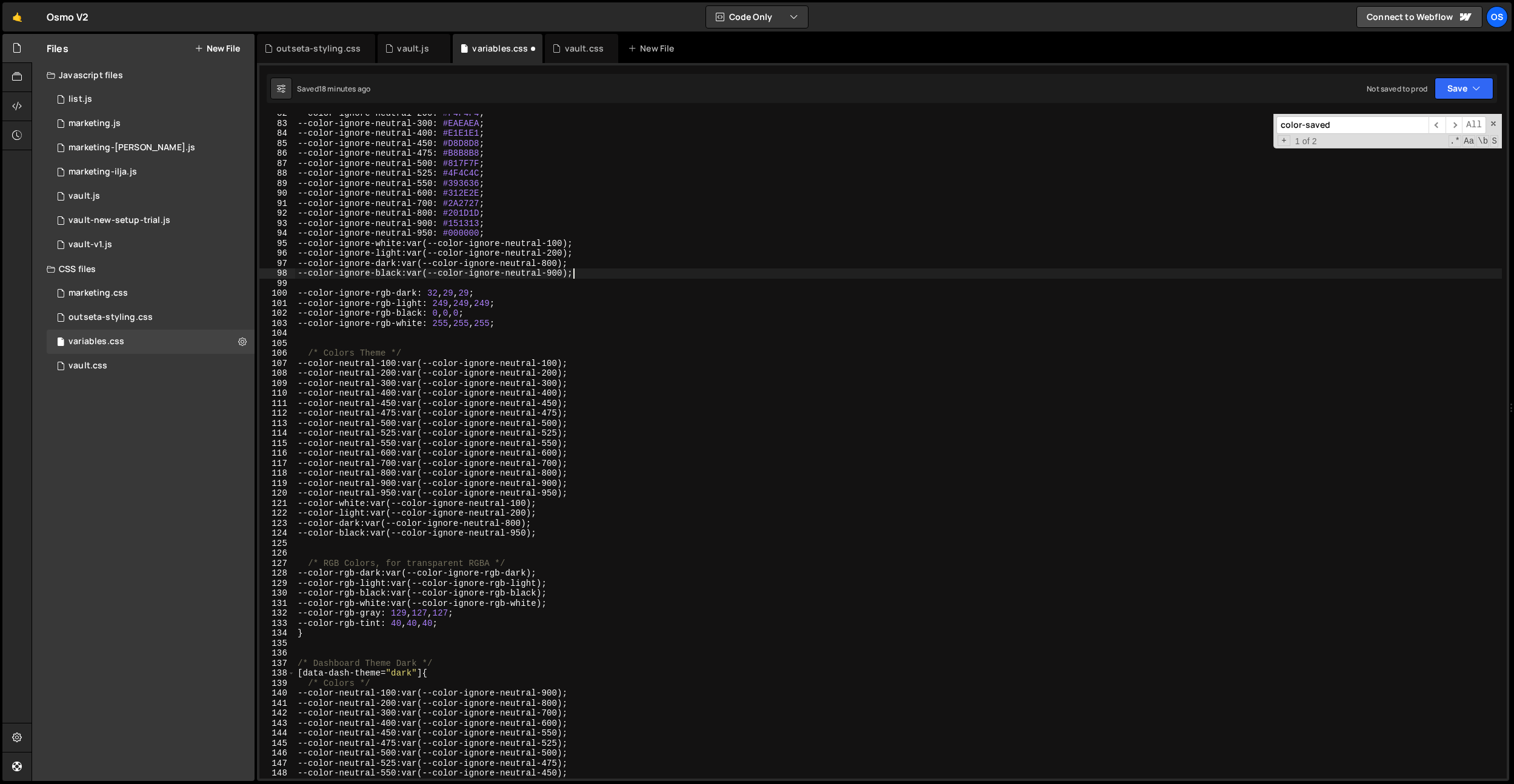
drag, startPoint x: 572, startPoint y: 273, endPoint x: 568, endPoint y: 280, distance: 8.1
click at [572, 273] on div "--color-ignore-neutral-200 : #F4F4F4 ; --color-ignore-neutral-300 : #EAEAEA ; -…" at bounding box center [898, 451] width 1207 height 685
click at [745, 382] on div "--color-ignore-neutral-200 : #F4F4F4 ; --color-ignore-neutral-300 : #EAEAEA ; -…" at bounding box center [898, 451] width 1207 height 685
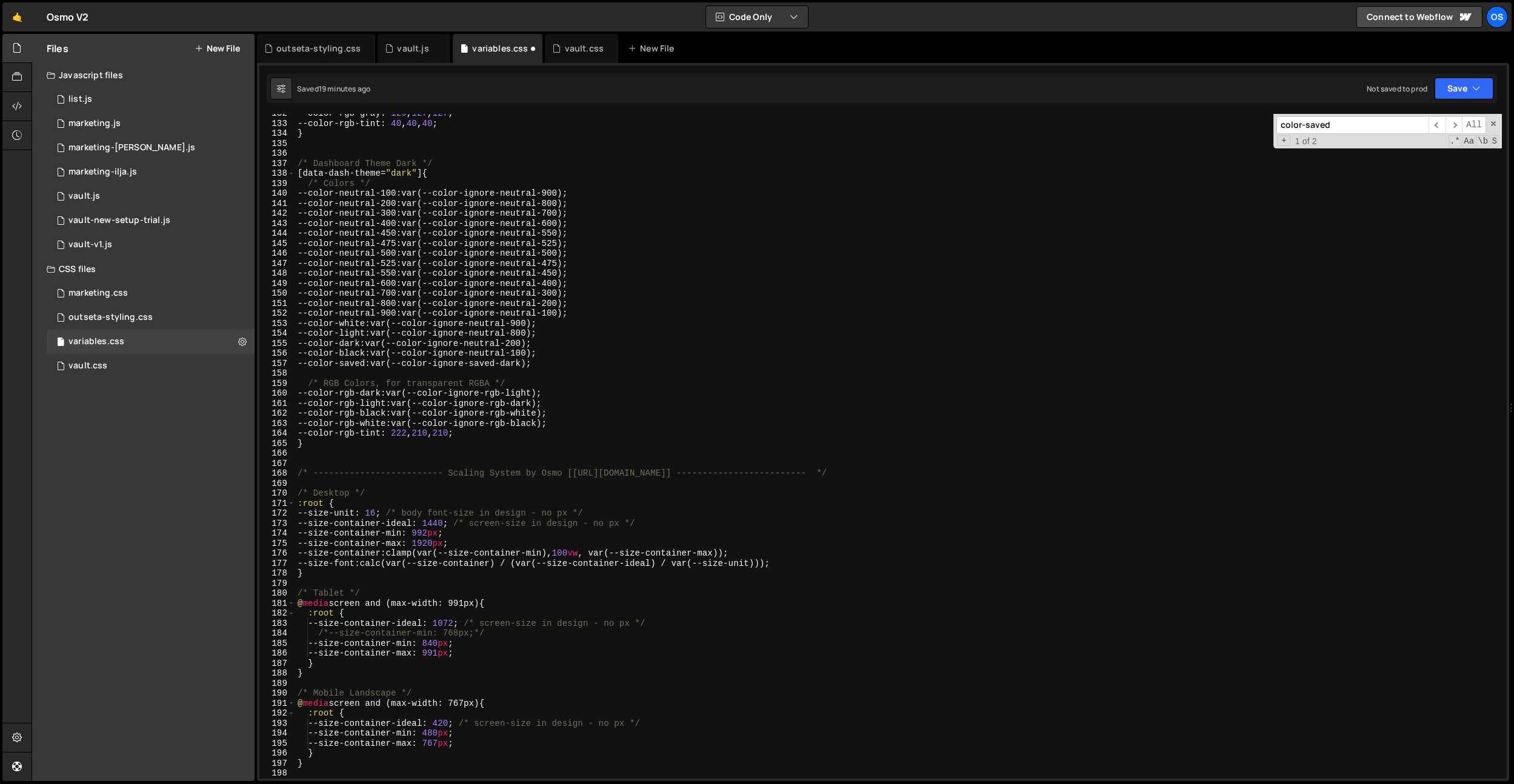
scroll to position [1325, 0]
click at [562, 428] on div "--color-rgb-gray : 129 , 127 , 127 ; --color-rgb-tint : 40 , 40 , 40 ; } /* Das…" at bounding box center [898, 451] width 1207 height 685
click at [554, 433] on div "--color-rgb-gray : 129 , 127 , 127 ; --color-rgb-tint : 40 , 40 , 40 ; } /* Das…" at bounding box center [898, 451] width 1207 height 685
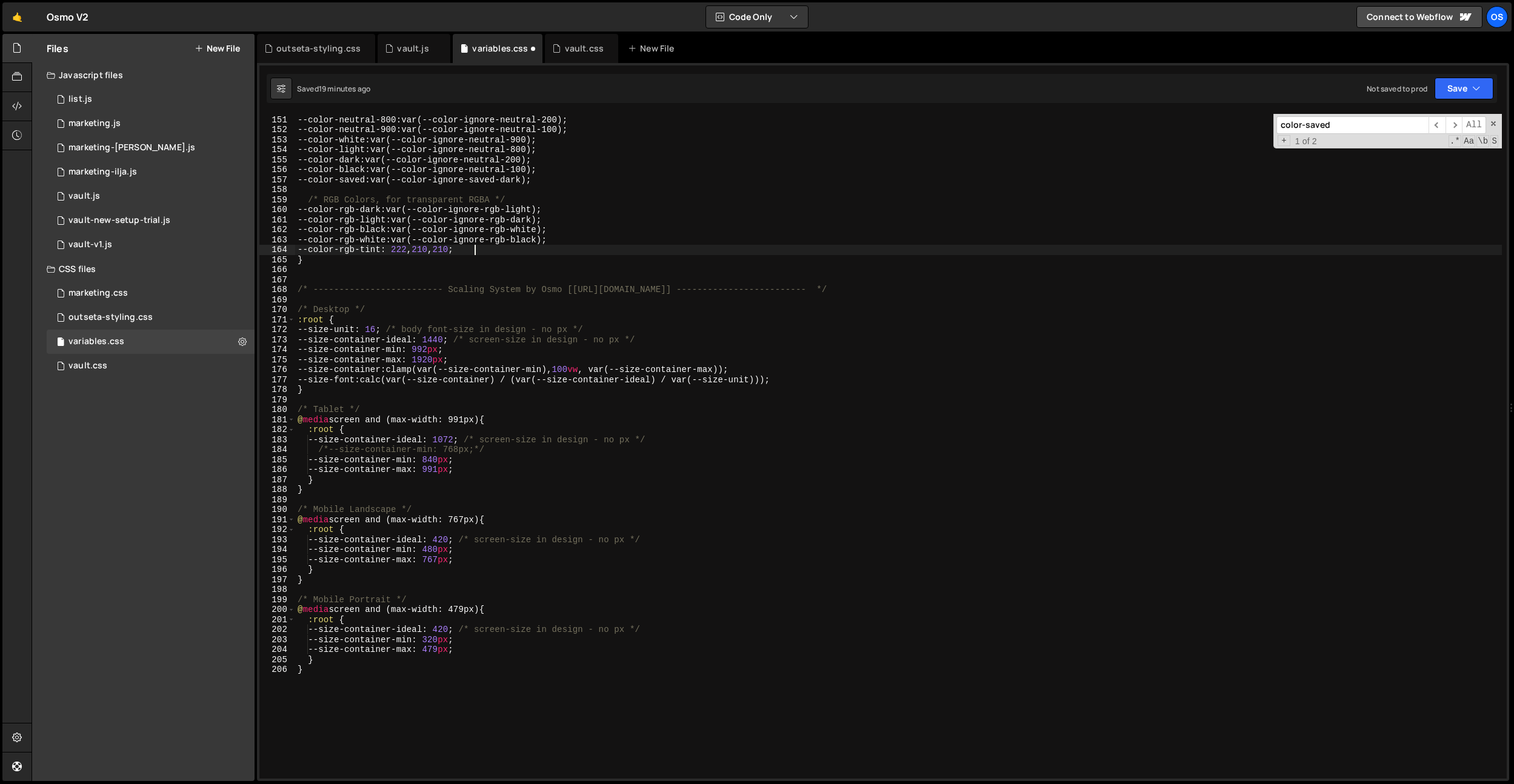
scroll to position [1509, 0]
click at [612, 446] on div "--color-neutral-700 : var(--color-ignore-neutral-300) ; --color-neutral-800 : v…" at bounding box center [898, 447] width 1207 height 685
type textarea "/*--size-container-min: 768px;*/"
click at [608, 297] on div "--color-neutral-700 : var(--color-ignore-neutral-300) ; --color-neutral-800 : v…" at bounding box center [898, 447] width 1207 height 685
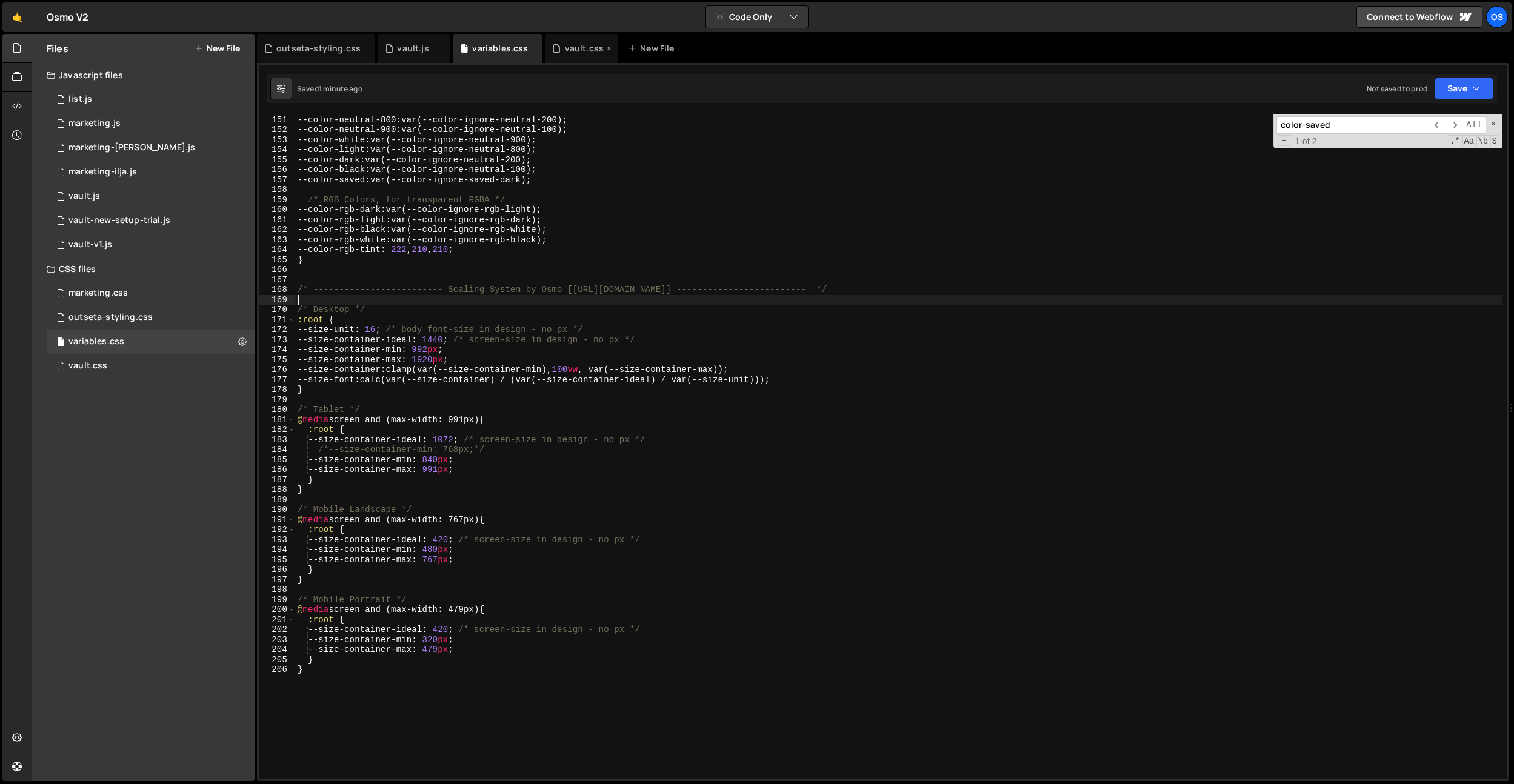
drag, startPoint x: 586, startPoint y: 50, endPoint x: 601, endPoint y: 114, distance: 65.7
click at [586, 51] on div "vault.css" at bounding box center [584, 49] width 39 height 12
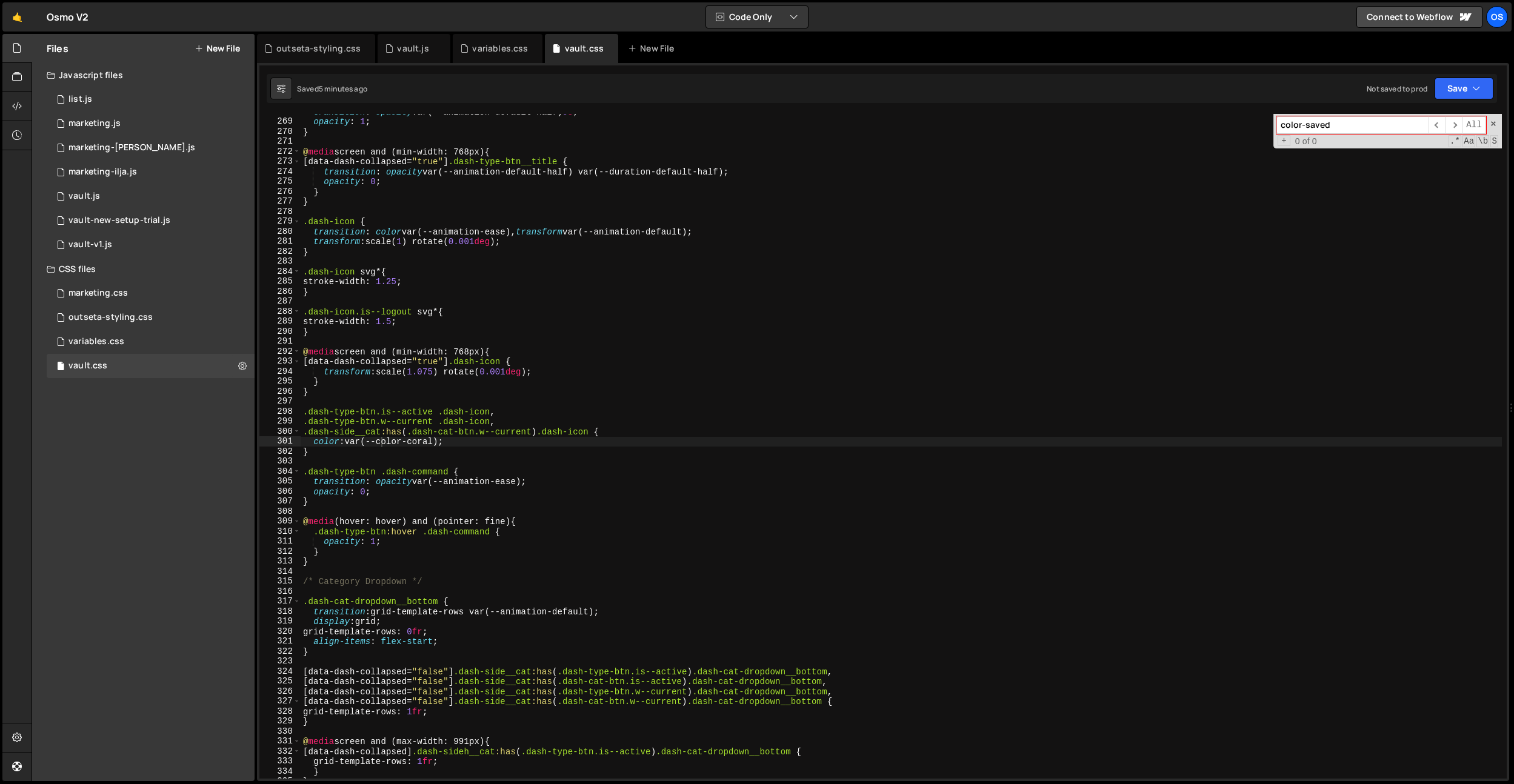
type textarea "transition: color var(--animation-ease), transform var(--animation-default);"
click at [662, 228] on div "transition : opacity var(--animation-default-half) 0 s ; opacity : 1 ; } @ medi…" at bounding box center [901, 450] width 1202 height 685
type input "error"
click at [662, 228] on div "transition : opacity var(--animation-default-half) 0 s ; opacity : 1 ; } @ medi…" at bounding box center [901, 450] width 1202 height 685
click at [501, 59] on div "variables.css" at bounding box center [498, 48] width 90 height 29
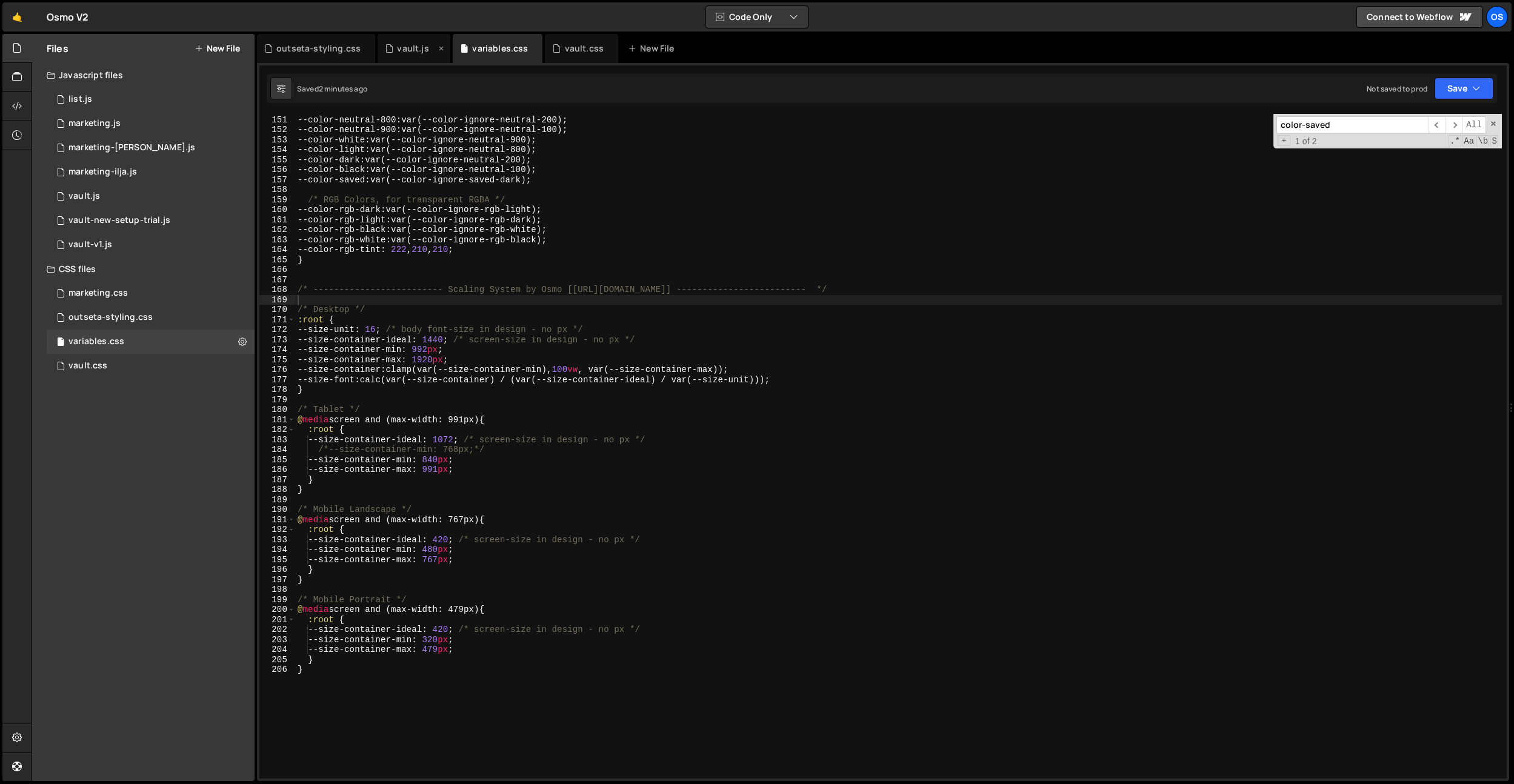
click at [391, 49] on div "vault.js" at bounding box center [410, 49] width 51 height 12
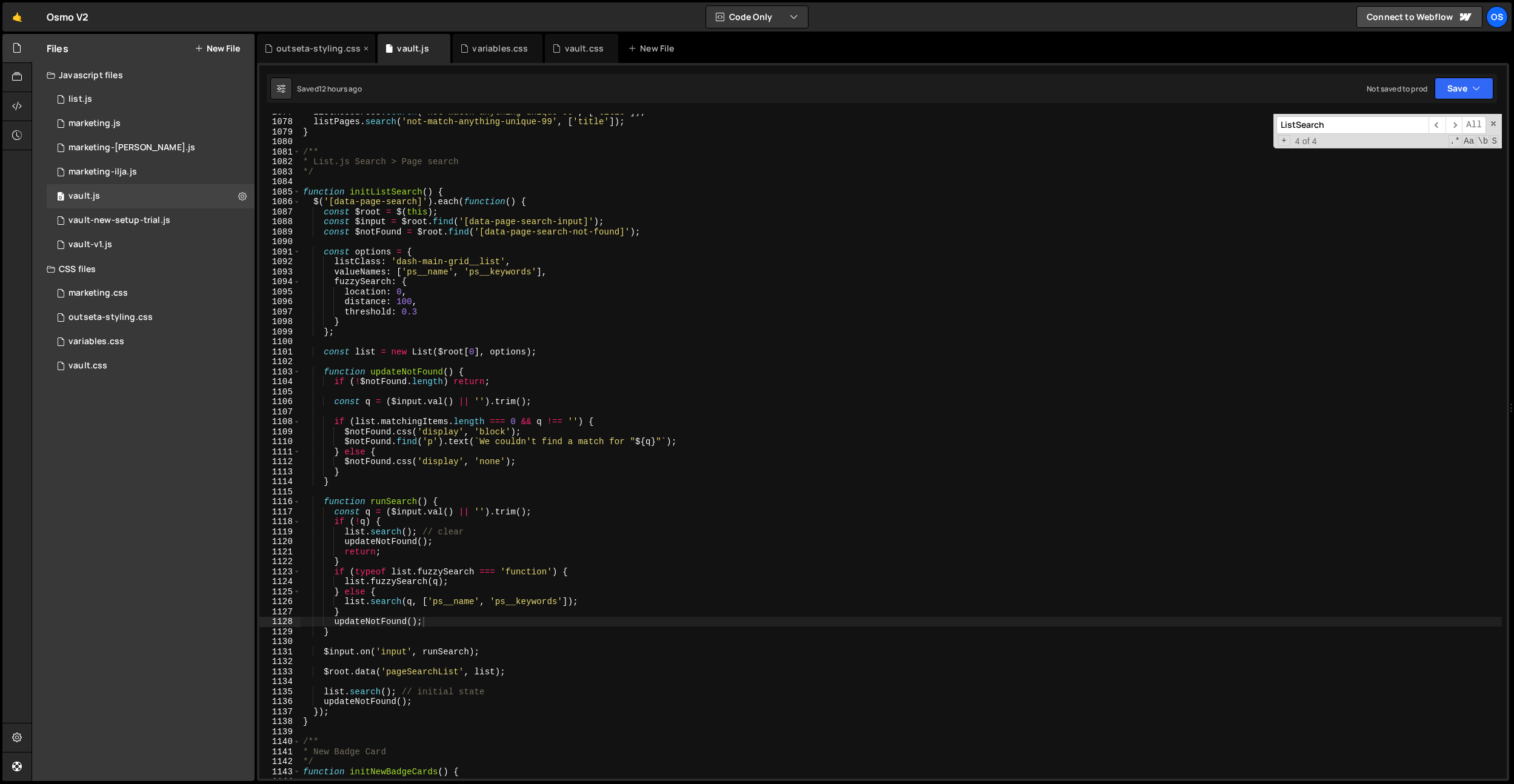
click at [323, 54] on div "outseta-styling.css" at bounding box center [319, 49] width 84 height 12
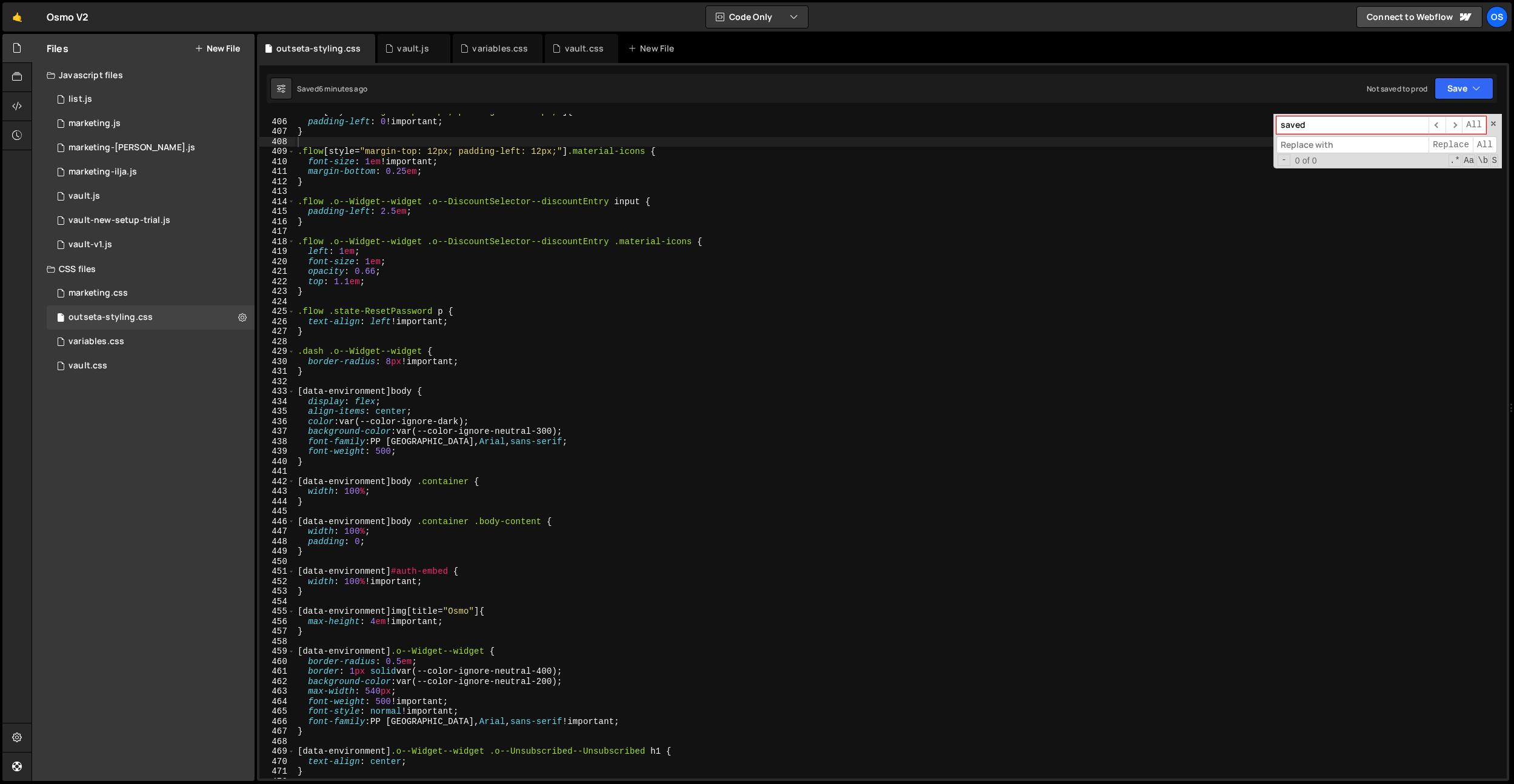
click at [385, 297] on div ".flow [ style = " margin-top: 12px; padding-left: 12px; " ] { padding-left : 0 …" at bounding box center [898, 450] width 1207 height 685
